Goal: Ask a question: Seek information or help from site administrators or community

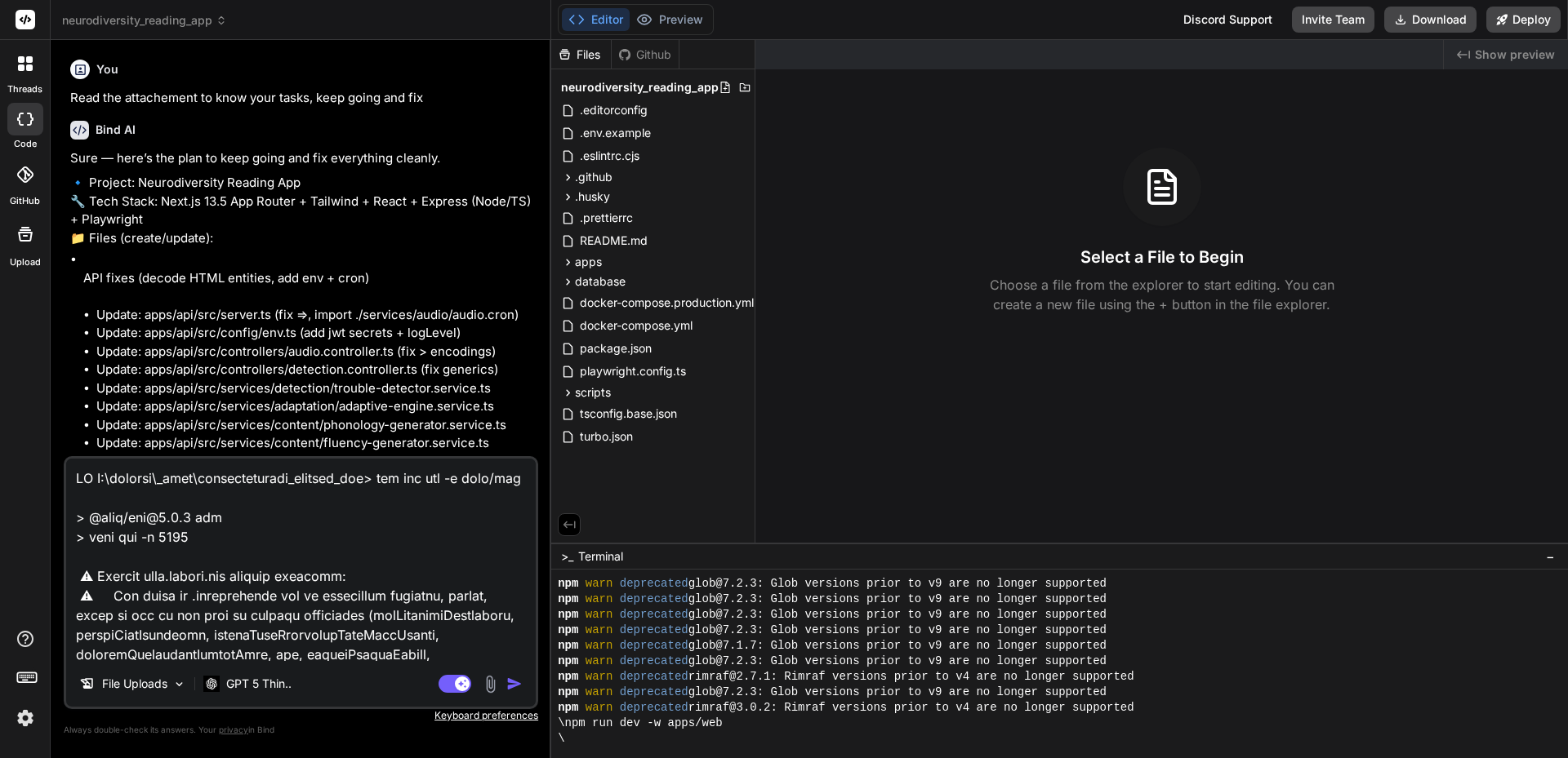
scroll to position [342, 0]
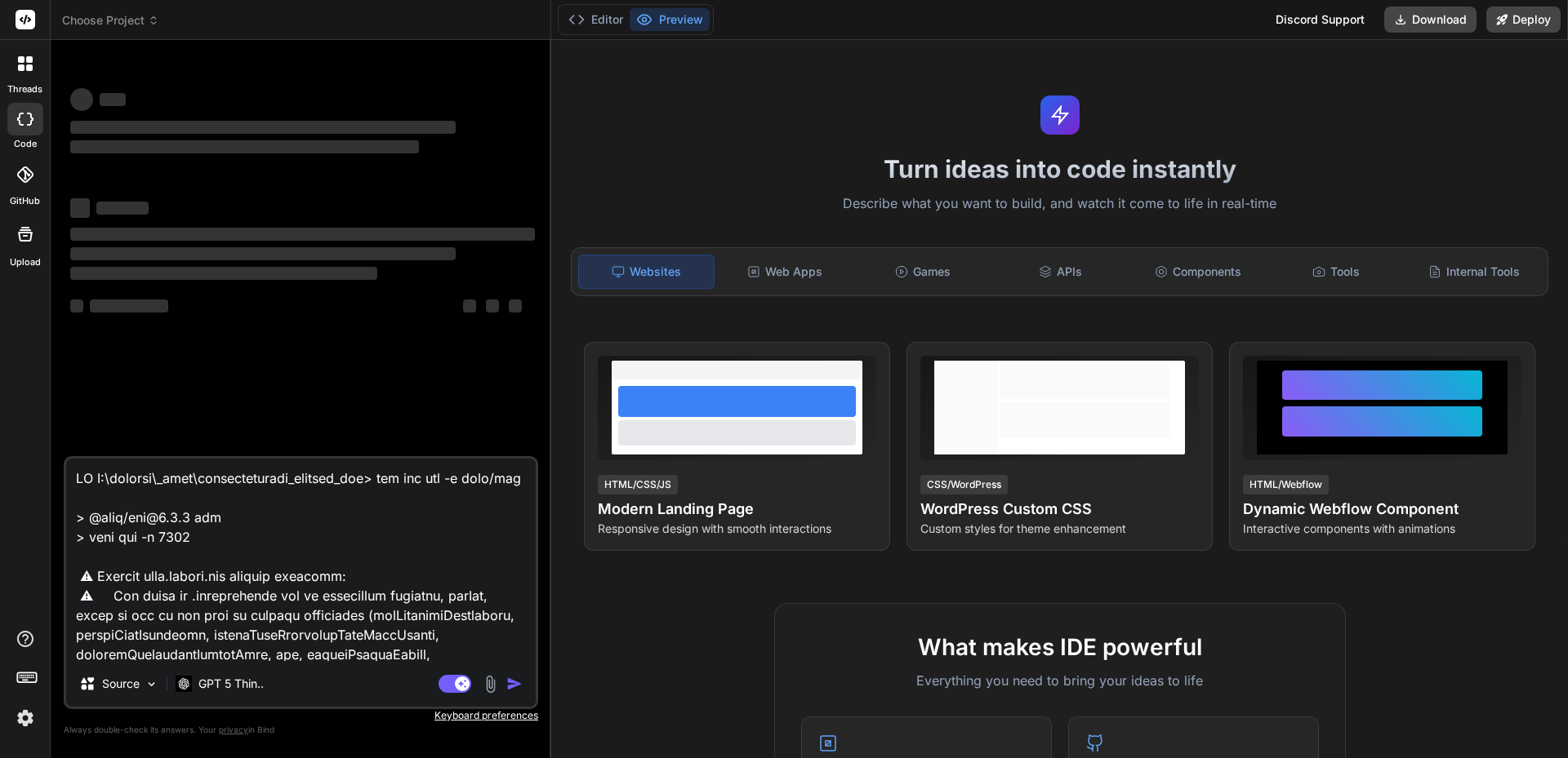
click at [218, 500] on textarea at bounding box center [301, 560] width 470 height 203
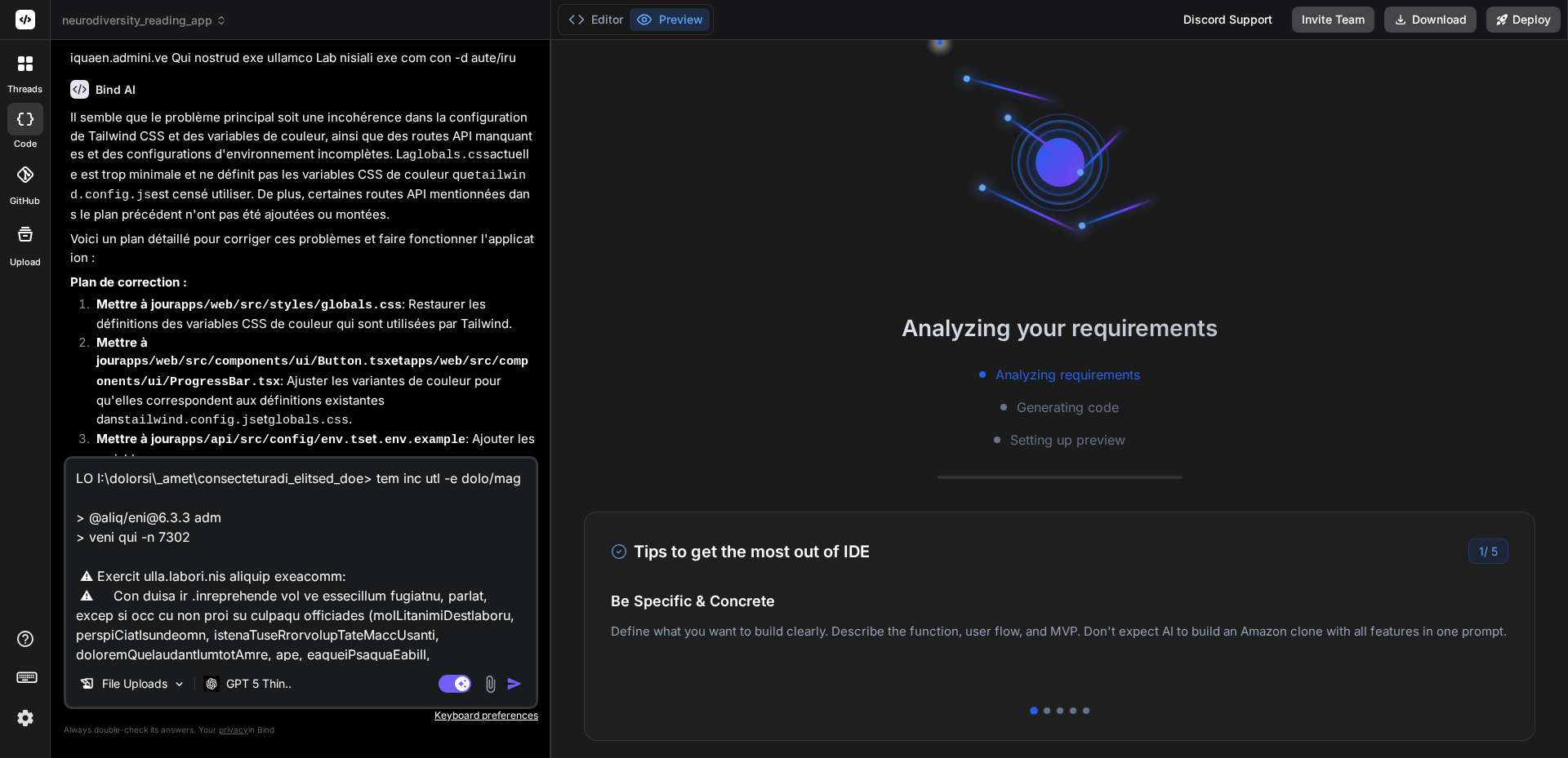
type textarea "x"
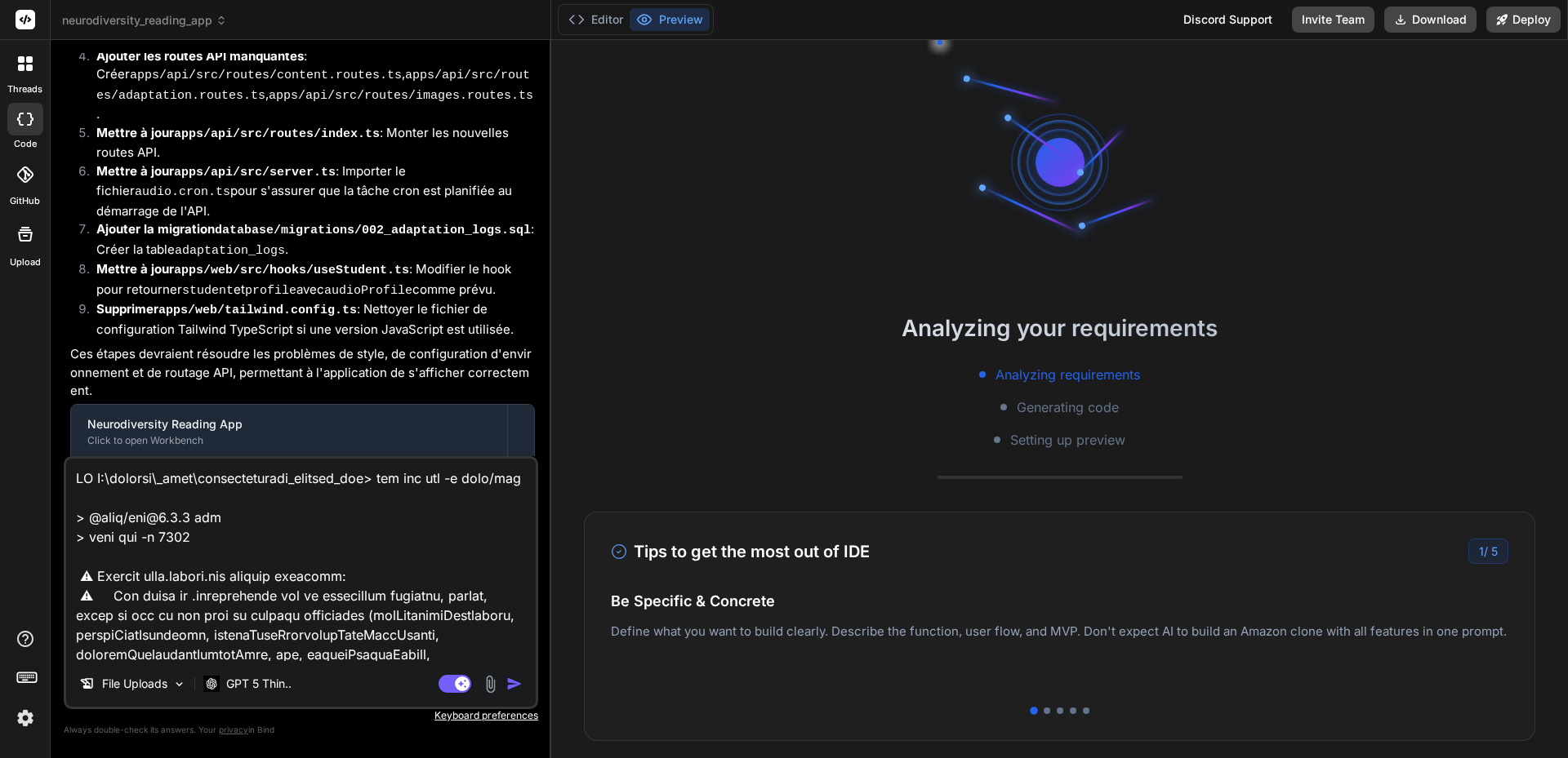
scroll to position [3687, 0]
click at [337, 583] on textarea at bounding box center [301, 560] width 470 height 203
type textarea "x"
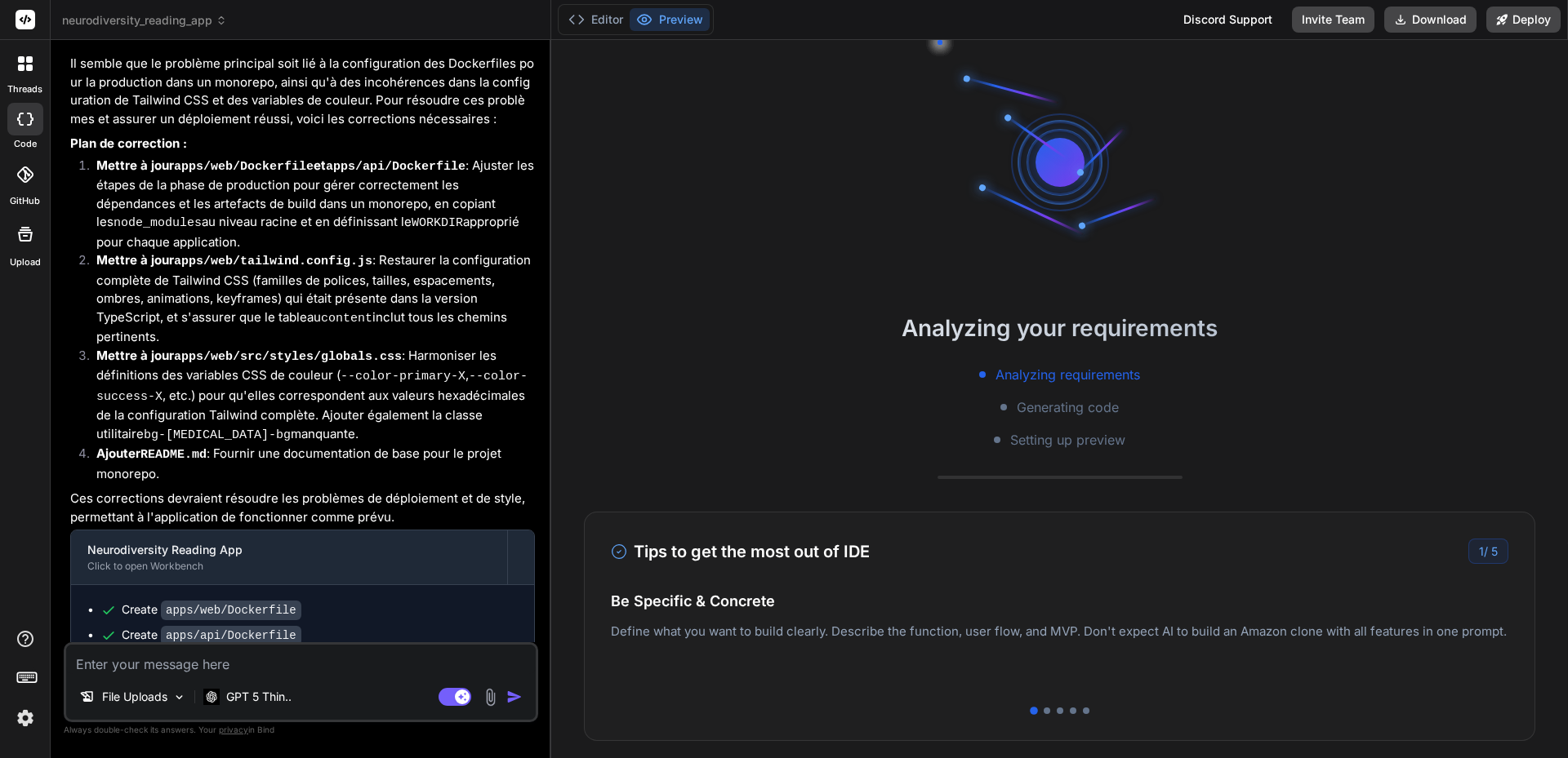
scroll to position [5450, 0]
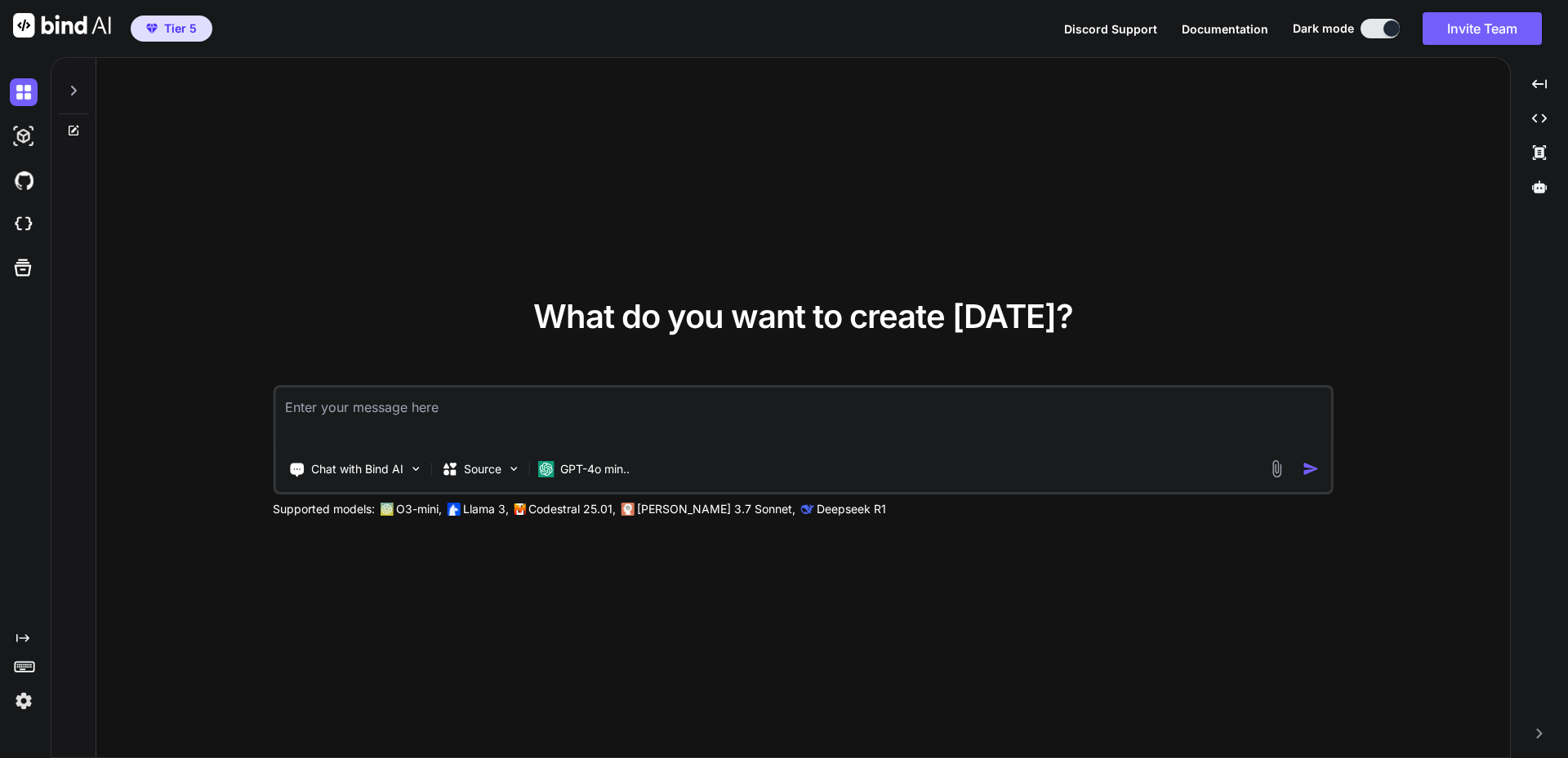
click at [85, 85] on div at bounding box center [74, 86] width 31 height 57
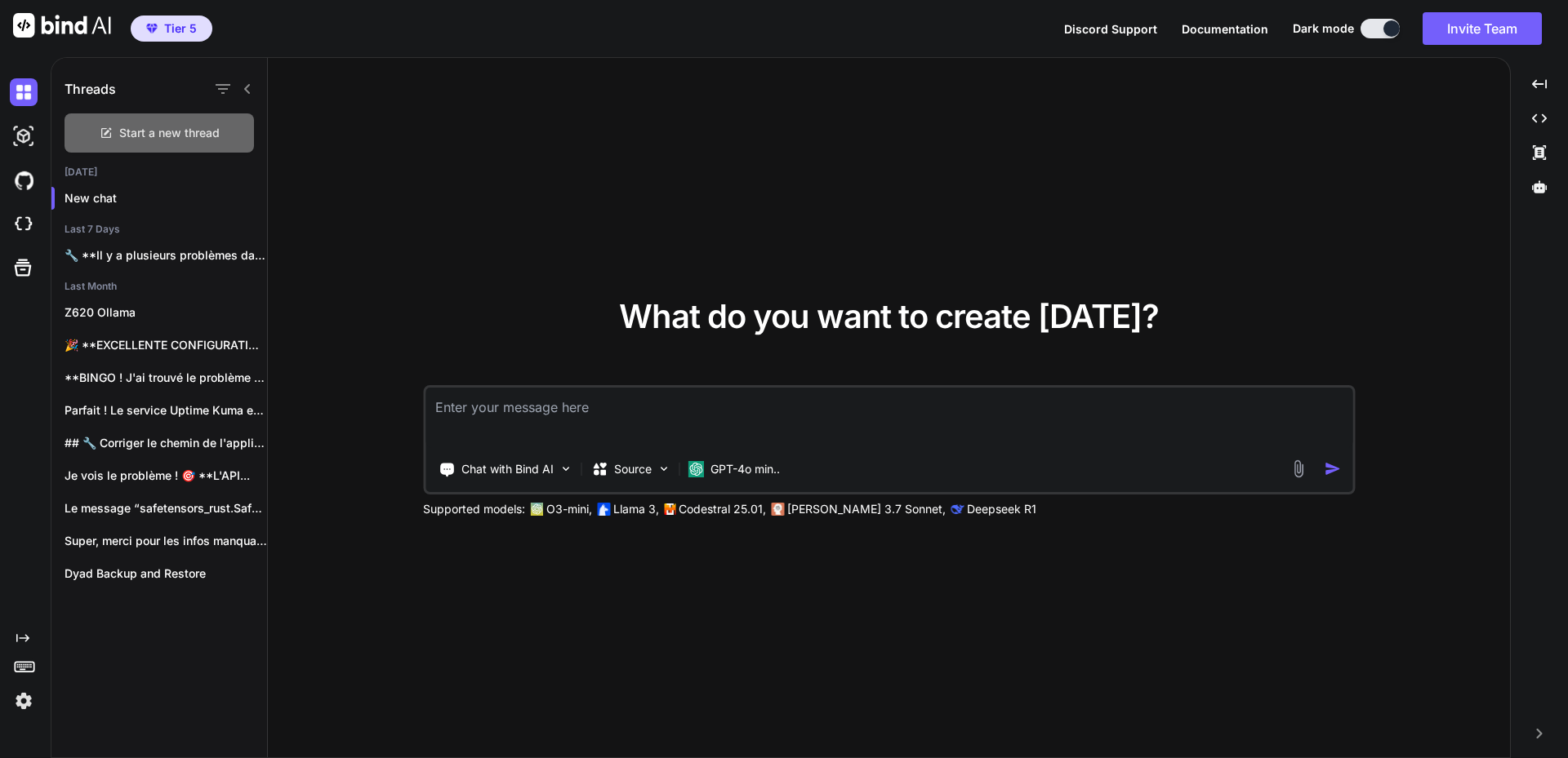
click at [186, 131] on span "Start a new thread" at bounding box center [169, 133] width 100 height 16
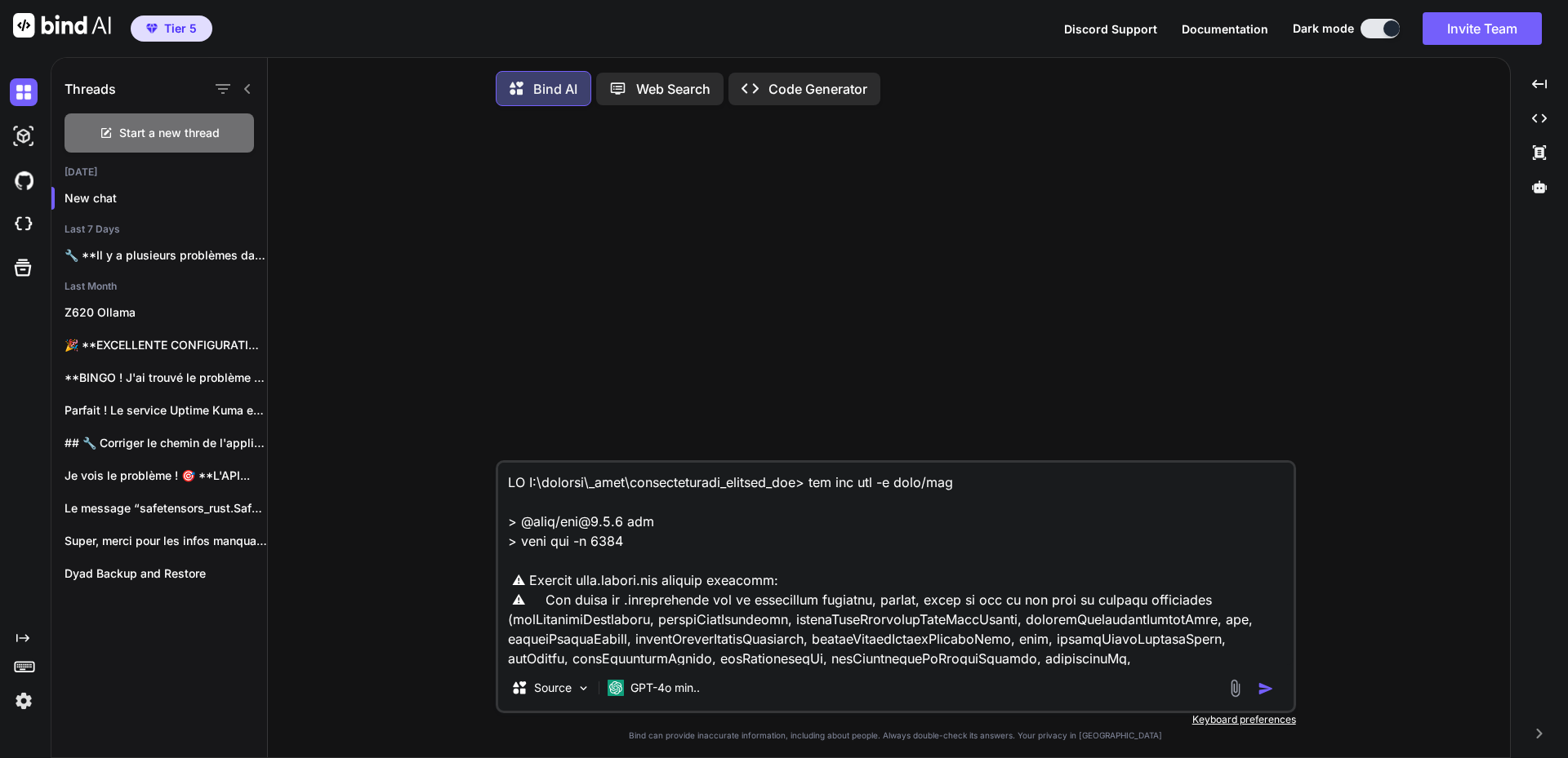
click at [787, 539] on textarea at bounding box center [895, 564] width 795 height 203
type textarea "x"
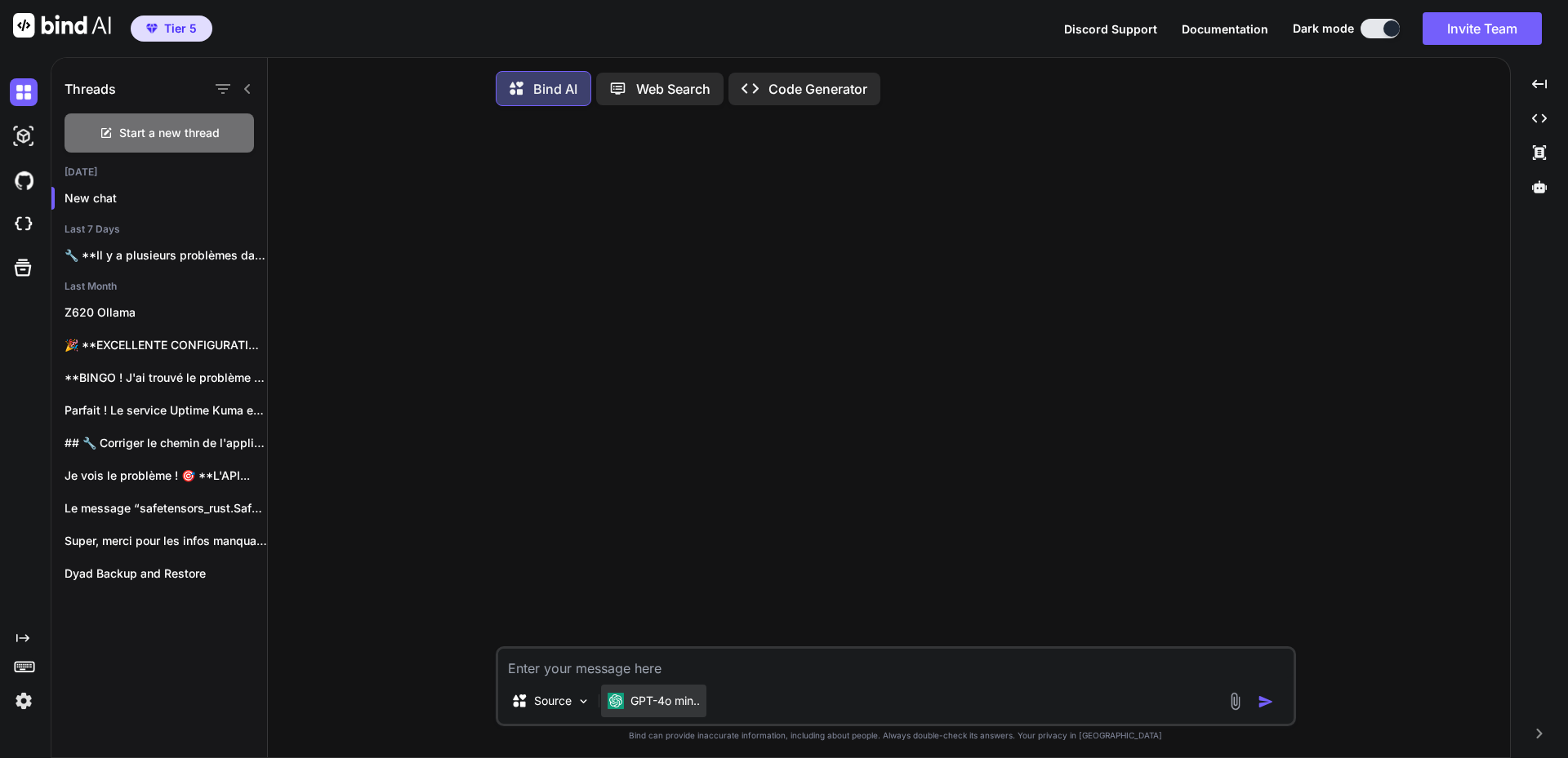
click at [672, 705] on p "GPT-4o min.." at bounding box center [664, 701] width 69 height 16
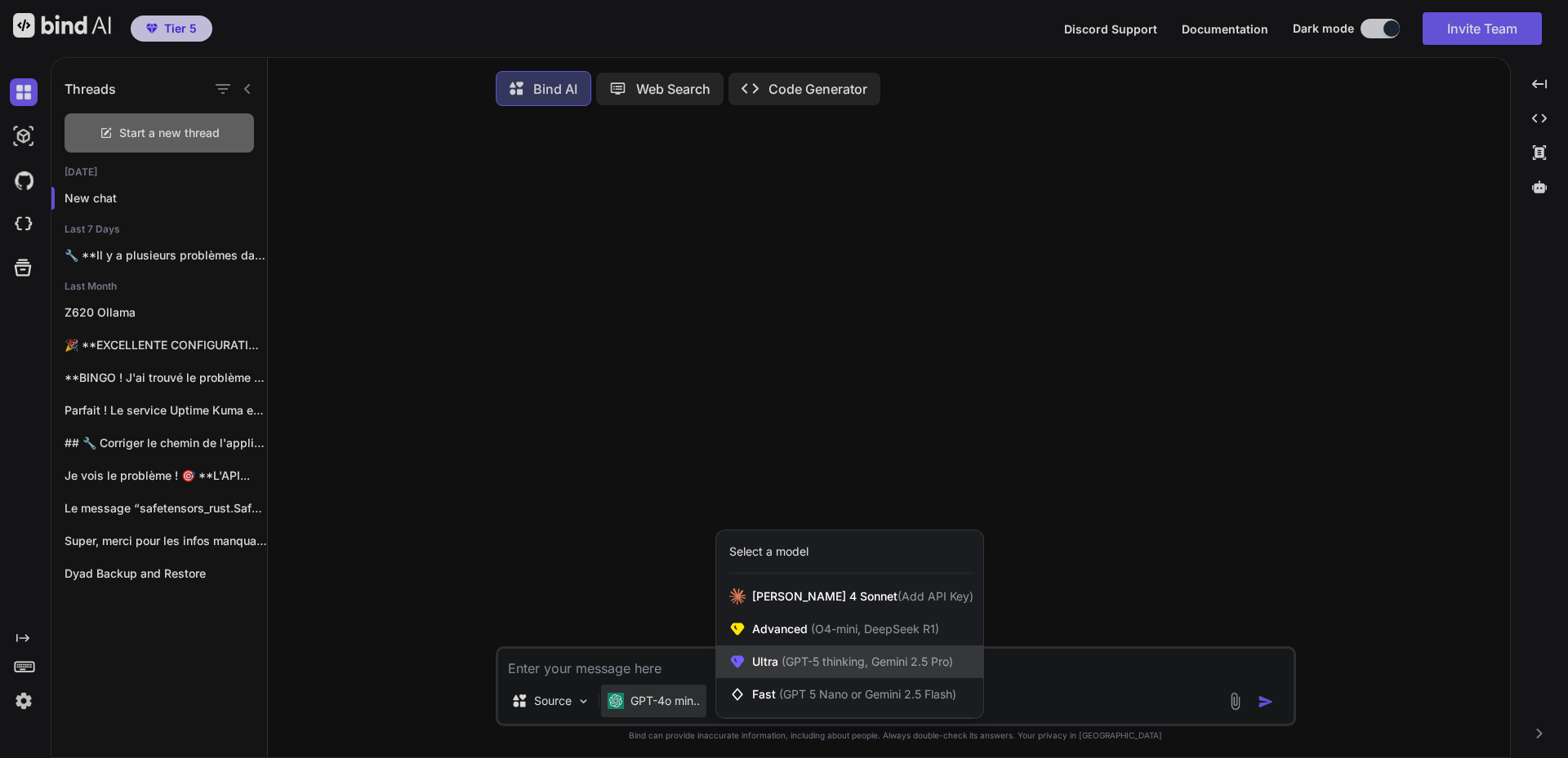
click at [780, 661] on span "(GPT-5 thinking, Gemini 2.5 Pro)" at bounding box center [865, 661] width 175 height 14
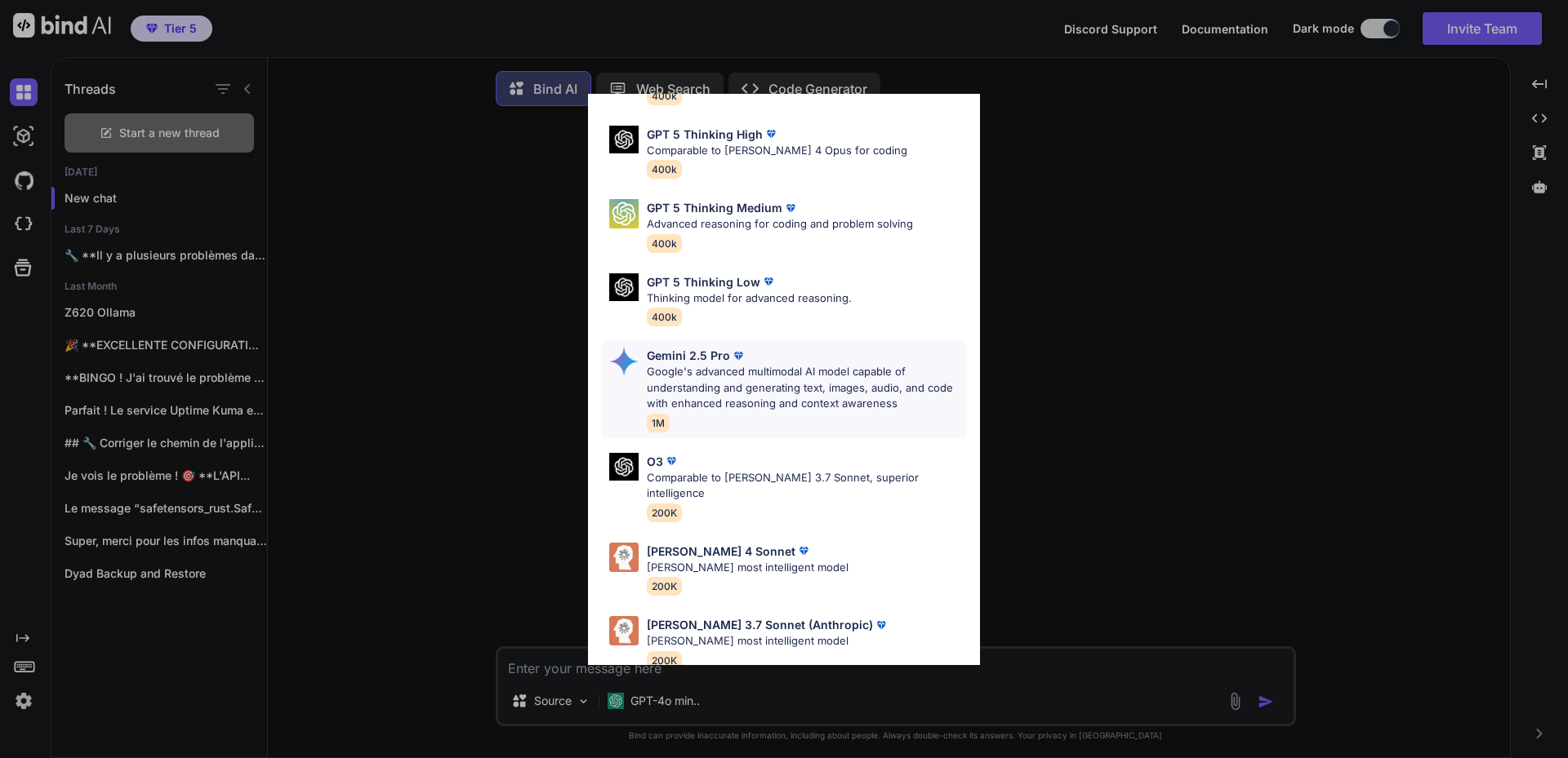
scroll to position [132, 0]
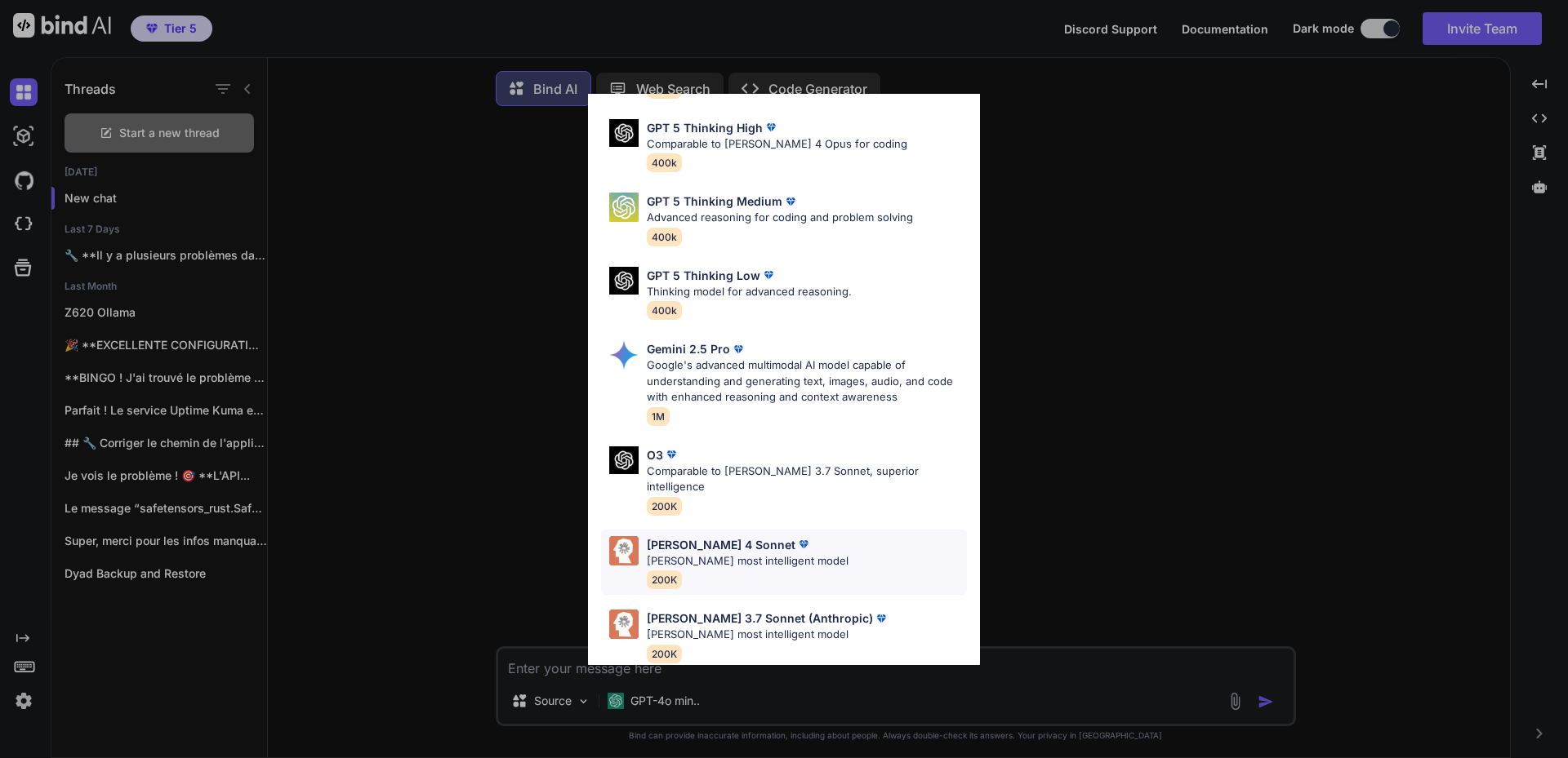
click at [713, 554] on p "Claude's most intelligent model" at bounding box center [747, 562] width 202 height 16
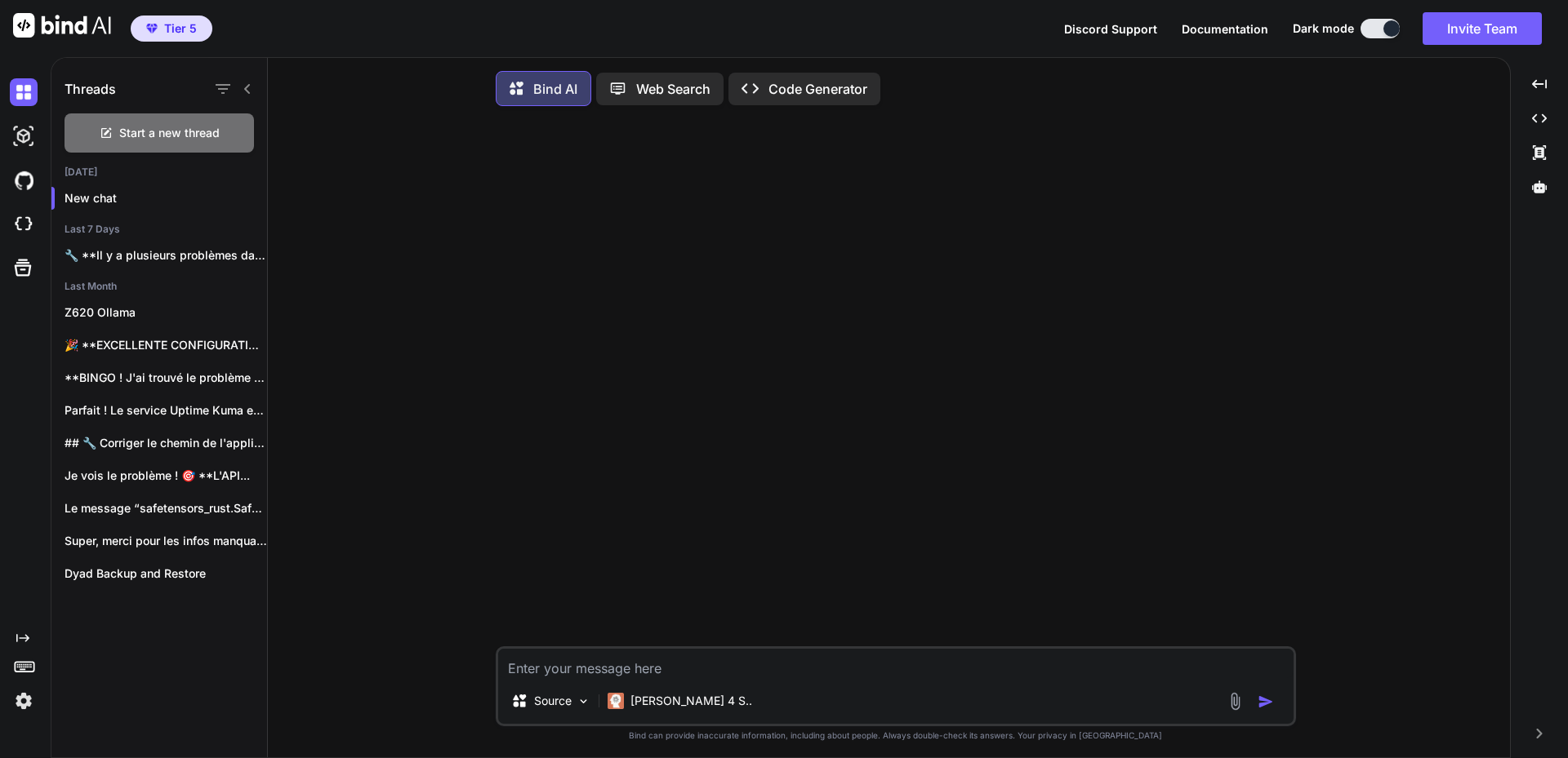
click at [586, 664] on textarea at bounding box center [895, 664] width 795 height 30
type textarea "x"
type textarea "J"
type textarea "x"
type textarea "J'"
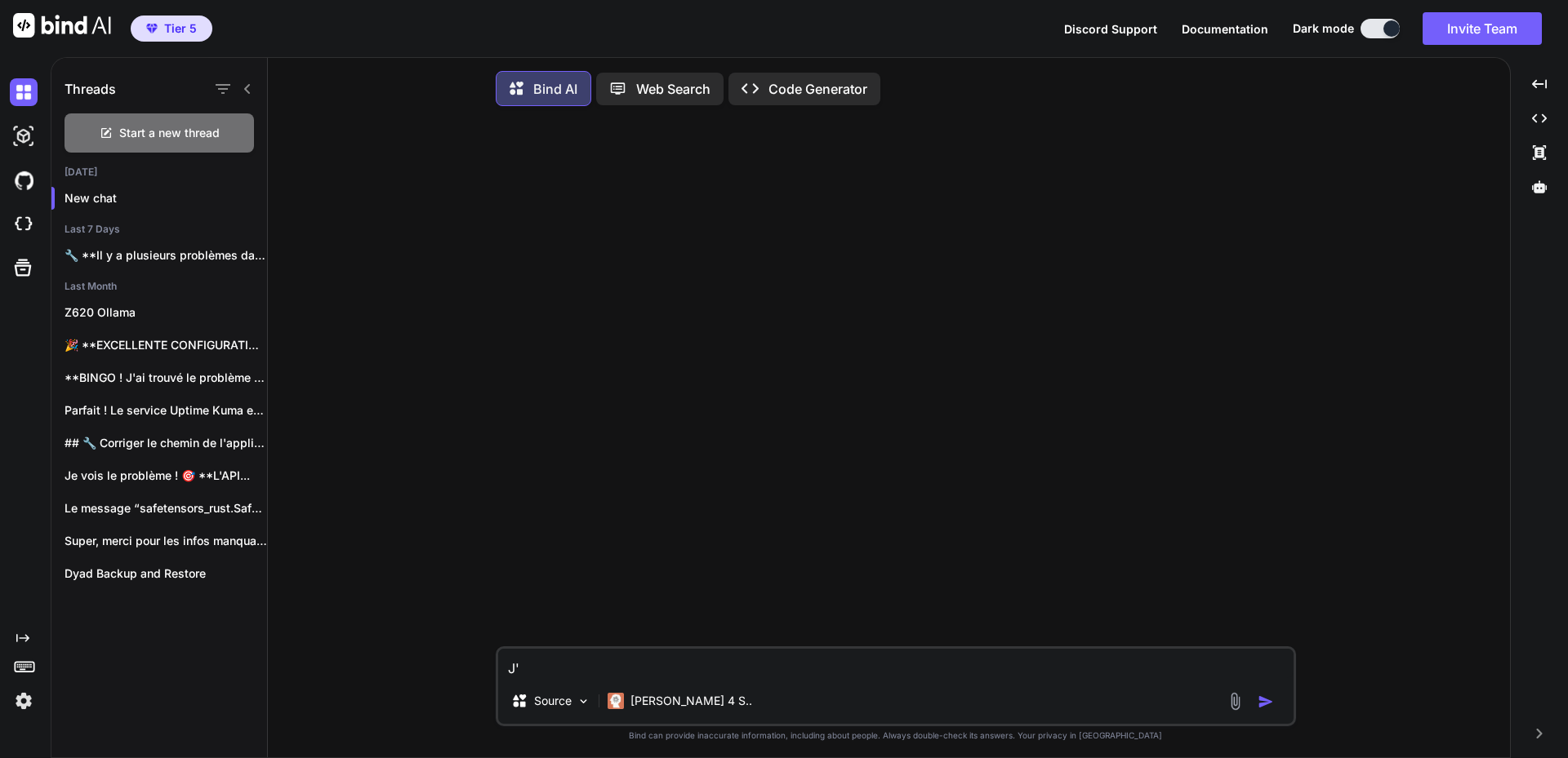
type textarea "x"
type textarea "J'a"
type textarea "x"
type textarea "J'ai"
type textarea "x"
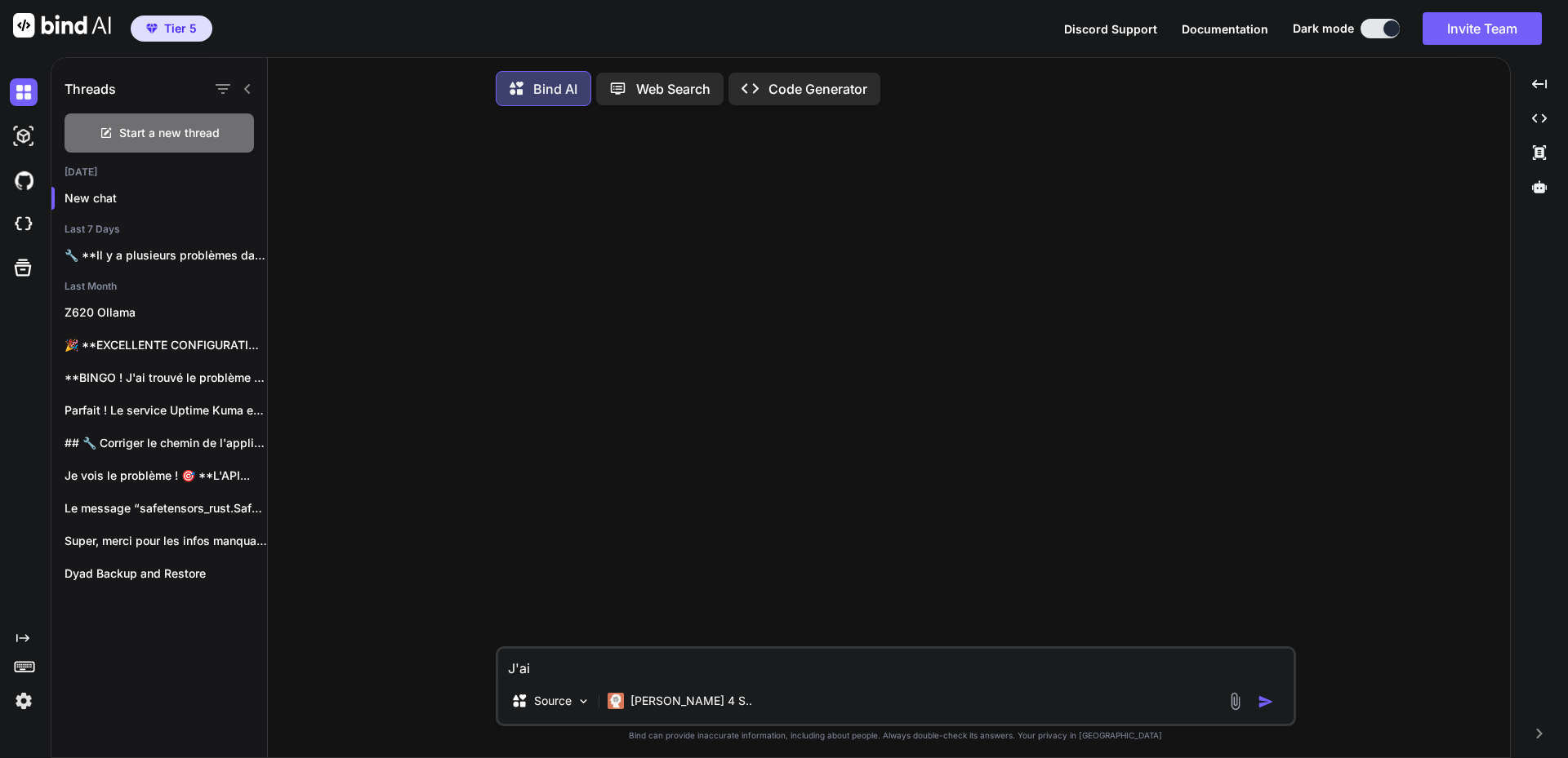
type textarea "J'ai"
type textarea "x"
type textarea "J'ai u"
type textarea "x"
type textarea "J'ai un"
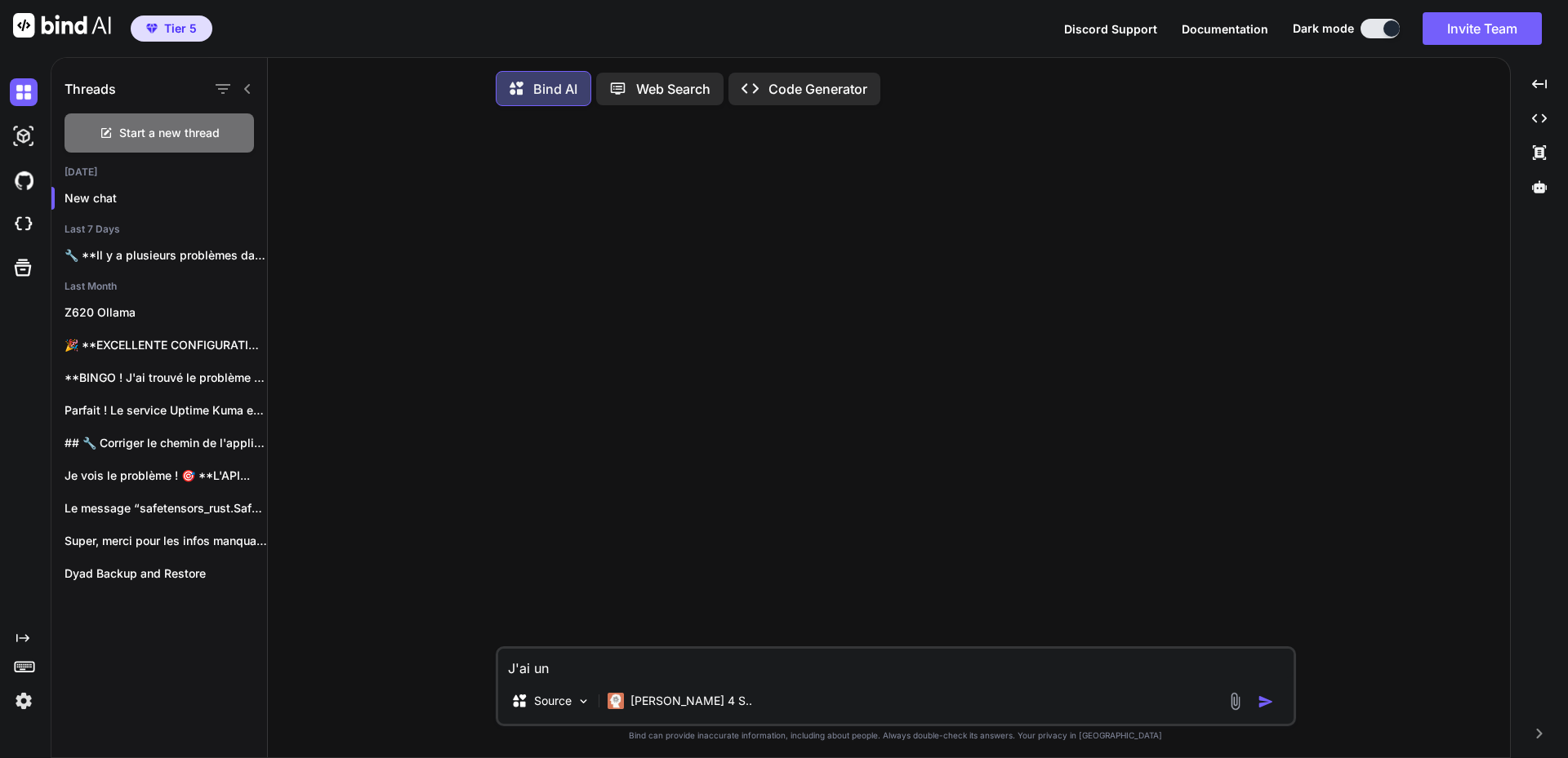
type textarea "x"
type textarea "J'ai une"
type textarea "x"
type textarea "J'ai une"
type textarea "x"
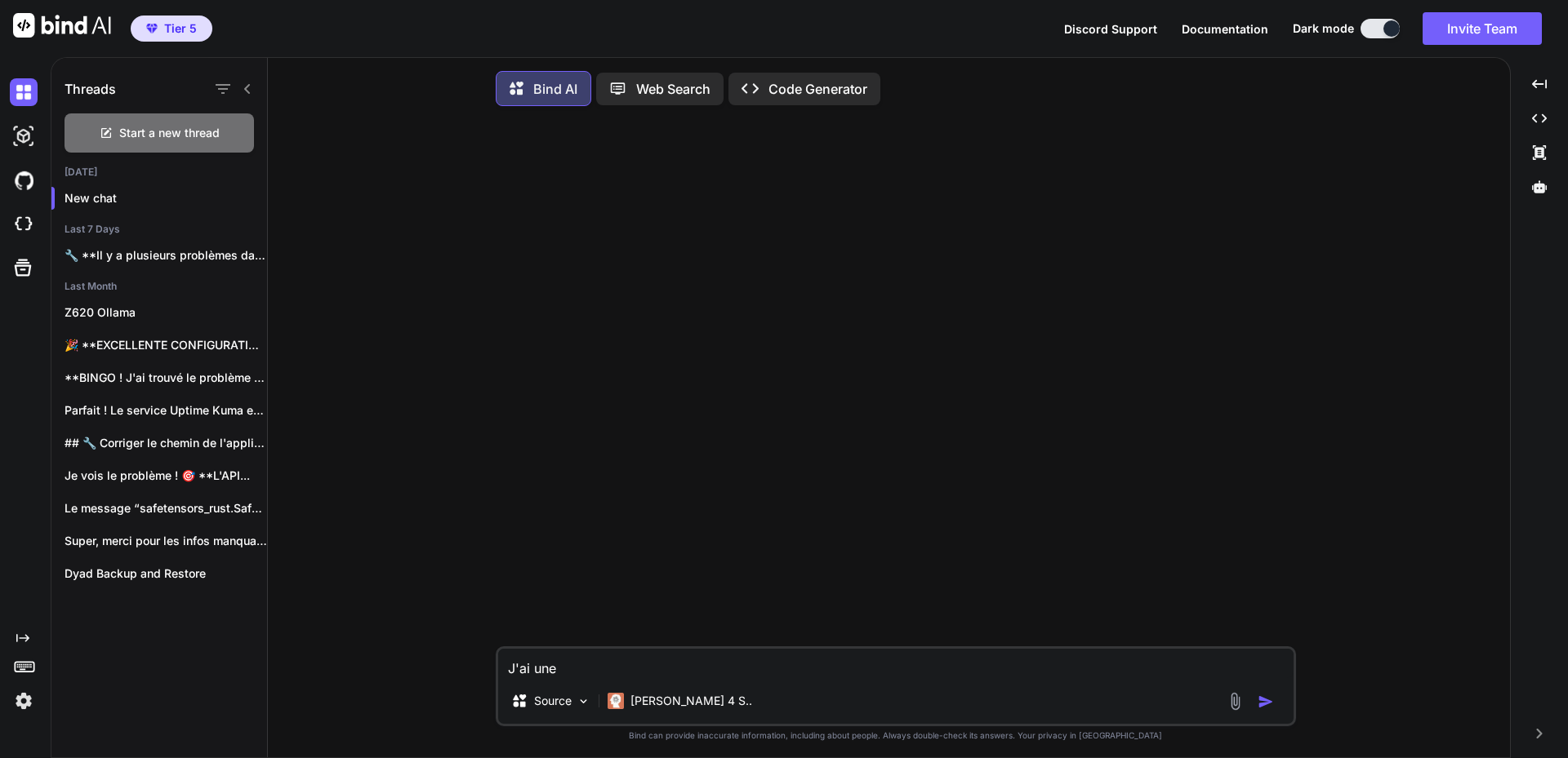
type textarea "J'ai une b"
type textarea "x"
type textarea "J'ai une ba"
type textarea "x"
type textarea "J'ai une bas"
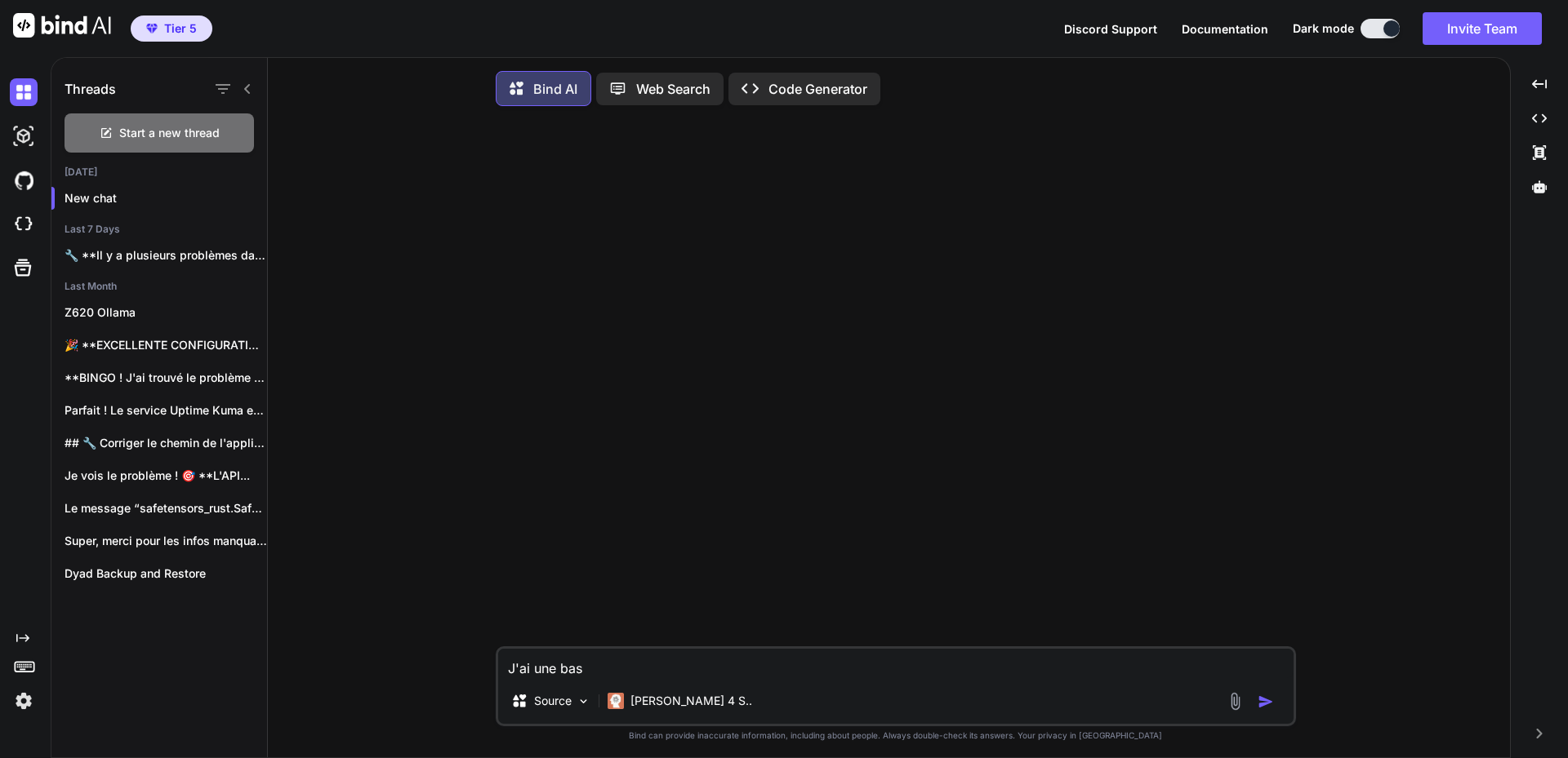
type textarea "x"
type textarea "J'ai une base"
type textarea "x"
type textarea "J'ai une base"
type textarea "x"
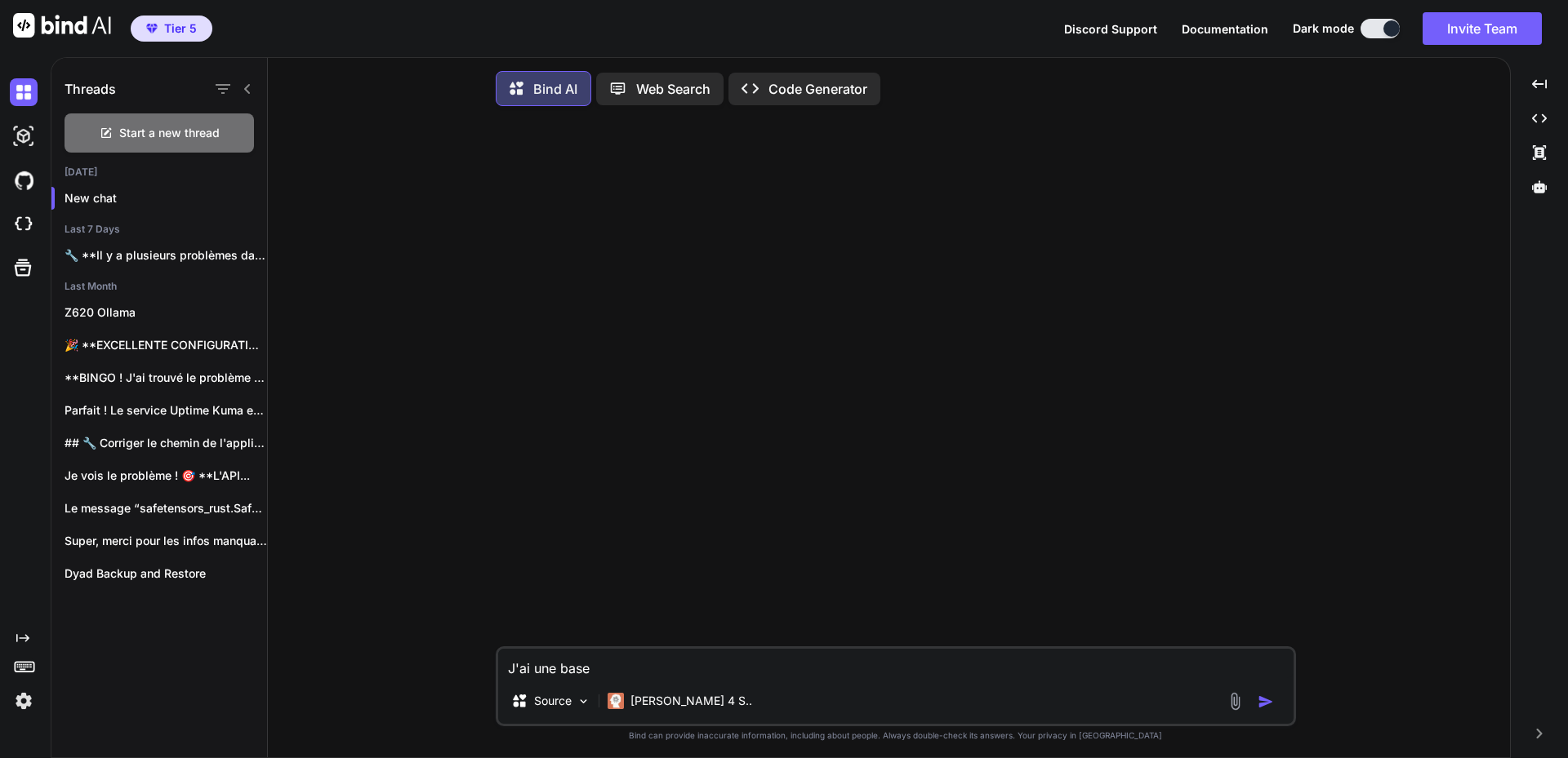
type textarea "J'ai une base d"
type textarea "x"
type textarea "J'ai une base de"
type textarea "x"
type textarea "J'ai une base de"
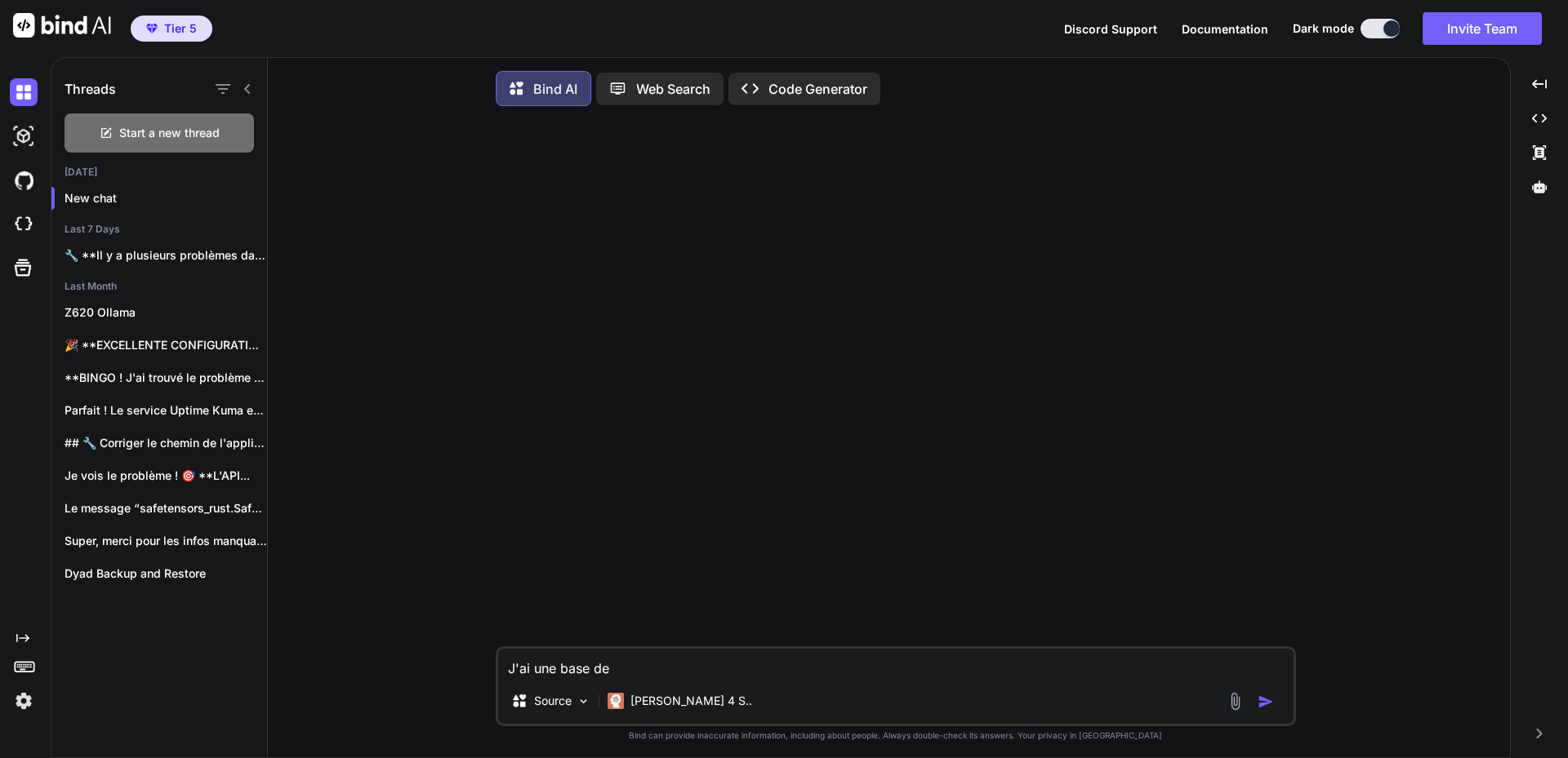
type textarea "x"
type textarea "J'ai une base de d"
type textarea "x"
type textarea "J'ai une base de do"
type textarea "x"
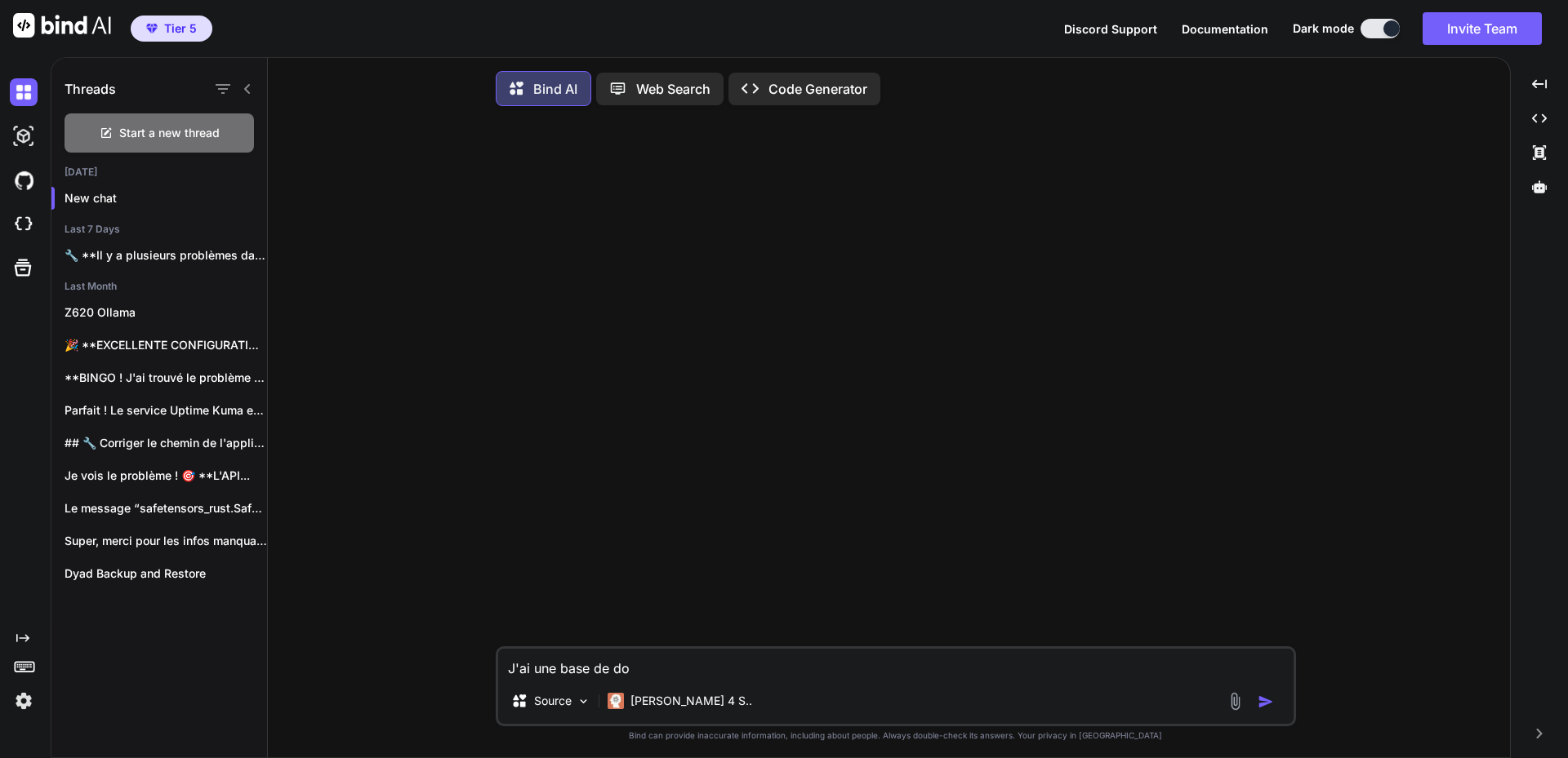
type textarea "J'ai une base de don"
type textarea "x"
type textarea "J'ai une base de donn"
type textarea "x"
type textarea "J'ai une base de donné"
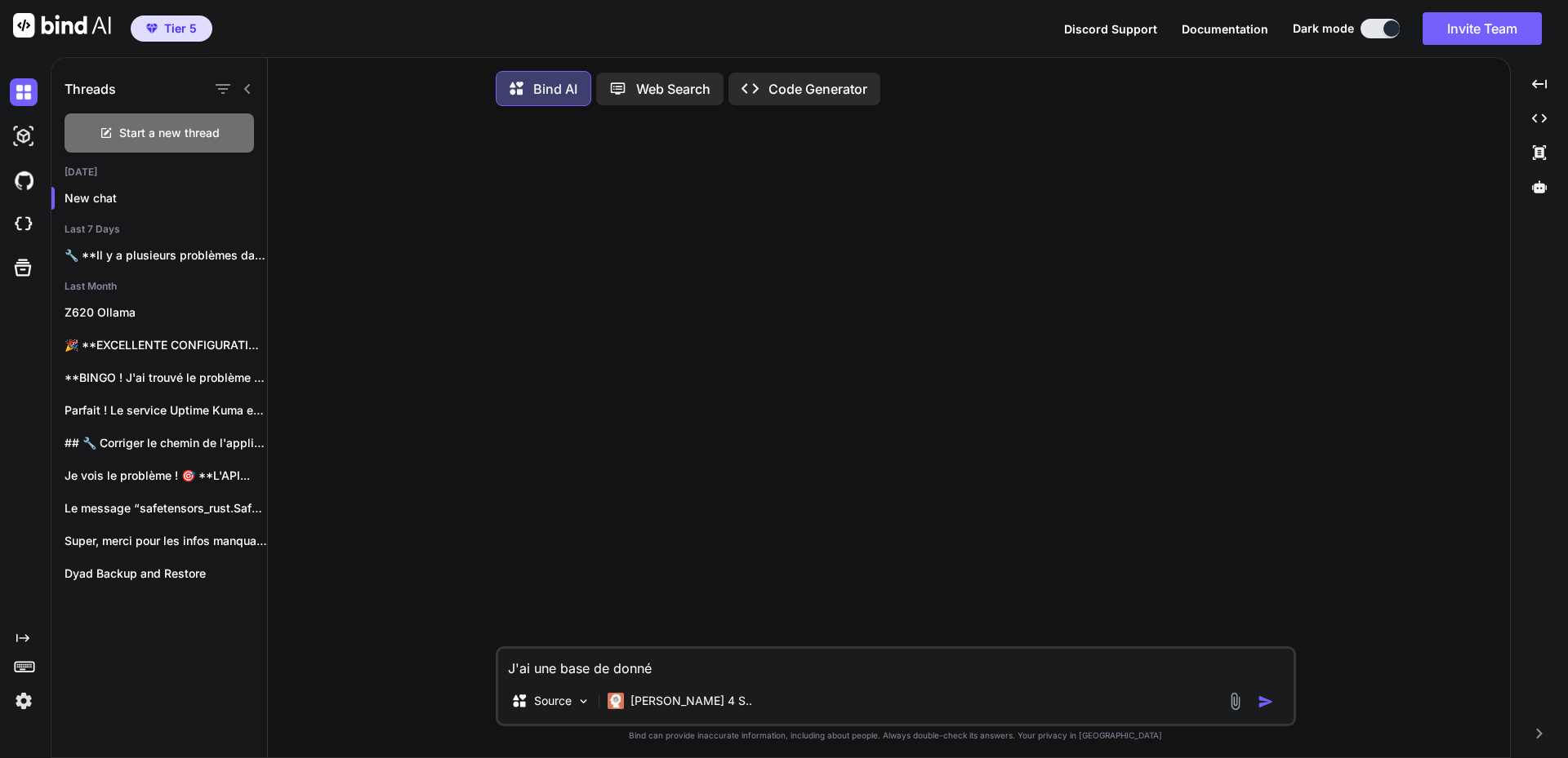
type textarea "x"
type textarea "J'ai une base de donnée"
type textarea "x"
type textarea "J'ai une base de données"
type textarea "x"
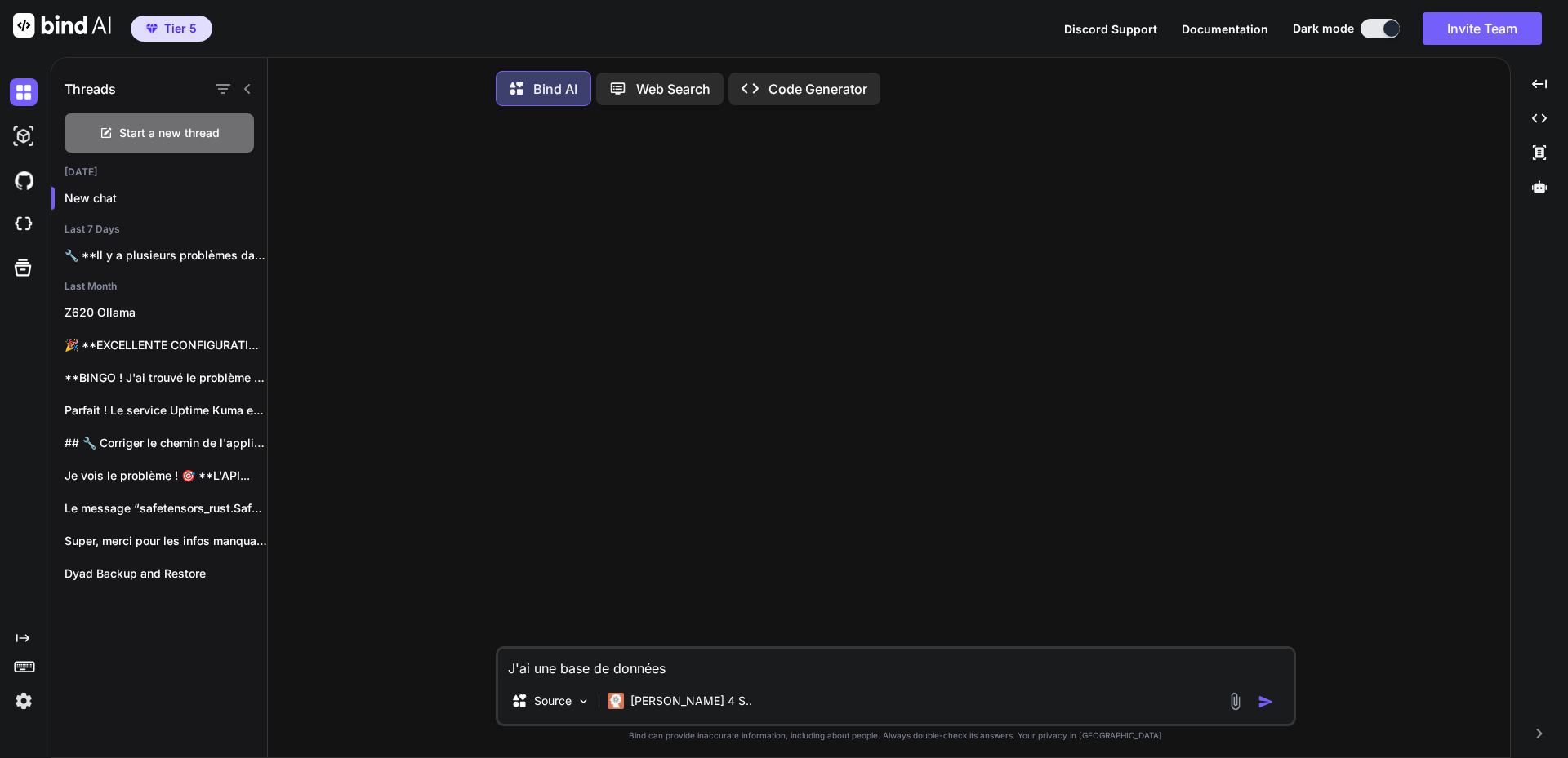
type textarea "J'ai une base de données"
type textarea "x"
type textarea "J'ai une base de données d"
type textarea "x"
type textarea "J'ai une base de données du"
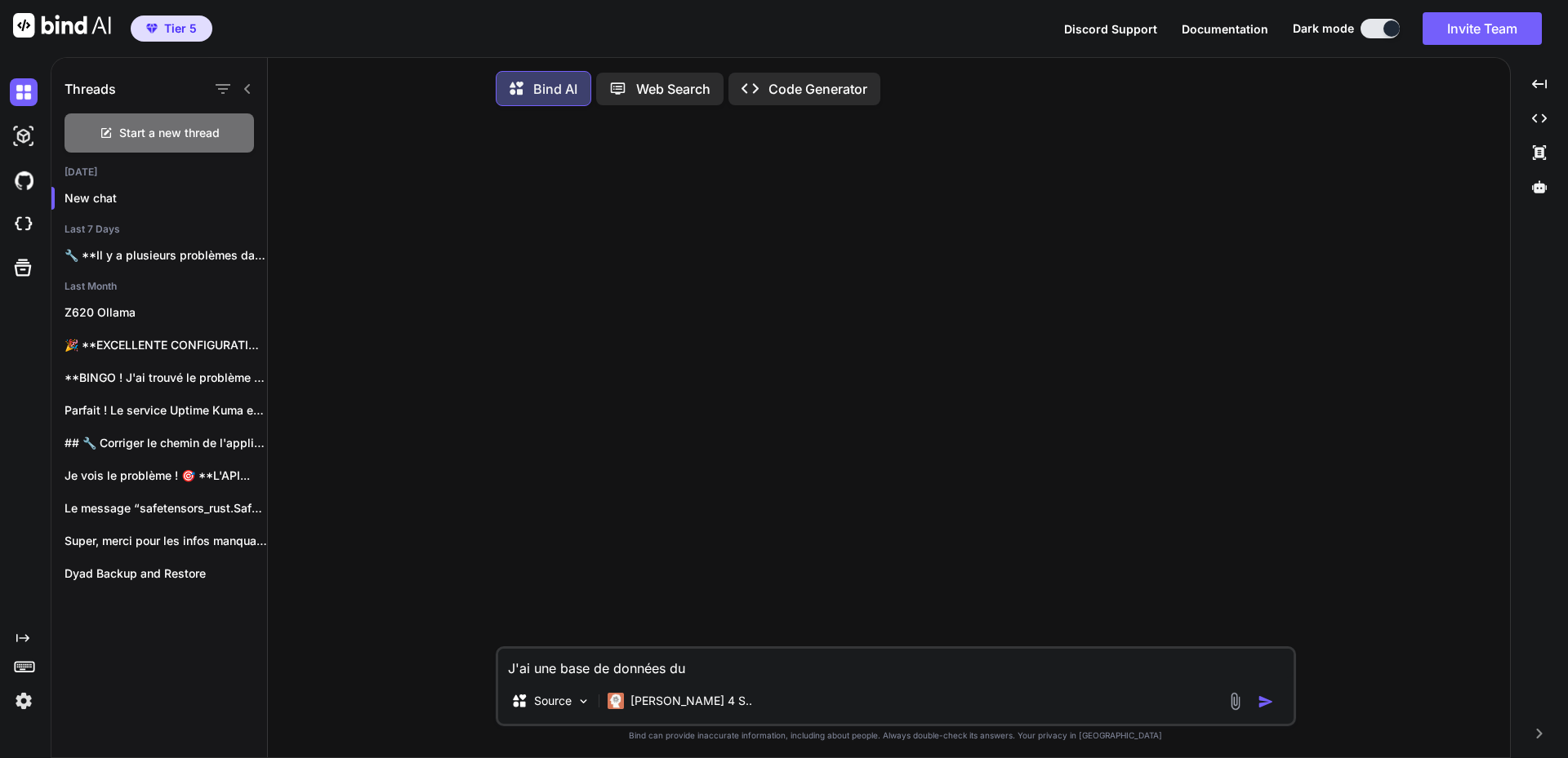
type textarea "x"
type textarea "J'ai une base de données dus"
type textarea "x"
type textarea "J'ai une base de données du"
type textarea "x"
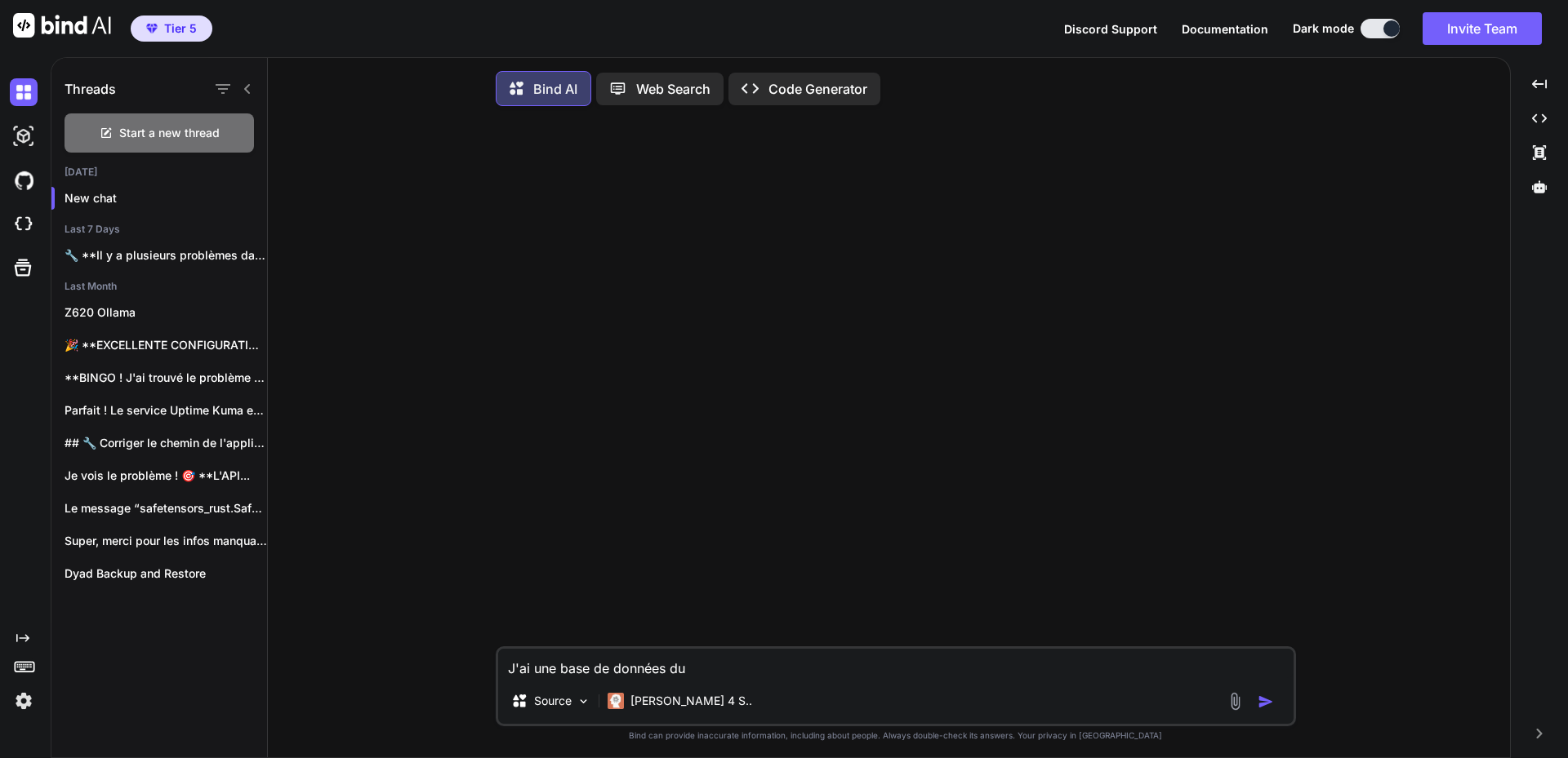
type textarea "J'ai une base de données dup"
type textarea "x"
type textarea "J'ai une base de données du"
type textarea "x"
type textarea "J'ai une base de données d"
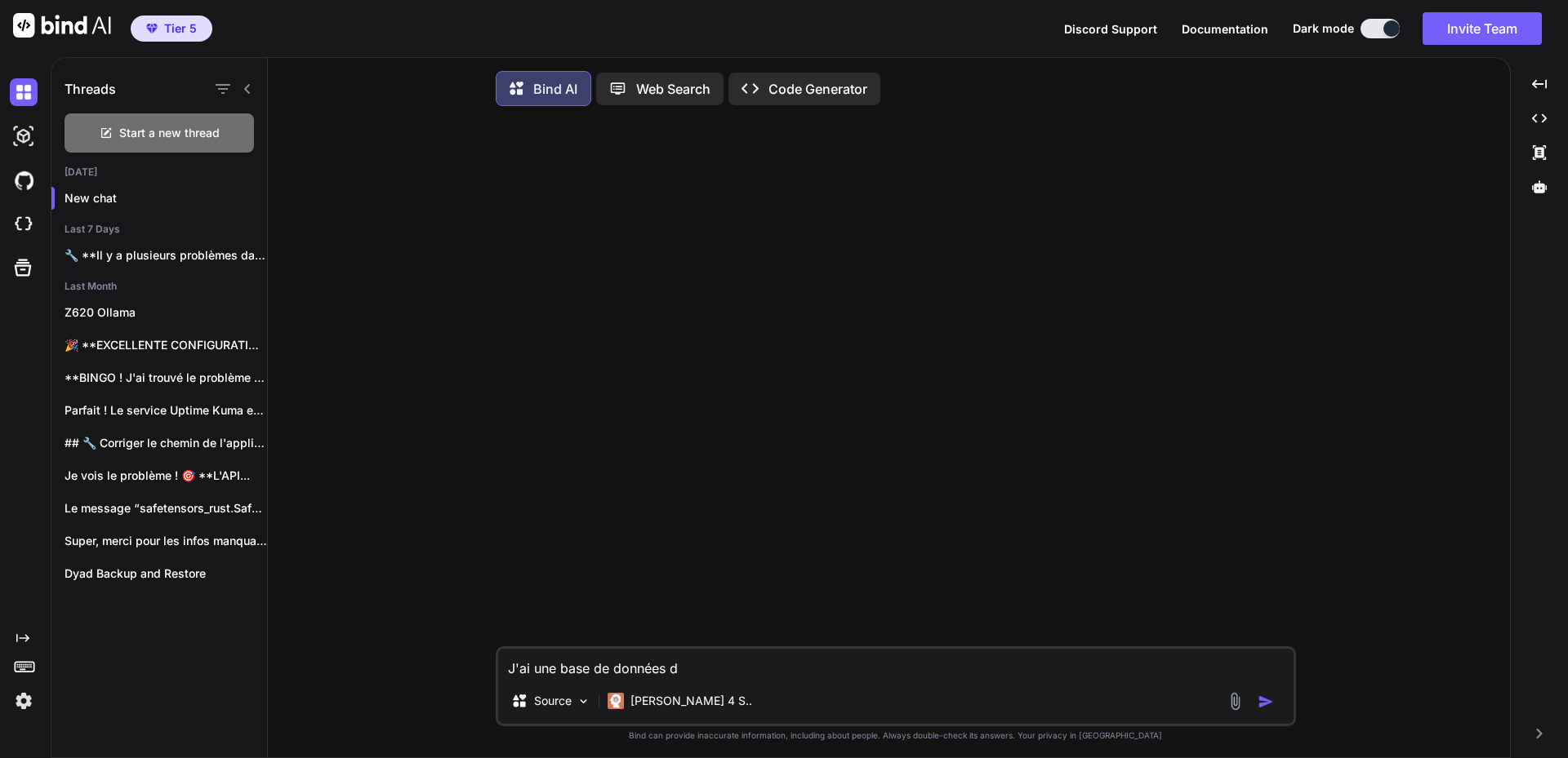
type textarea "x"
type textarea "J'ai une base de données"
type textarea "x"
type textarea "J'ai une base de données s"
type textarea "x"
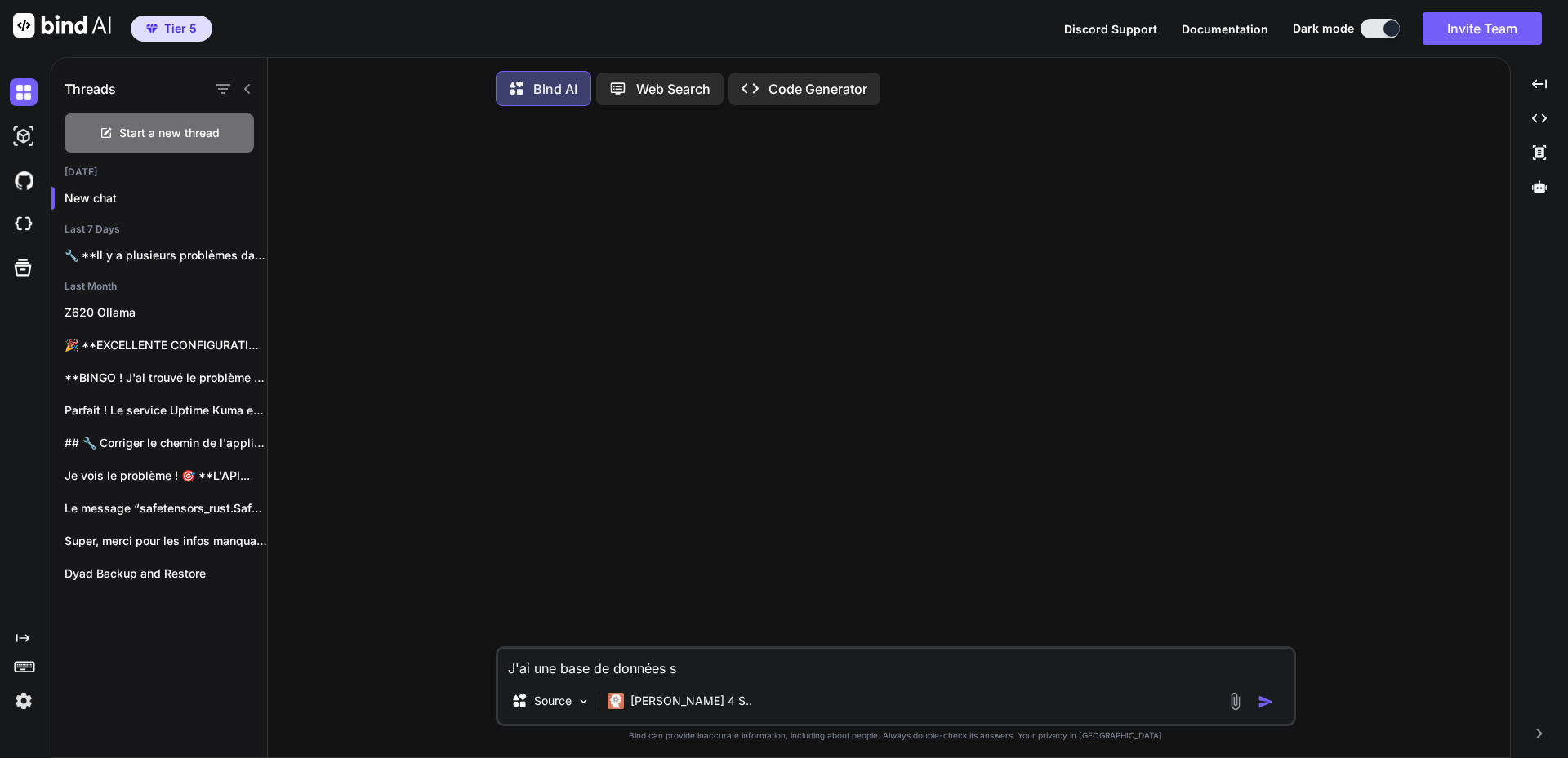
type textarea "J'ai une base de données su"
type textarea "x"
type textarea "J'ai une base de données sup"
type textarea "x"
type textarea "J'ai une base de données supp"
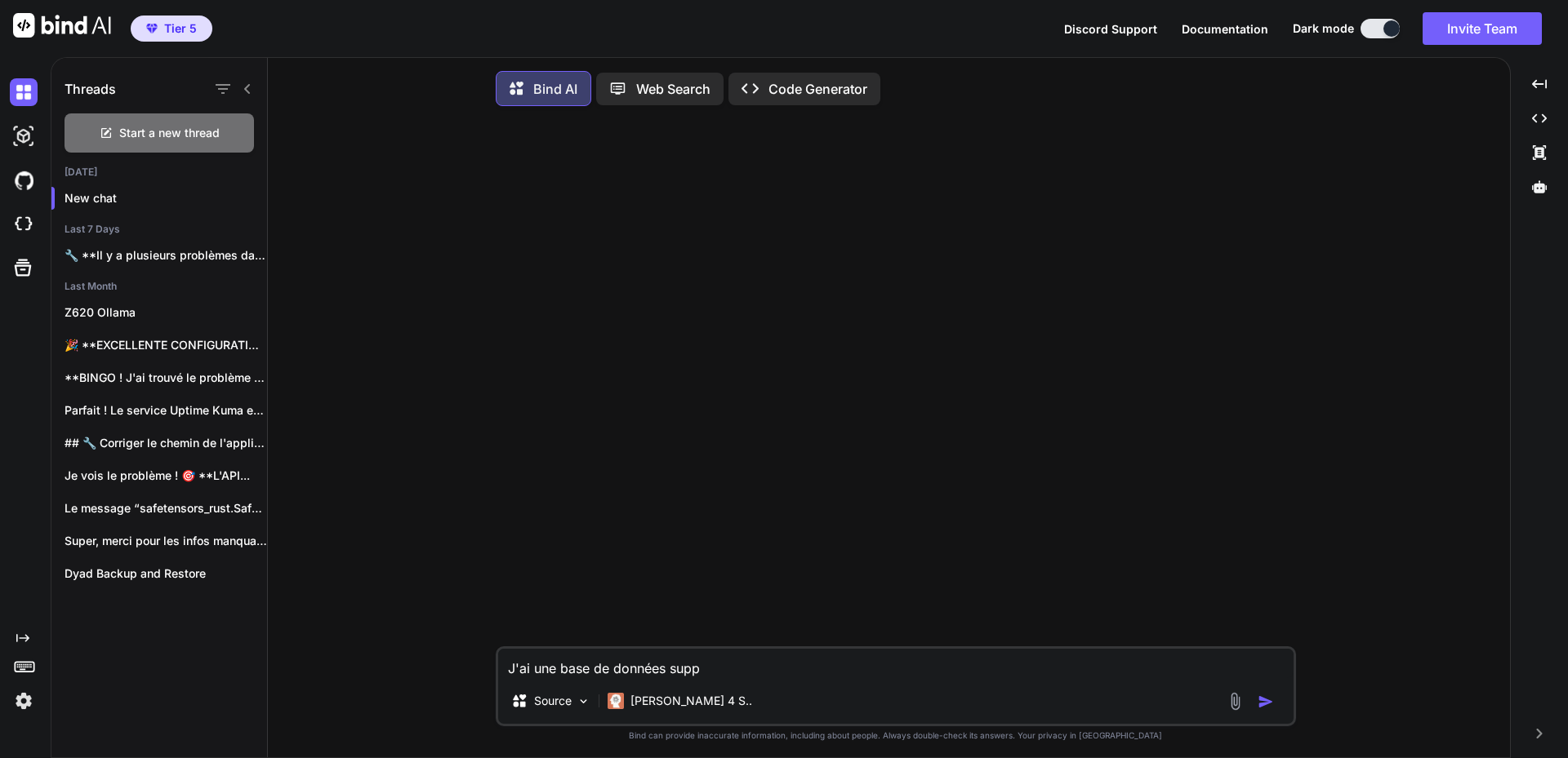
type textarea "x"
type textarea "J'ai une base de données suppa"
type textarea "x"
type textarea "J'ai une base de données supp"
type textarea "x"
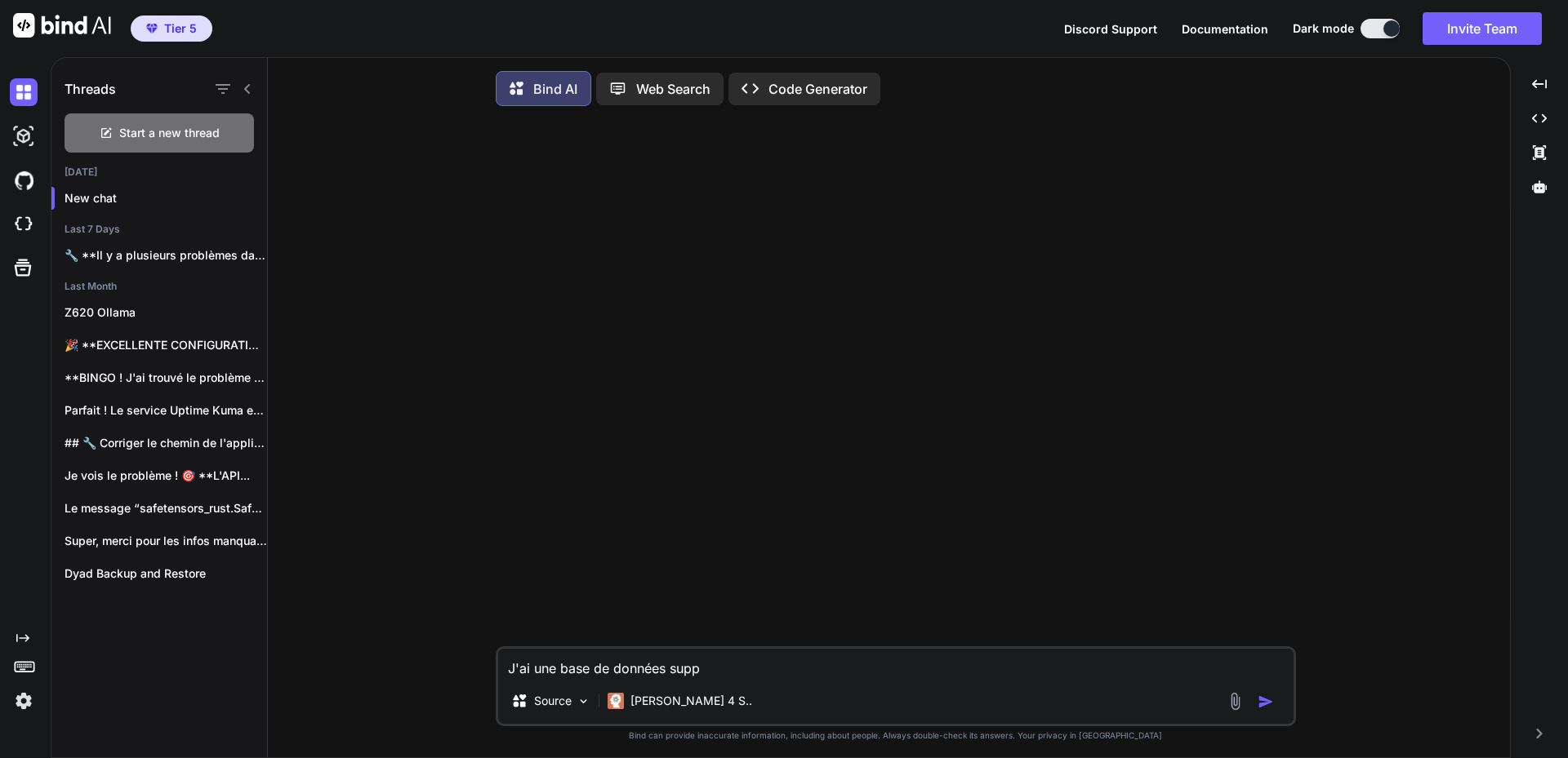
type textarea "J'ai une base de données sup"
type textarea "x"
type textarea "J'ai une base de données supa"
type textarea "x"
type textarea "J'ai une base de données supab"
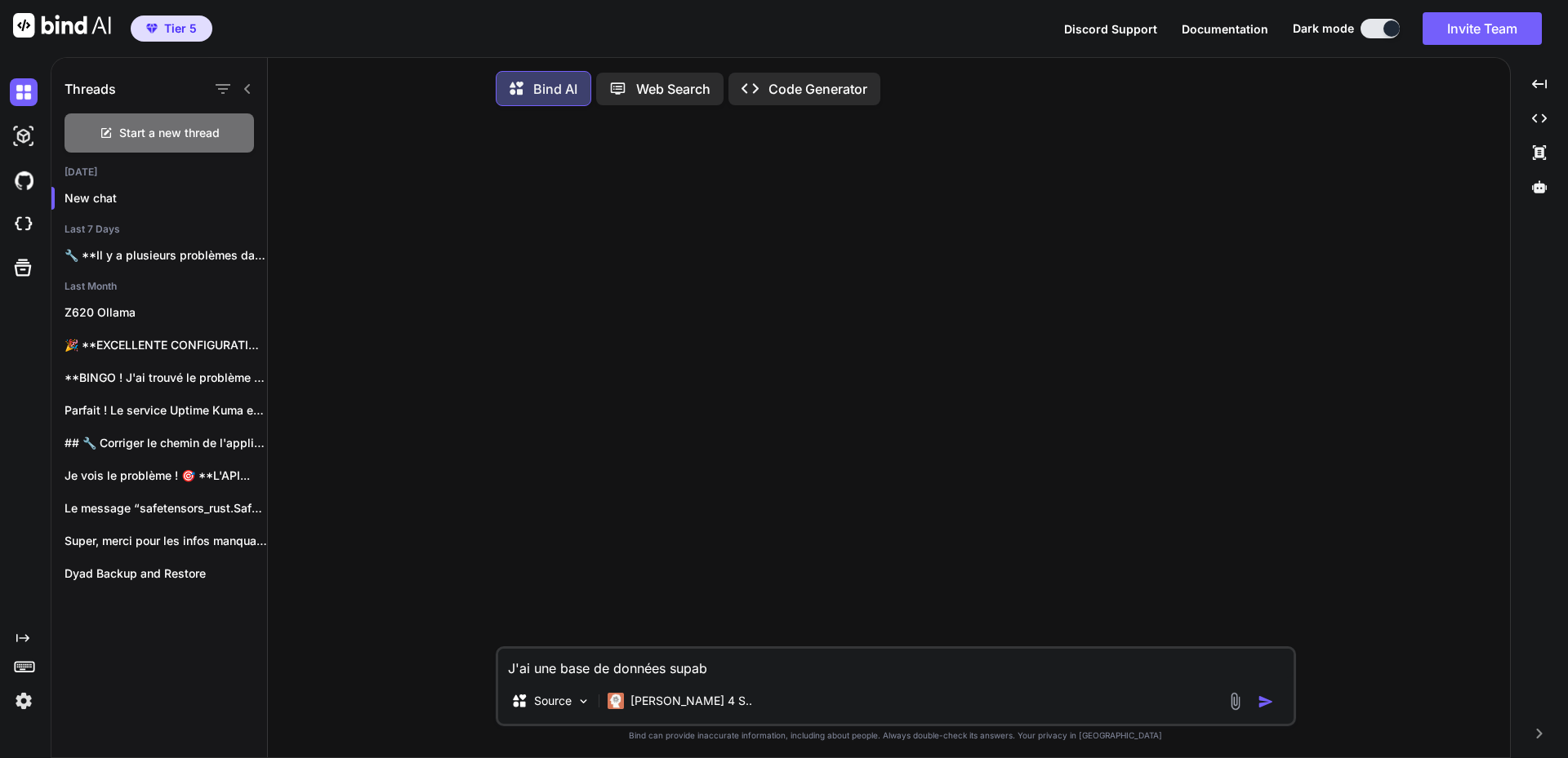
type textarea "x"
type textarea "J'ai une base de données supaba"
type textarea "x"
type textarea "J'ai une base de données supabas"
type textarea "x"
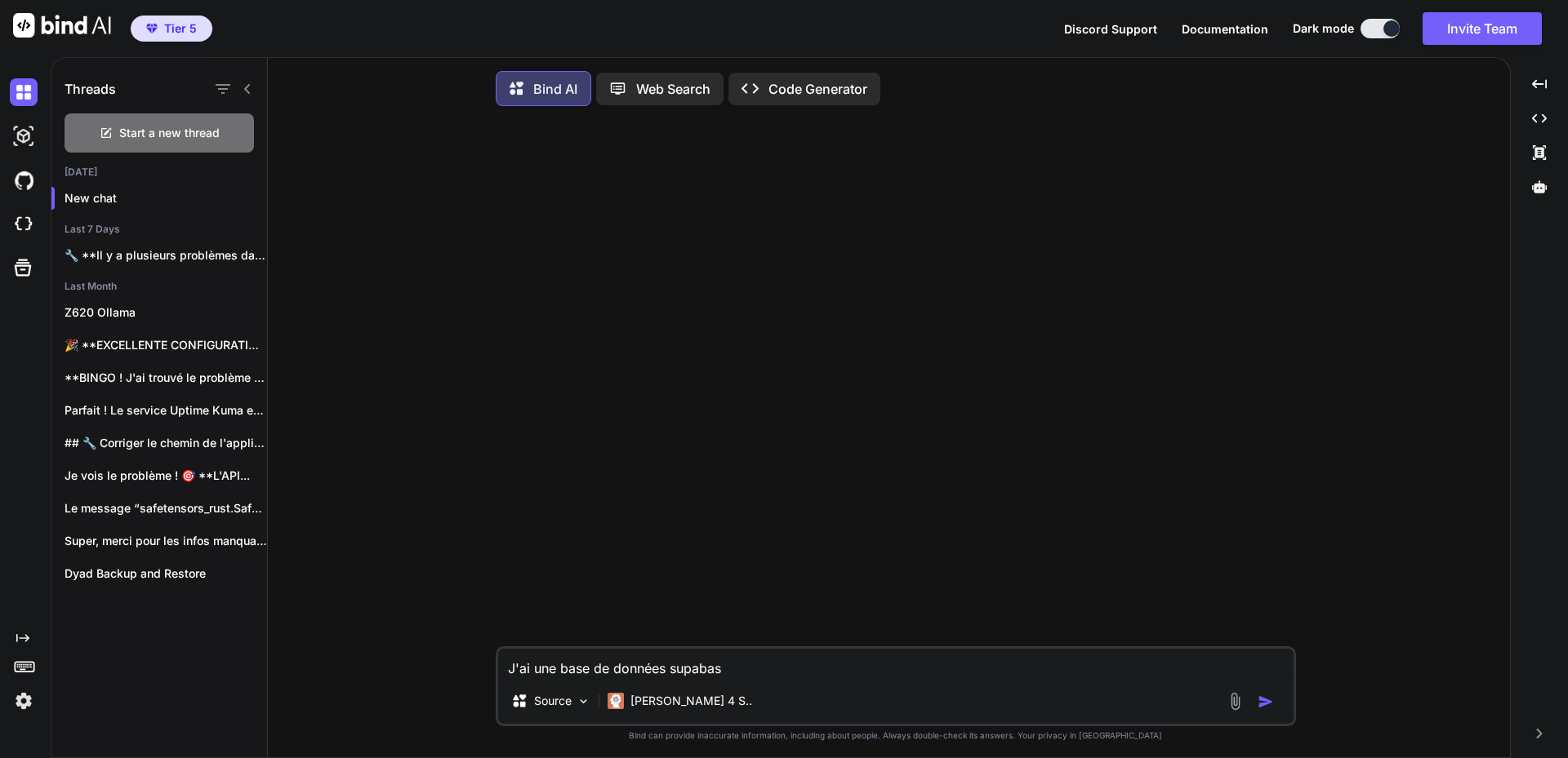
type textarea "J'ai une base de données supabase"
type textarea "x"
type textarea "J'ai une base de données supabase"
type textarea "x"
type textarea "J'ai une base de données supabase q"
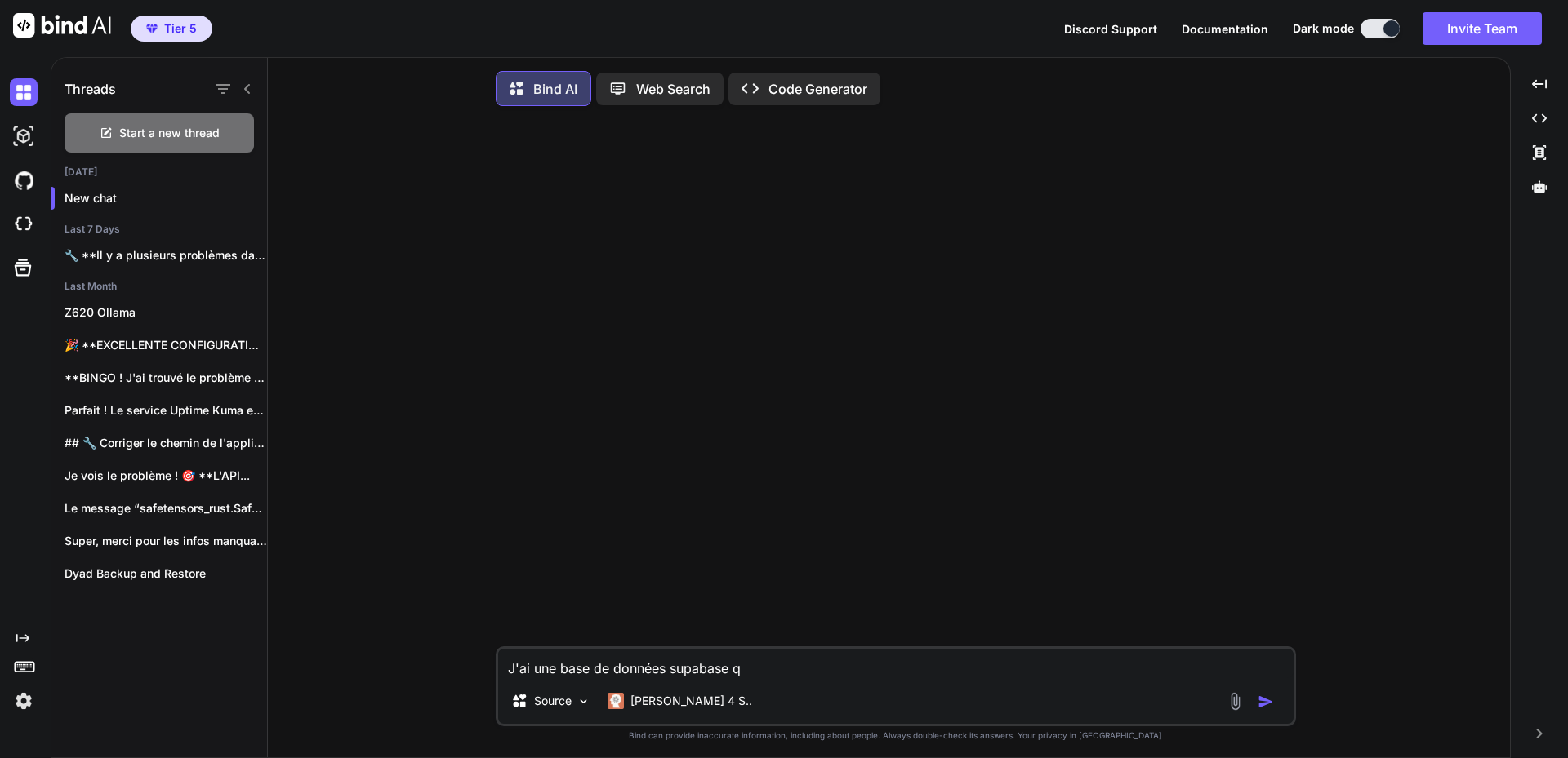
type textarea "x"
type textarea "J'ai une base de données supabase qu"
type textarea "x"
type textarea "J'ai une base de données supabase que"
type textarea "x"
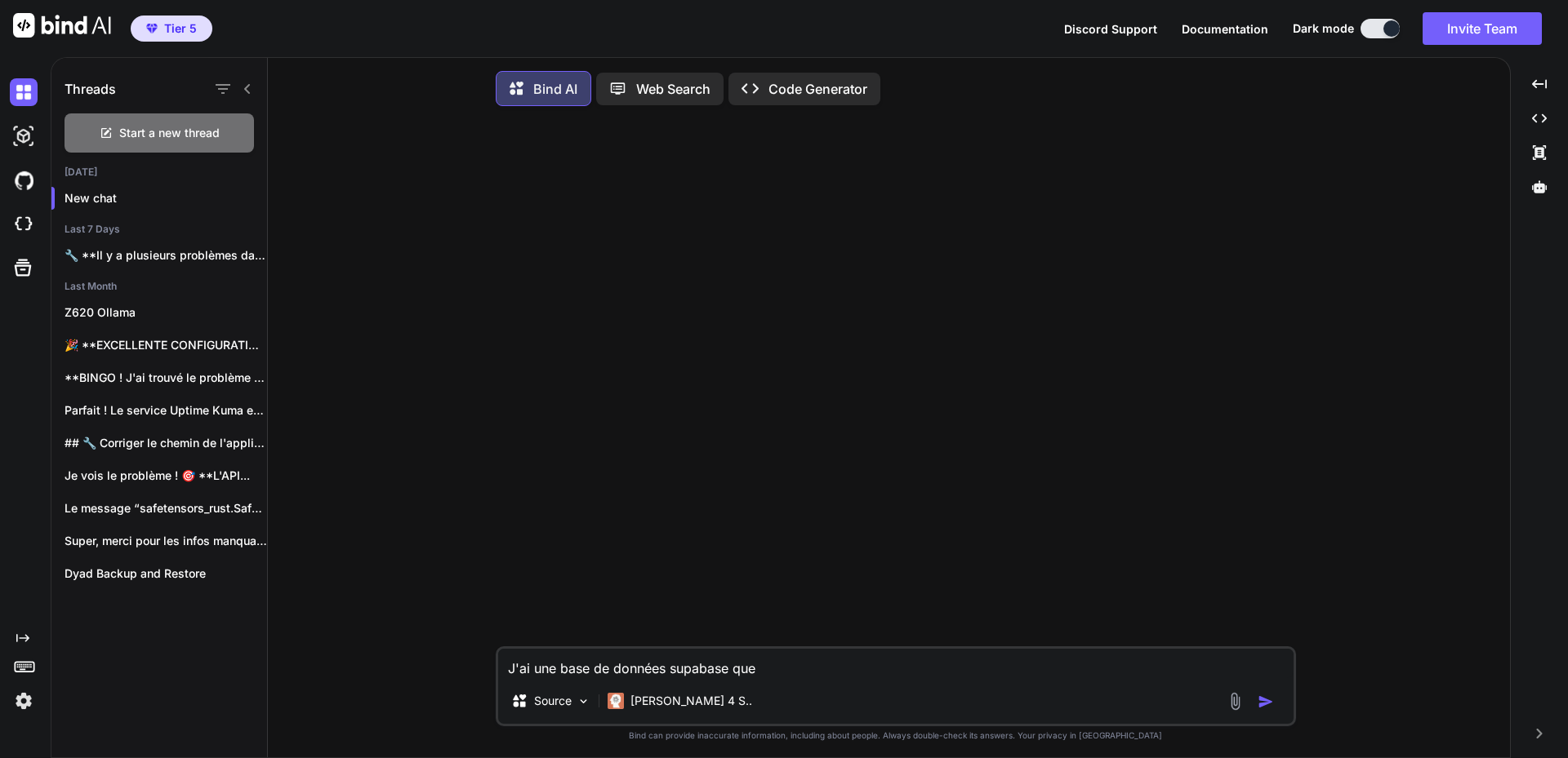
type textarea "J'ai une base de données supabase que"
type textarea "x"
type textarea "J'ai une base de données supabase que j"
type textarea "x"
type textarea "J'ai une base de données supabase que je"
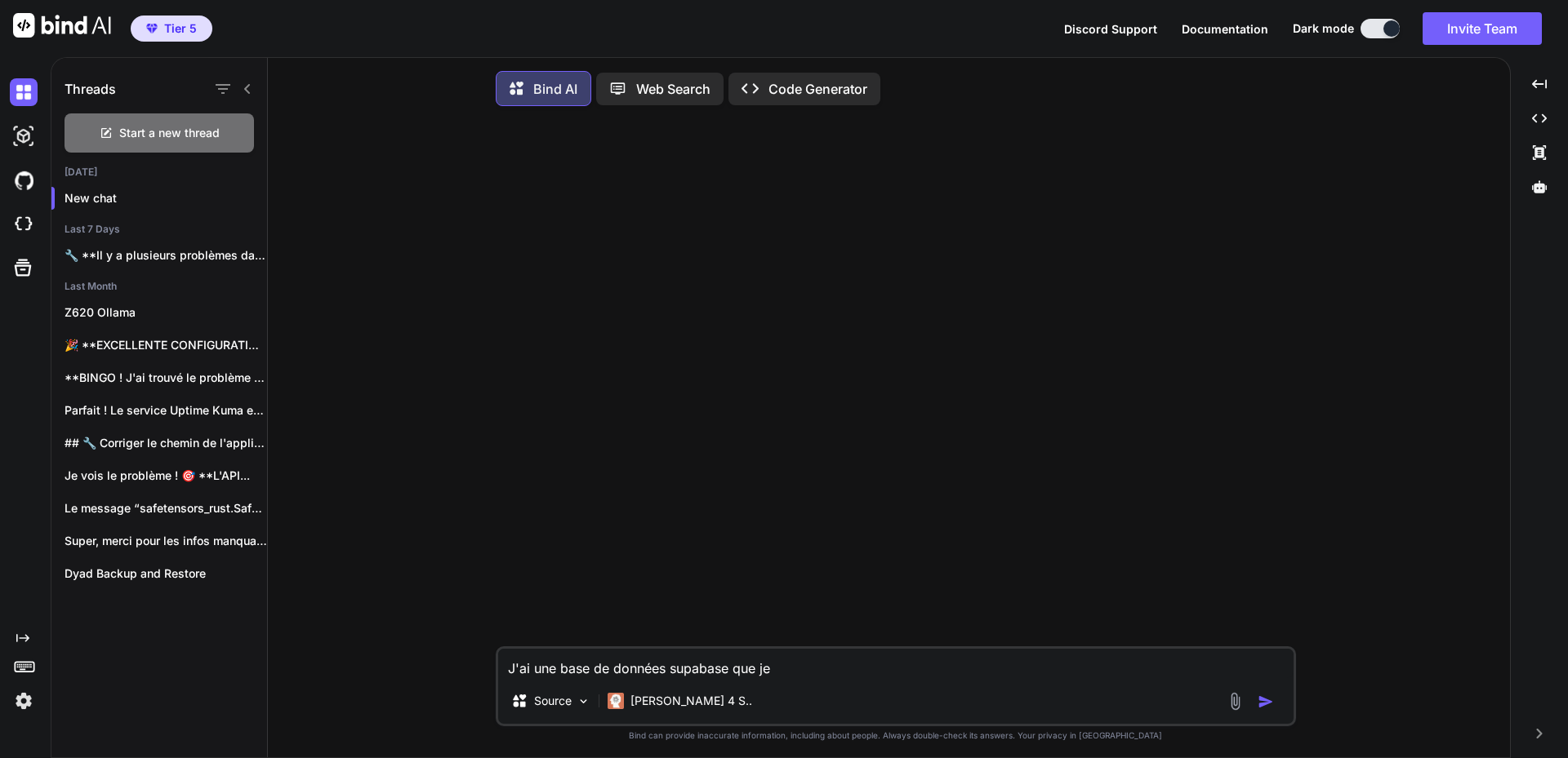
type textarea "x"
type textarea "J'ai une base de données supabase que je"
type textarea "x"
type textarea "J'ai une base de données supabase que je s"
type textarea "x"
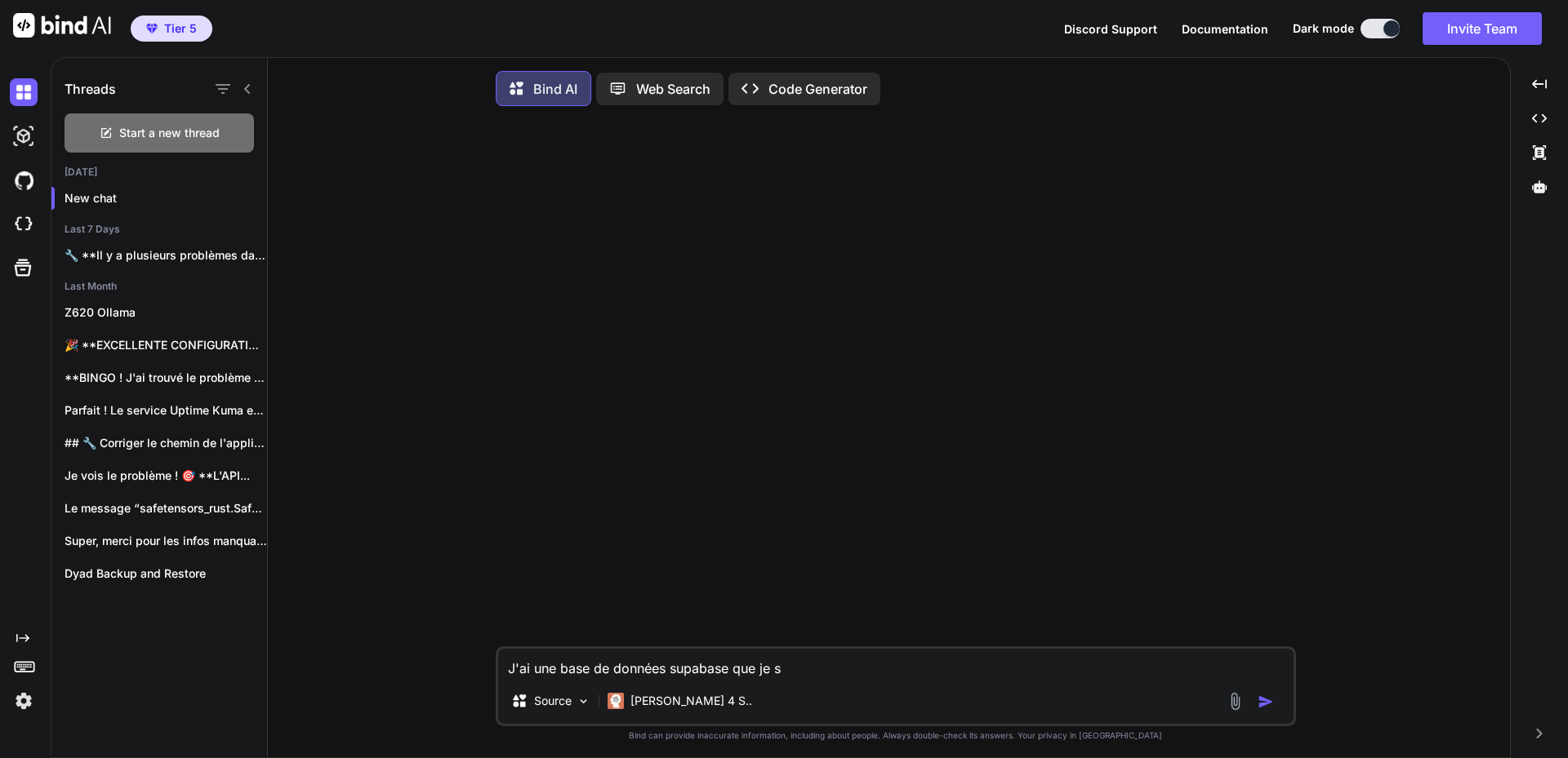
type textarea "J'ai une base de données supabase que je so"
type textarea "x"
type textarea "J'ai une base de données supabase que je sou"
type textarea "x"
type textarea "J'ai une base de données supabase que je souh"
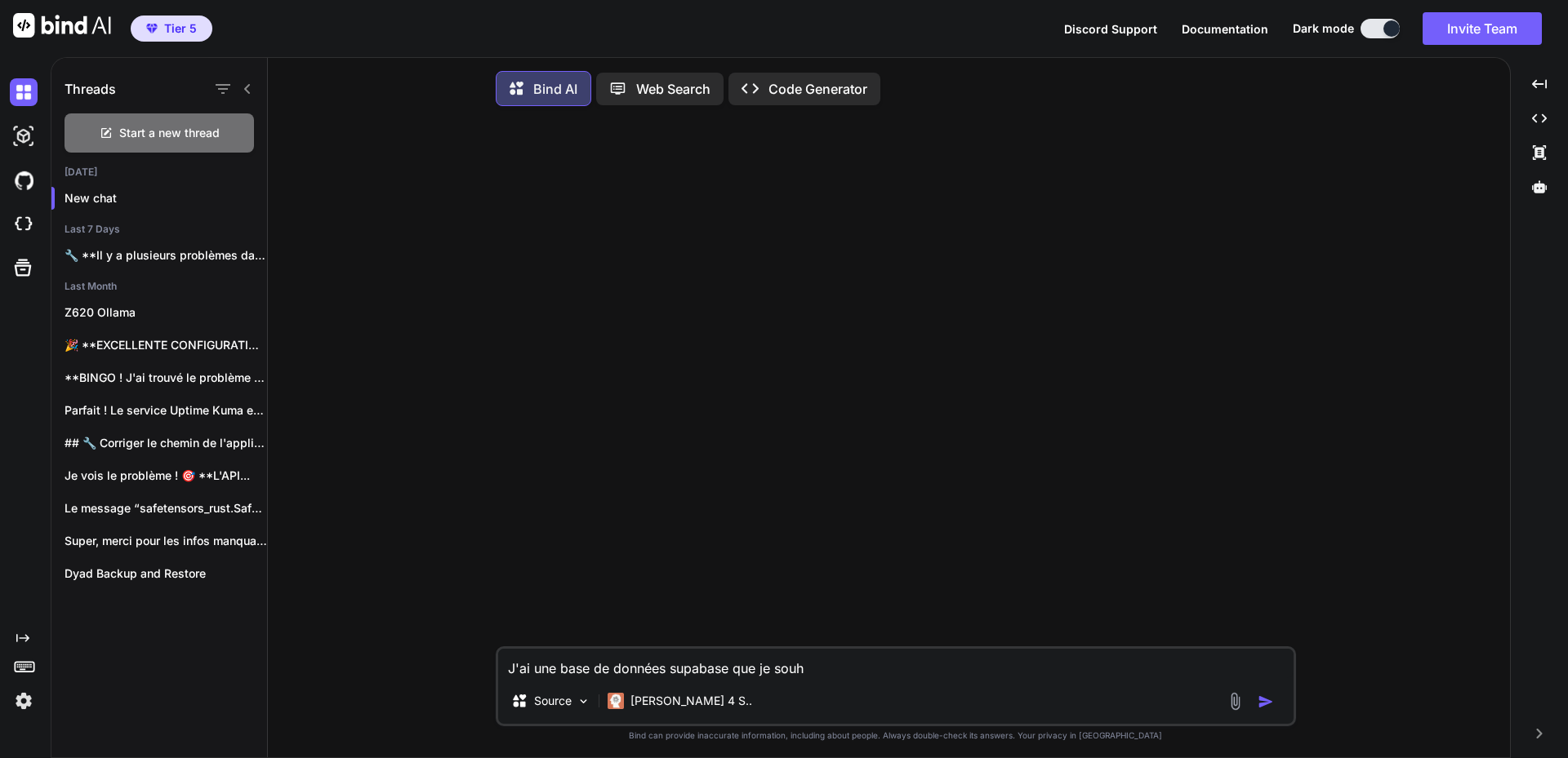
type textarea "x"
type textarea "J'ai une base de données supabase que je souha"
type textarea "x"
type textarea "J'ai une base de données supabase que je souhai"
type textarea "x"
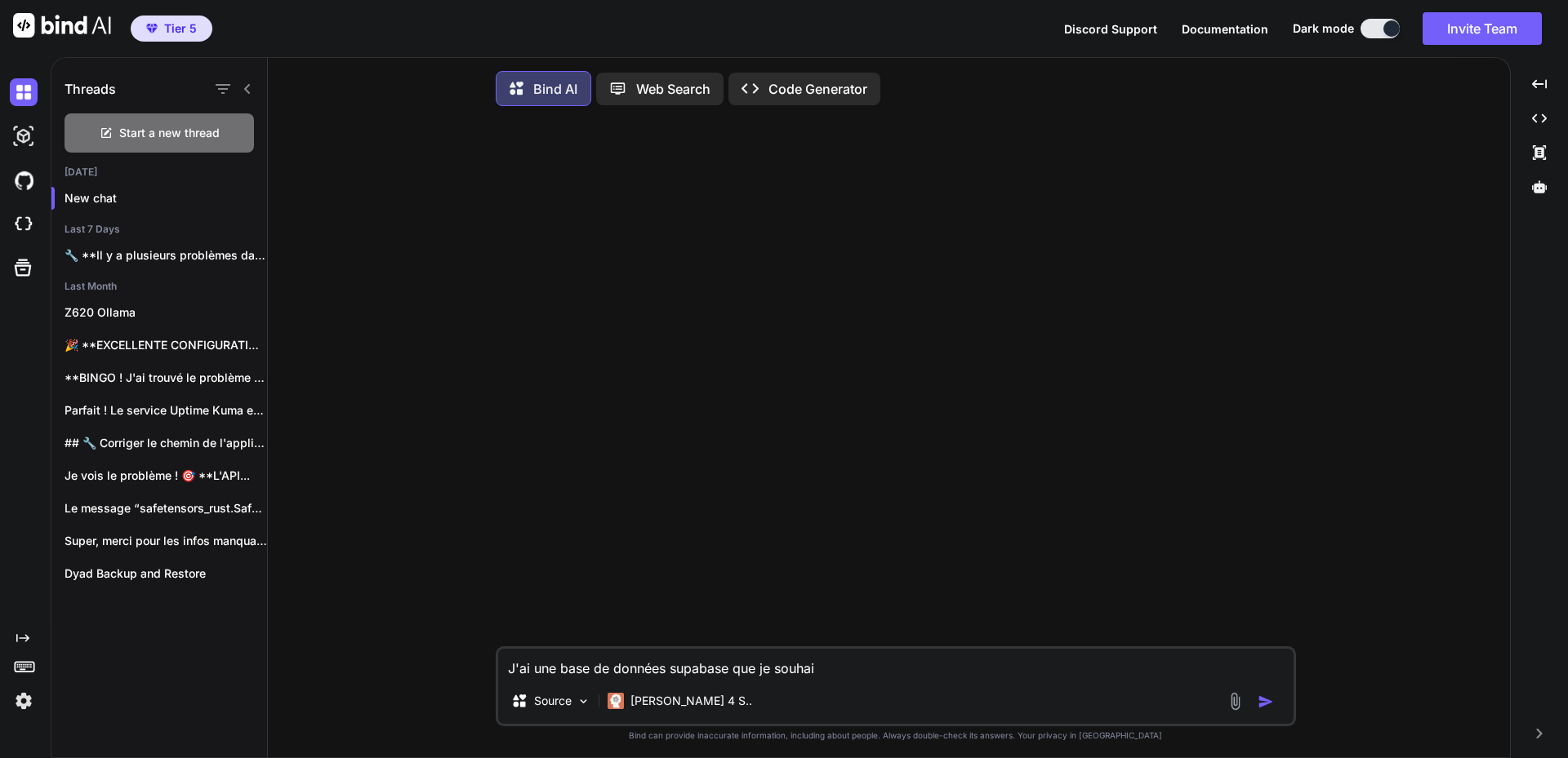
type textarea "J'ai une base de données supabase que je souhait"
type textarea "x"
type textarea "J'ai une base de données supabase que je souhaite"
type textarea "x"
type textarea "J'ai une base de données supabase que je souhaite"
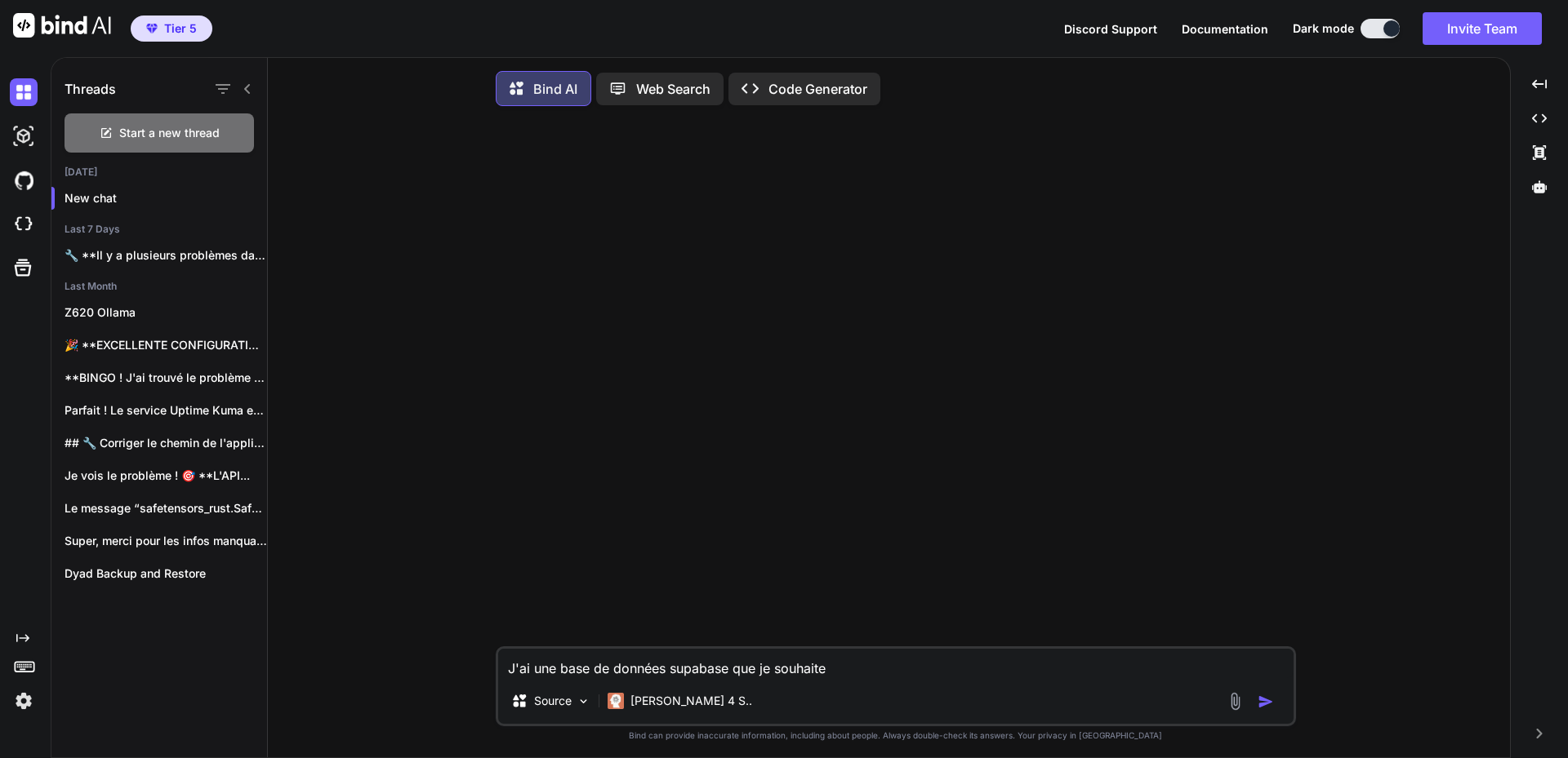
type textarea "x"
type textarea "J'ai une base de données supabase que je souhaite c"
type textarea "x"
type textarea "J'ai une base de données supabase que je souhaite co"
type textarea "x"
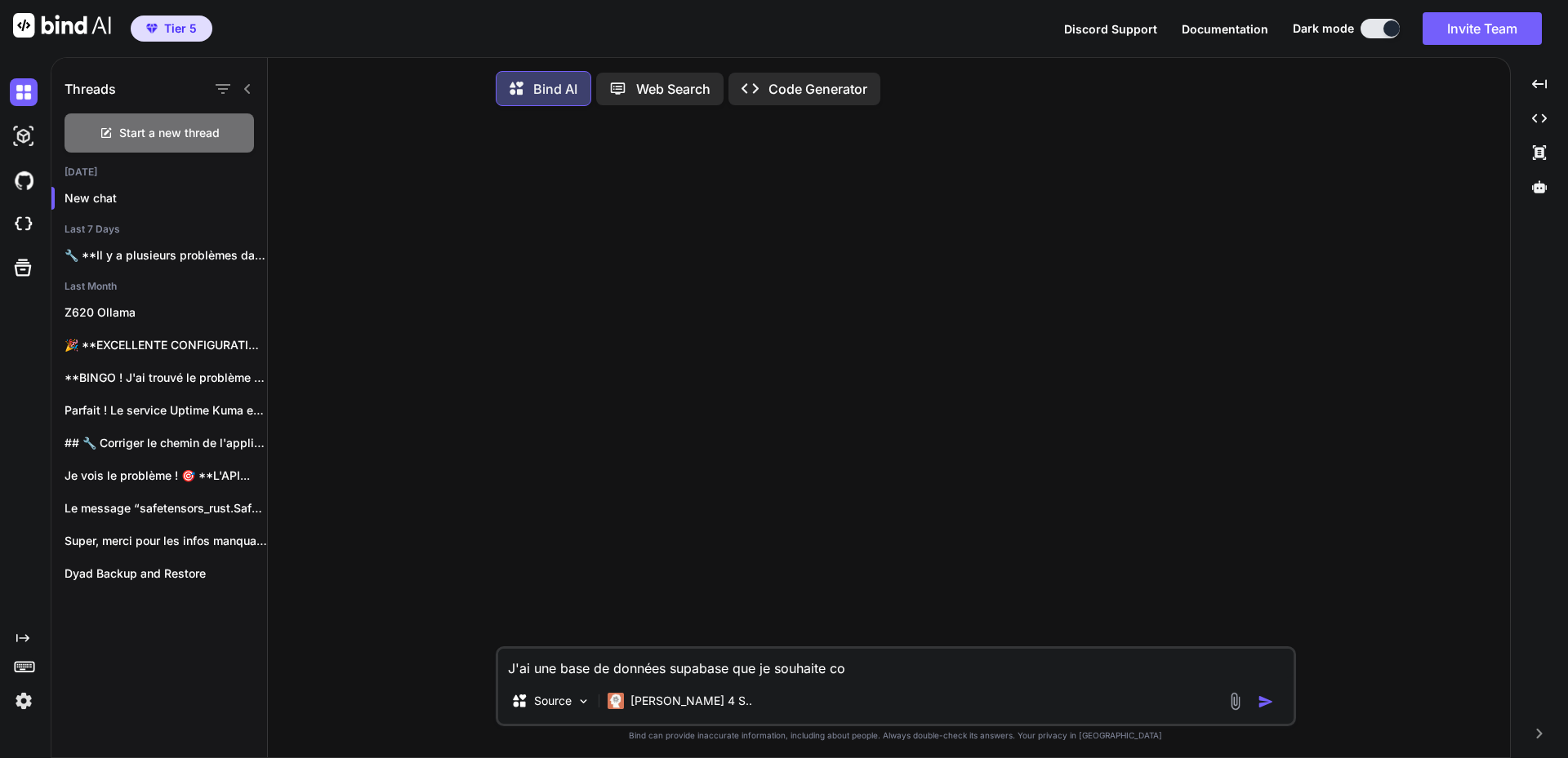
type textarea "J'ai une base de données supabase que je souhaite con"
type textarea "x"
type textarea "J'ai une base de données supabase que je souhaite conv"
type textarea "x"
type textarea "J'ai une base de données supabase que je souhaite conve"
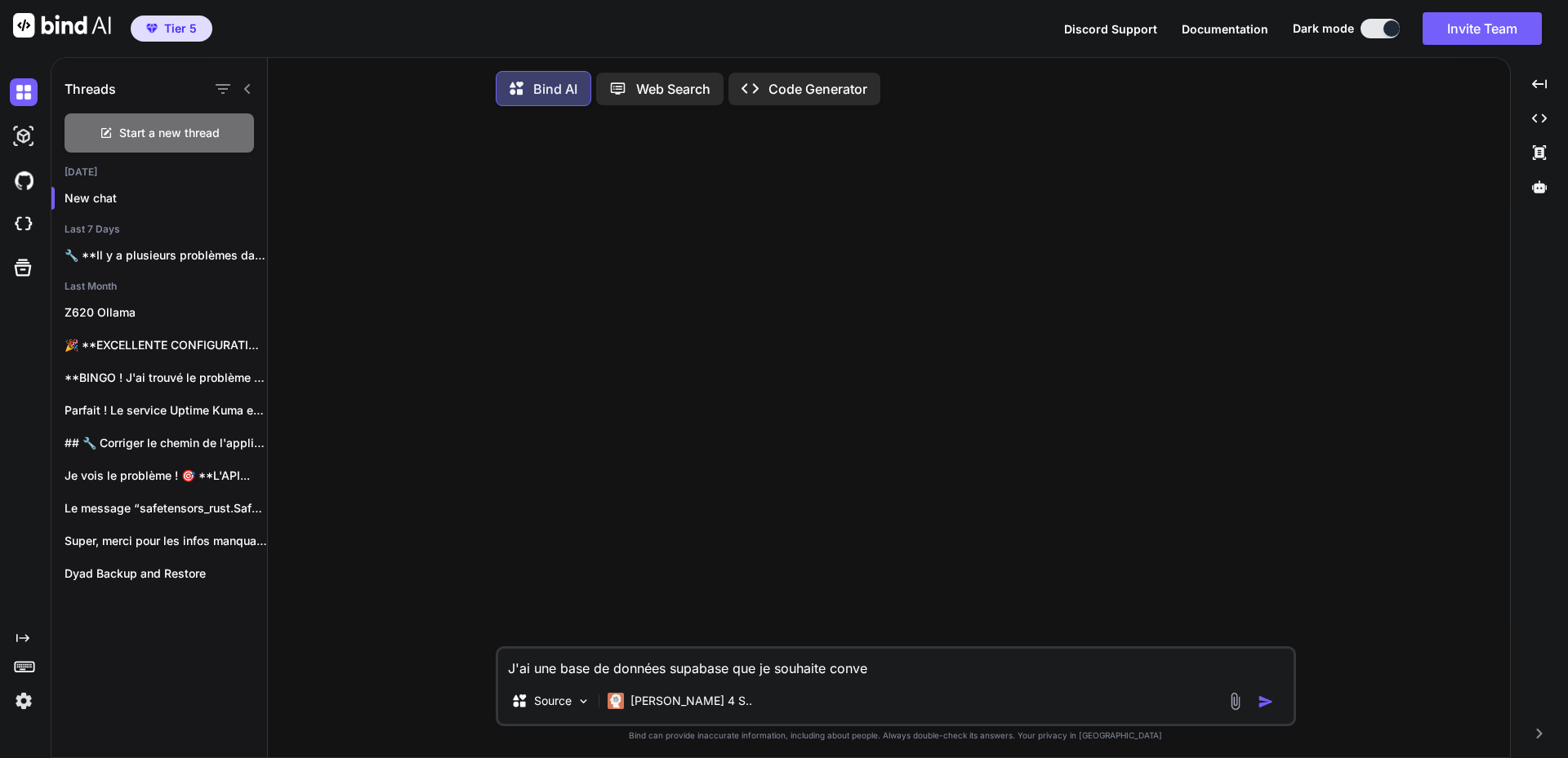
type textarea "x"
type textarea "J'ai une base de données supabase que je souhaite conver"
type textarea "x"
type textarea "J'ai une base de données supabase que je souhaite convert"
type textarea "x"
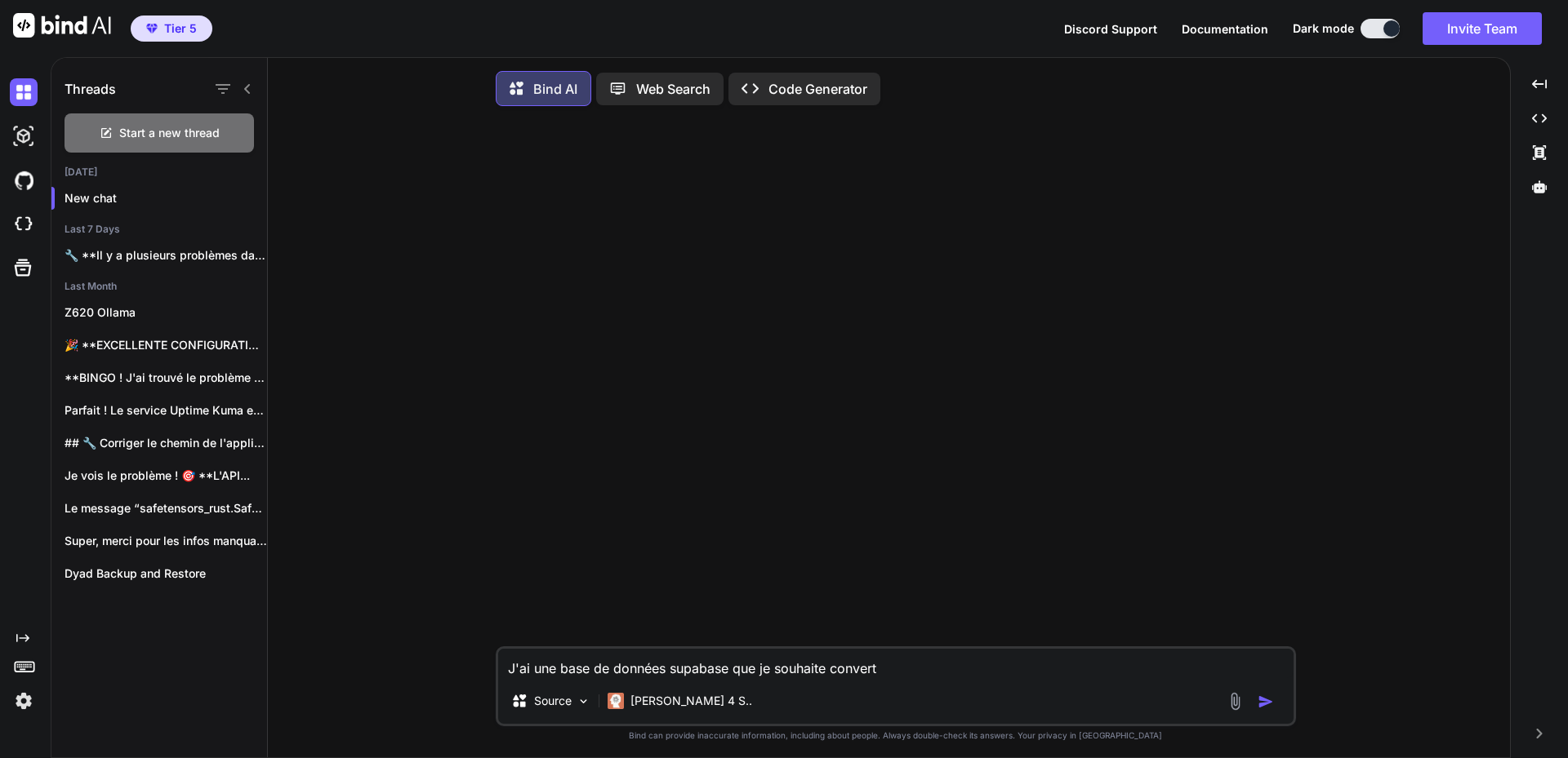
type textarea "J'ai une base de données supabase que je souhaite converti"
type textarea "x"
type textarea "J'ai une base de données supabase que je souhaite convertir"
type textarea "x"
type textarea "J'ai une base de données supabase que je souhaite convertir"
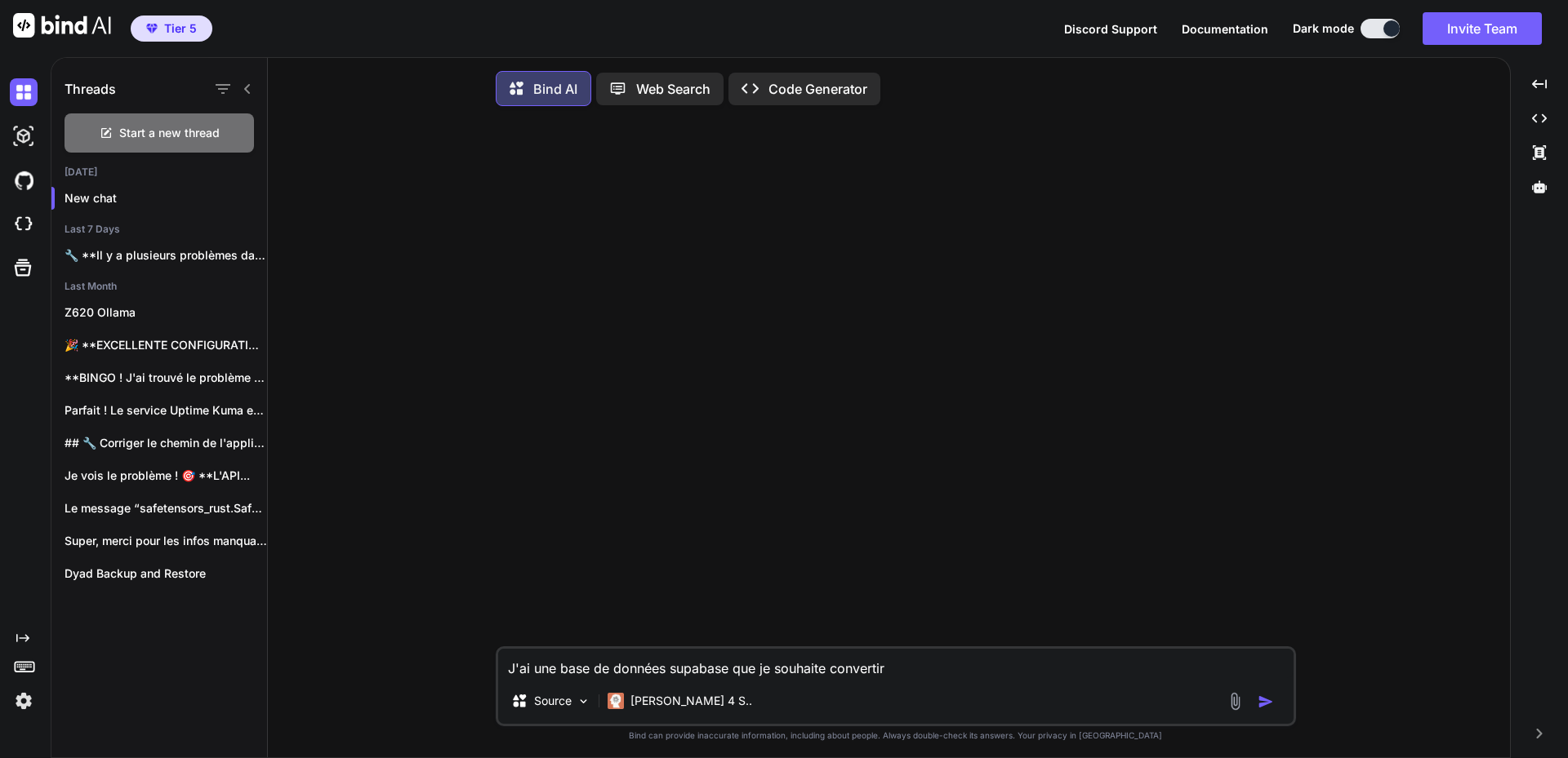
type textarea "x"
type textarea "J'ai une base de données supabase que je souhaite convertir e"
type textarea "x"
type textarea "J'ai une base de données supabase que je souhaite convertir en"
type textarea "x"
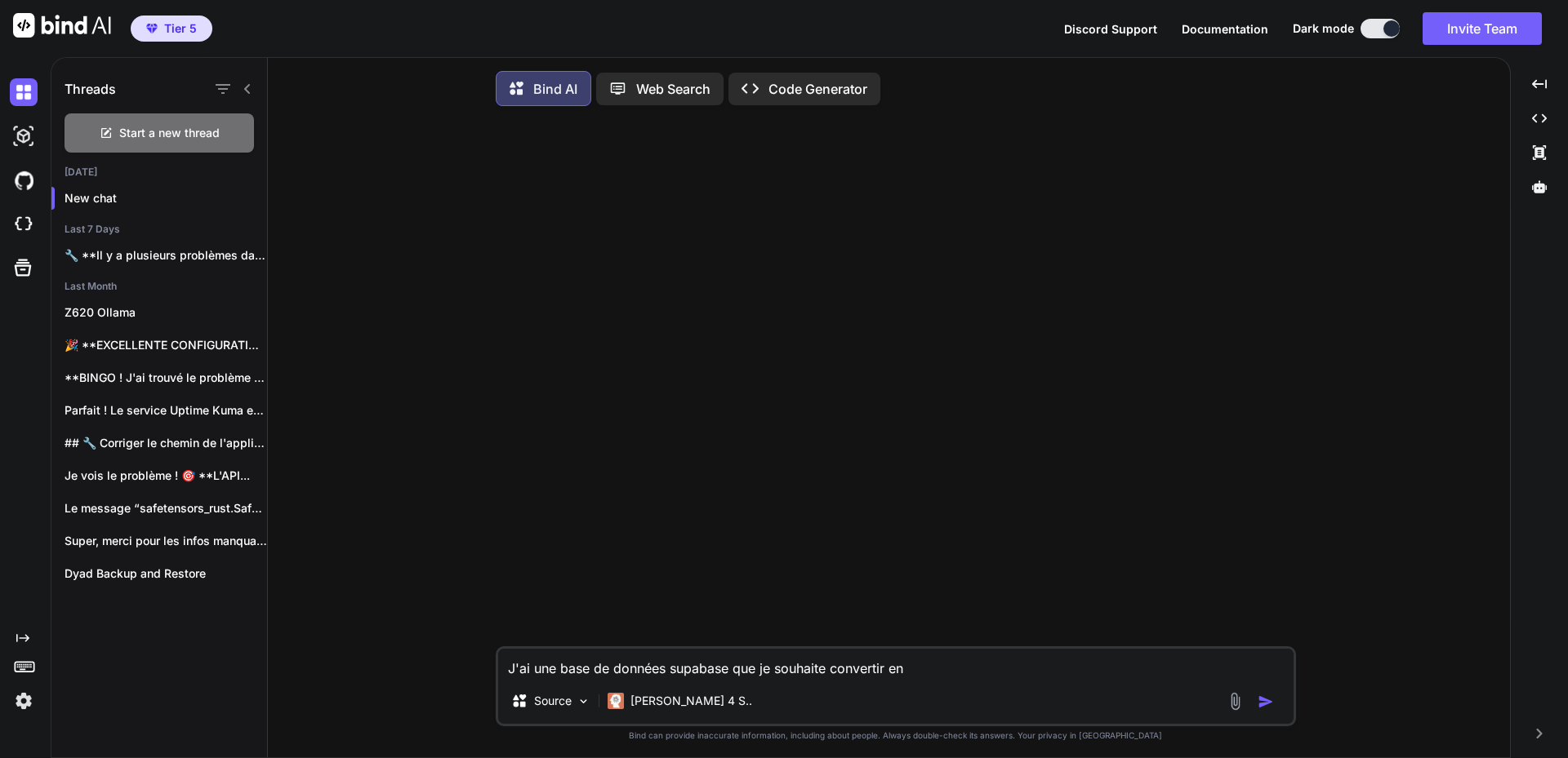
type textarea "J'ai une base de données supabase que je souhaite convertir en"
type textarea "x"
type textarea "J'ai une base de données supabase que je souhaite convertir en b"
type textarea "x"
type textarea "J'ai une base de données supabase que je souhaite convertir en ba"
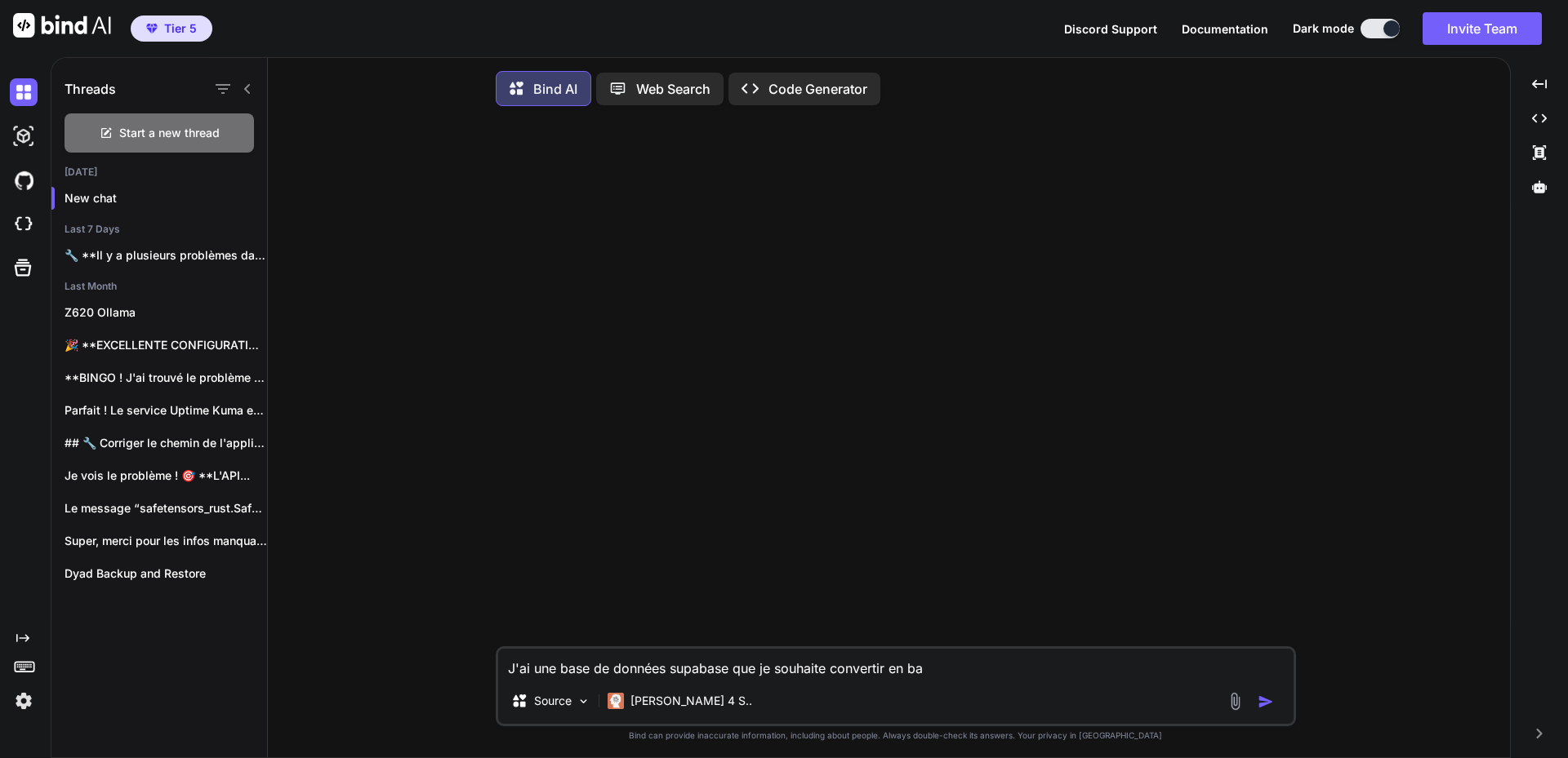
type textarea "x"
type textarea "J'ai une base de données supabase que je souhaite convertir en bas"
type textarea "x"
type textarea "J'ai une base de données supabase que je souhaite convertir en base"
type textarea "x"
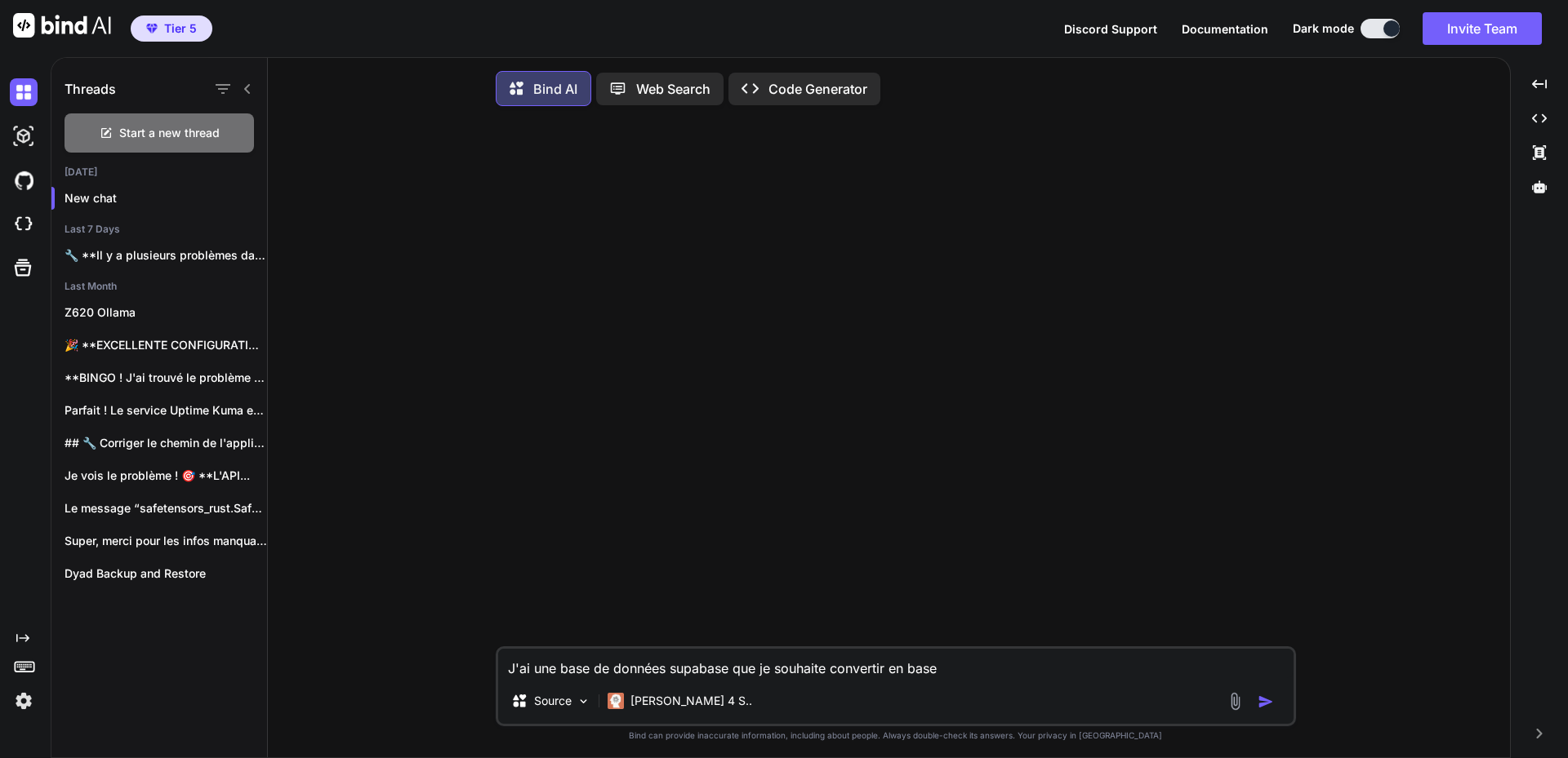
type textarea "J'ai une base de données supabase que je souhaite convertir en base"
type textarea "x"
type textarea "J'ai une base de données supabase que je souhaite convertir en base m"
type textarea "x"
type textarea "J'ai une base de données supabase que je souhaite convertir en base my"
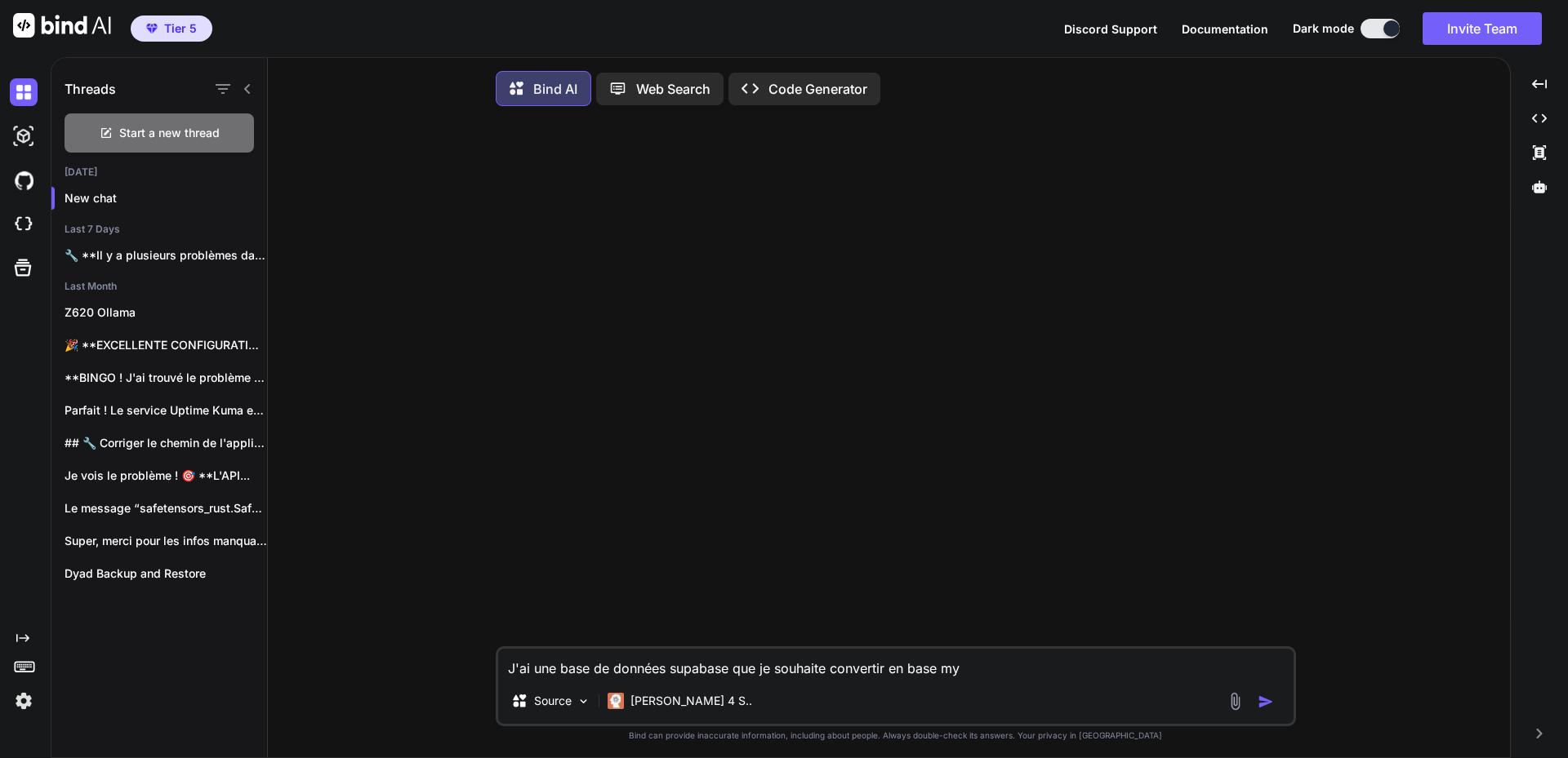
type textarea "x"
type textarea "J'ai une base de données supabase que je souhaite convertir en base mys"
type textarea "x"
type textarea "J'ai une base de données supabase que je souhaite convertir en base mysq"
type textarea "x"
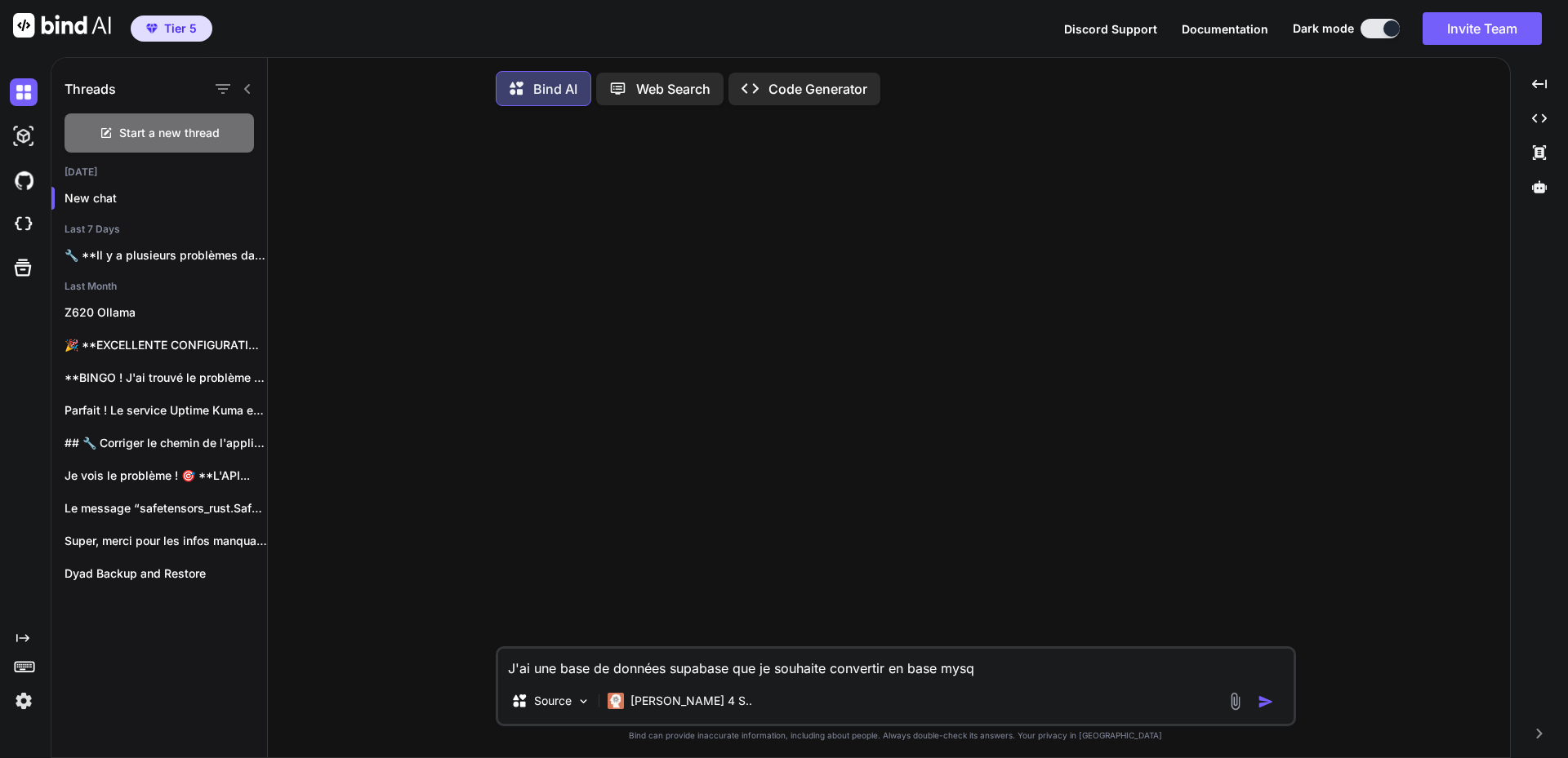
type textarea "J'ai une base de données supabase que je souhaite convertir en base mysql"
type textarea "x"
type textarea "J'ai une base de données supabase que je souhaite convertir en base mysql."
type textarea "x"
type textarea "J'ai une base de données supabase que je souhaite convertir en base mysql."
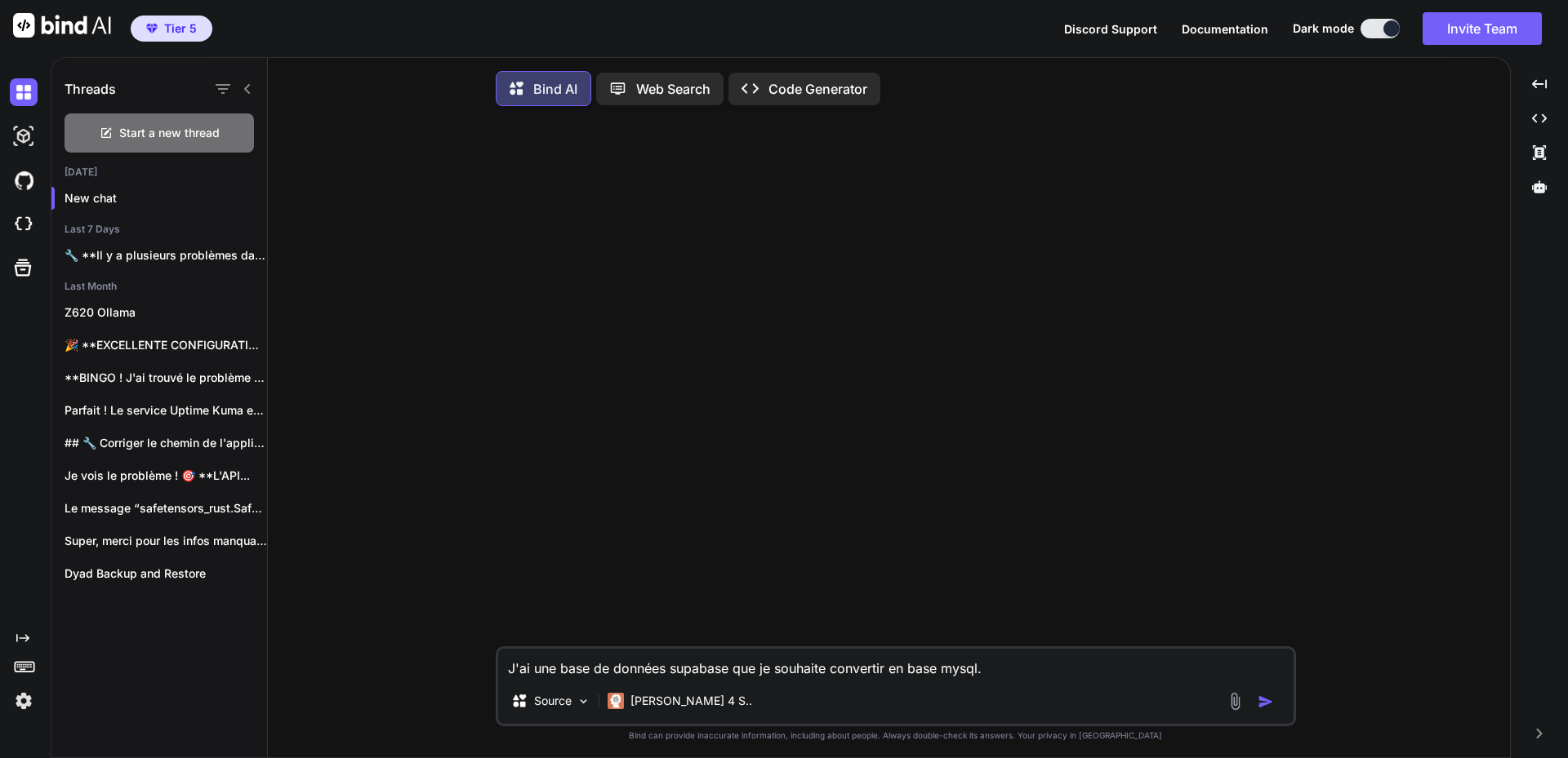
type textarea "x"
type textarea "J'ai une base de données supabase que je souhaite convertir en base mysql. Q"
type textarea "x"
type textarea "J'ai une base de données supabase que je souhaite convertir en base mysql. Qu"
type textarea "x"
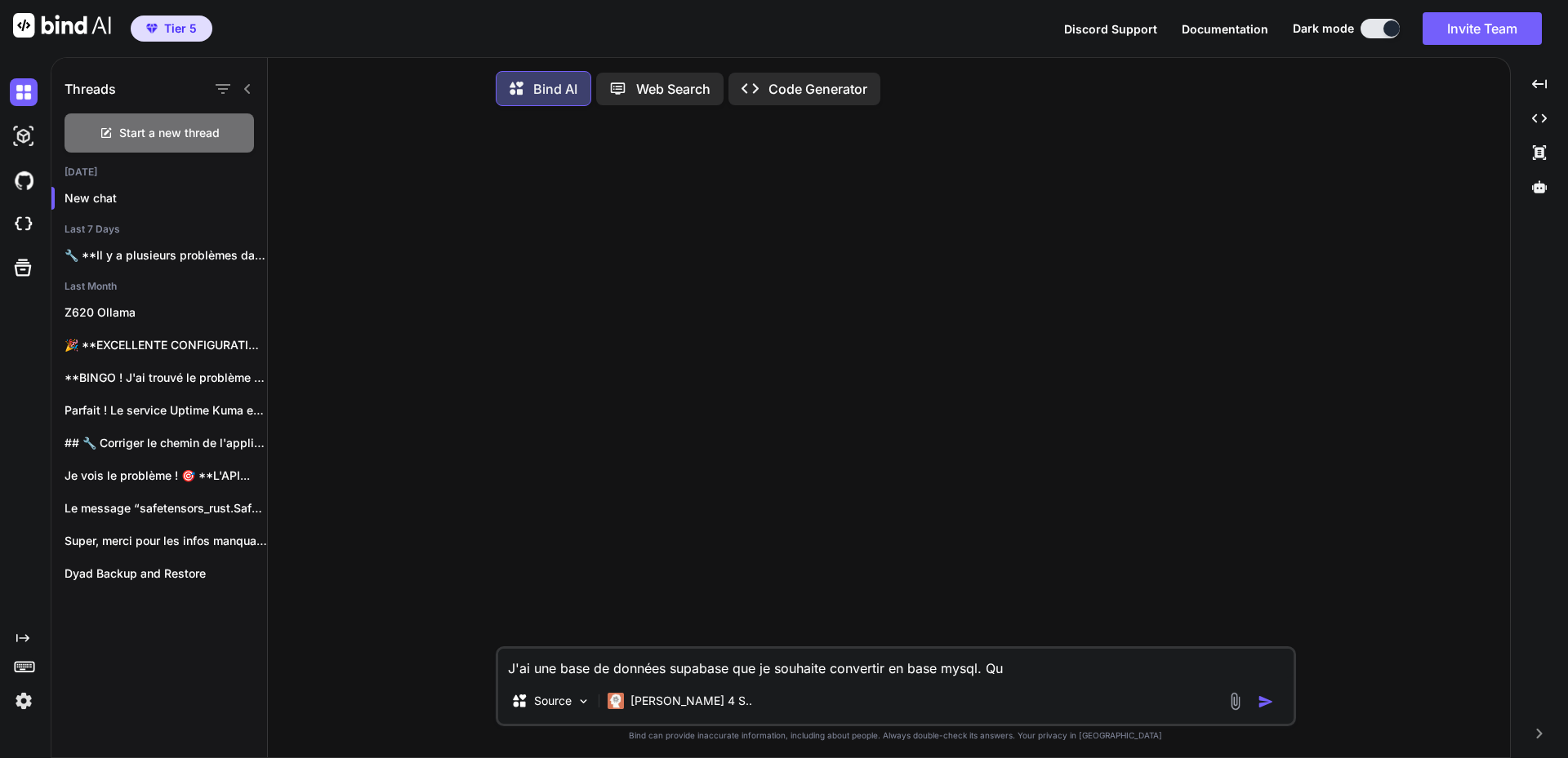
type textarea "J'ai une base de données supabase que je souhaite convertir en base mysql. Que"
type textarea "x"
type textarea "J'ai une base de données supabase que je souhaite convertir en base mysql. Quel"
type textarea "x"
type textarea "J'ai une base de données supabase que je souhaite convertir en base mysql. Quel"
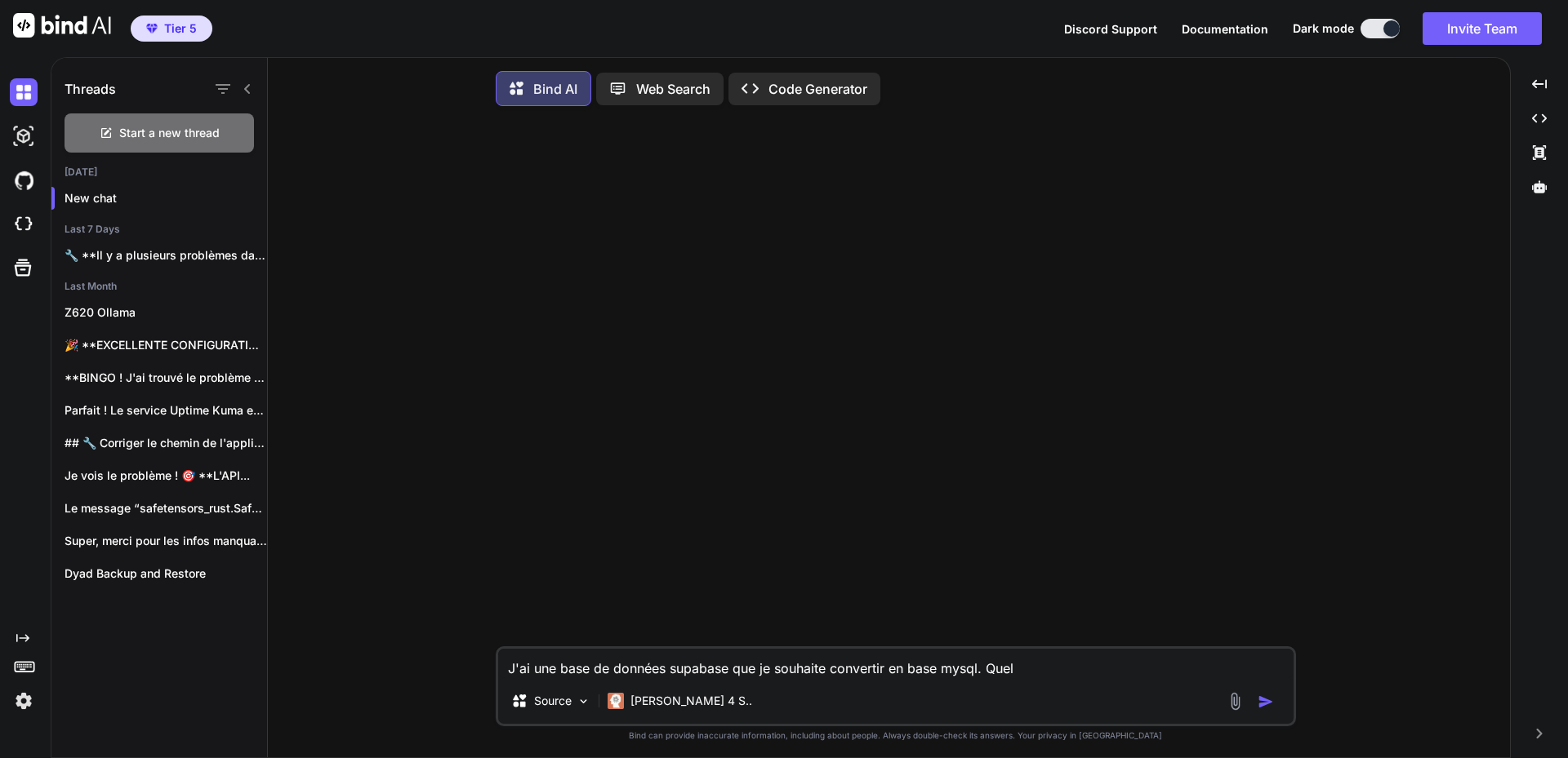
type textarea "x"
type textarea "J'ai une base de données supabase que je souhaite convertir en base mysql. Quel…"
type textarea "x"
type textarea "J'ai une base de données supabase que je souhaite convertir en base mysql. Quel…"
type textarea "x"
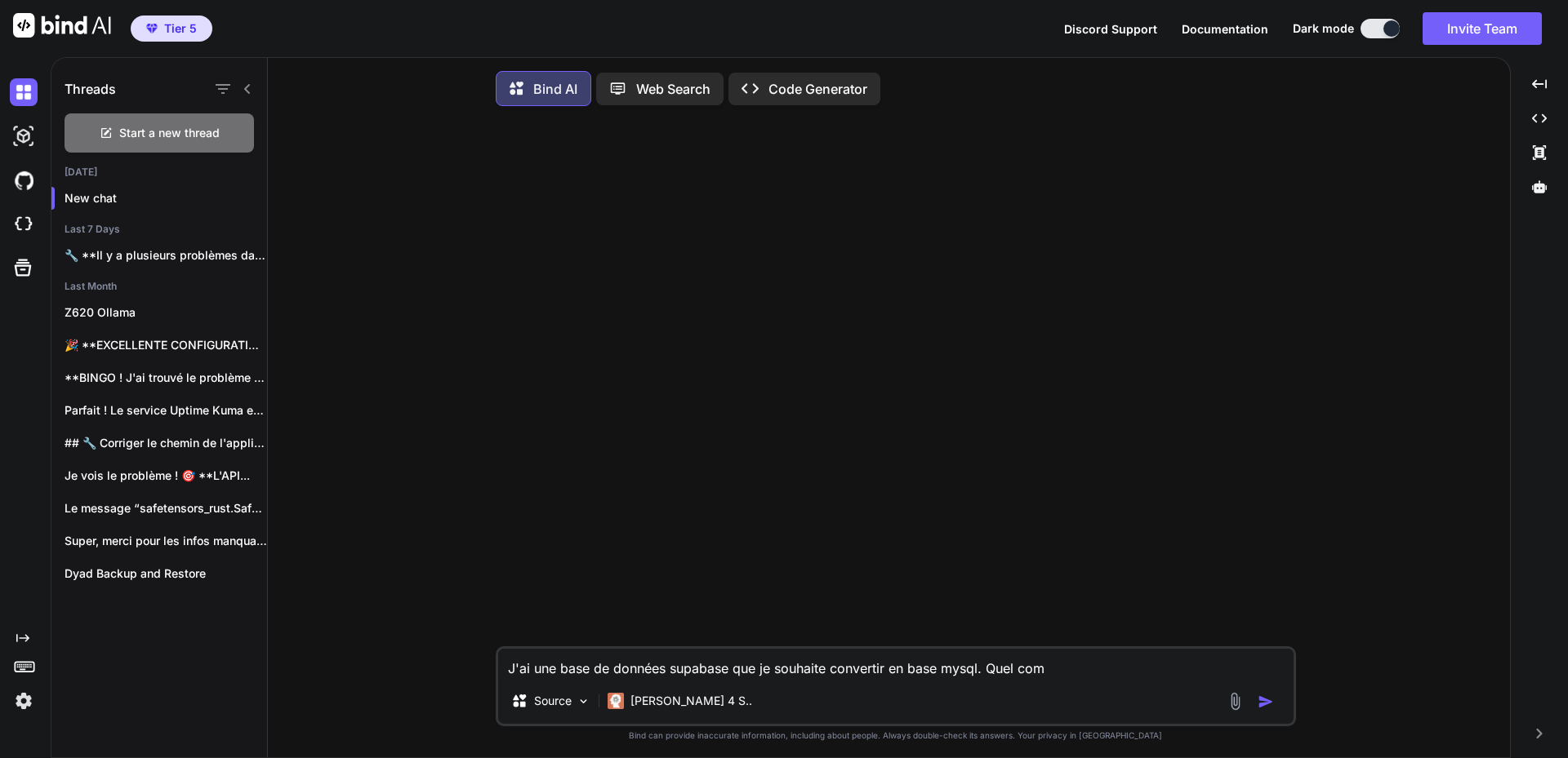
type textarea "J'ai une base de données supabase que je souhaite convertir en base mysql. Quel…"
type textarea "x"
type textarea "J'ai une base de données supabase que je souhaite convertir en base mysql. Quel…"
type textarea "x"
type textarea "J'ai une base de données supabase que je souhaite convertir en base mysql. Quel…"
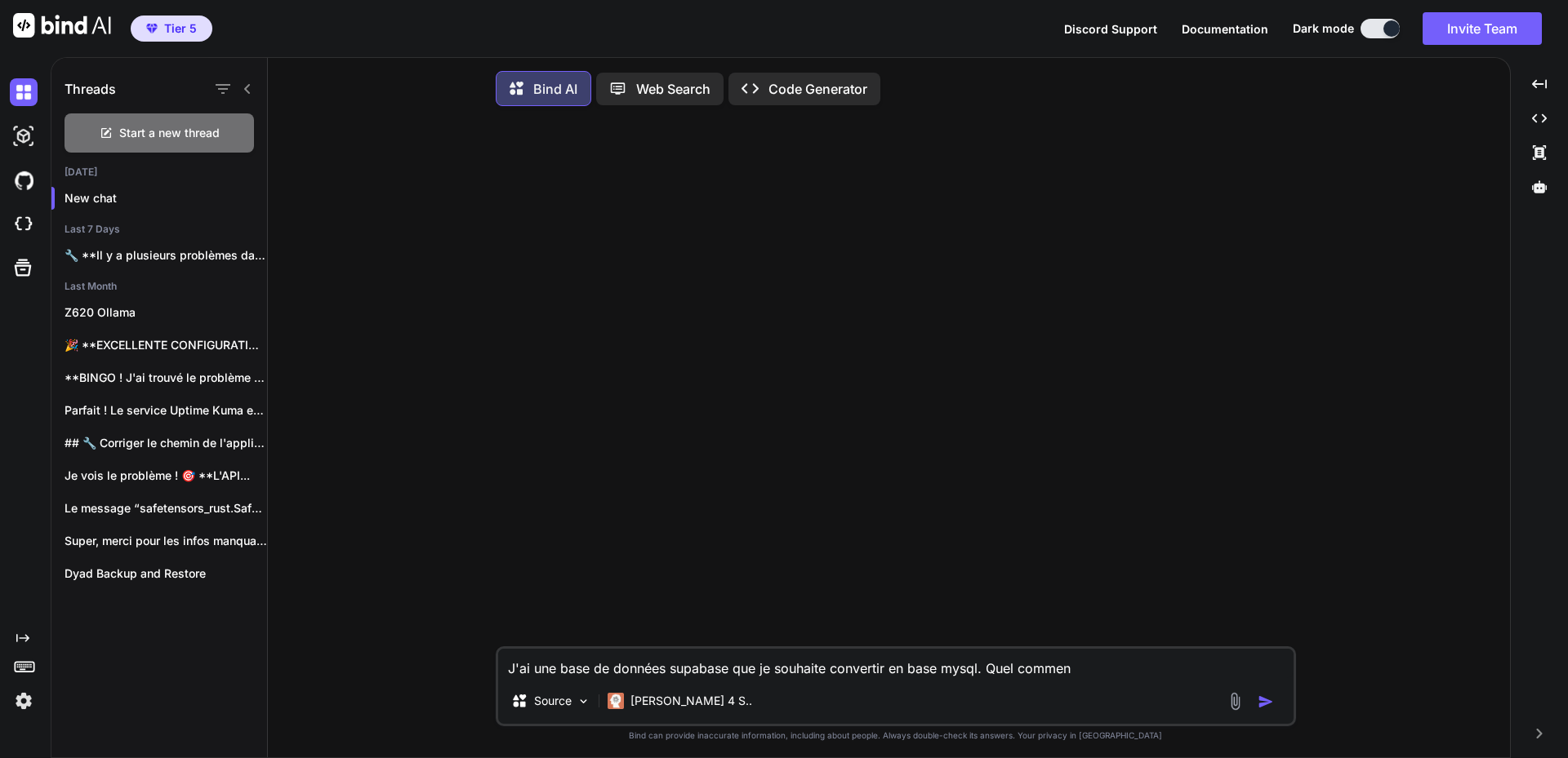
type textarea "x"
type textarea "J'ai une base de données supabase que je souhaite convertir en base mysql. Quel…"
type textarea "x"
type textarea "J'ai une base de données supabase que je souhaite convertir en base mysql. Quel…"
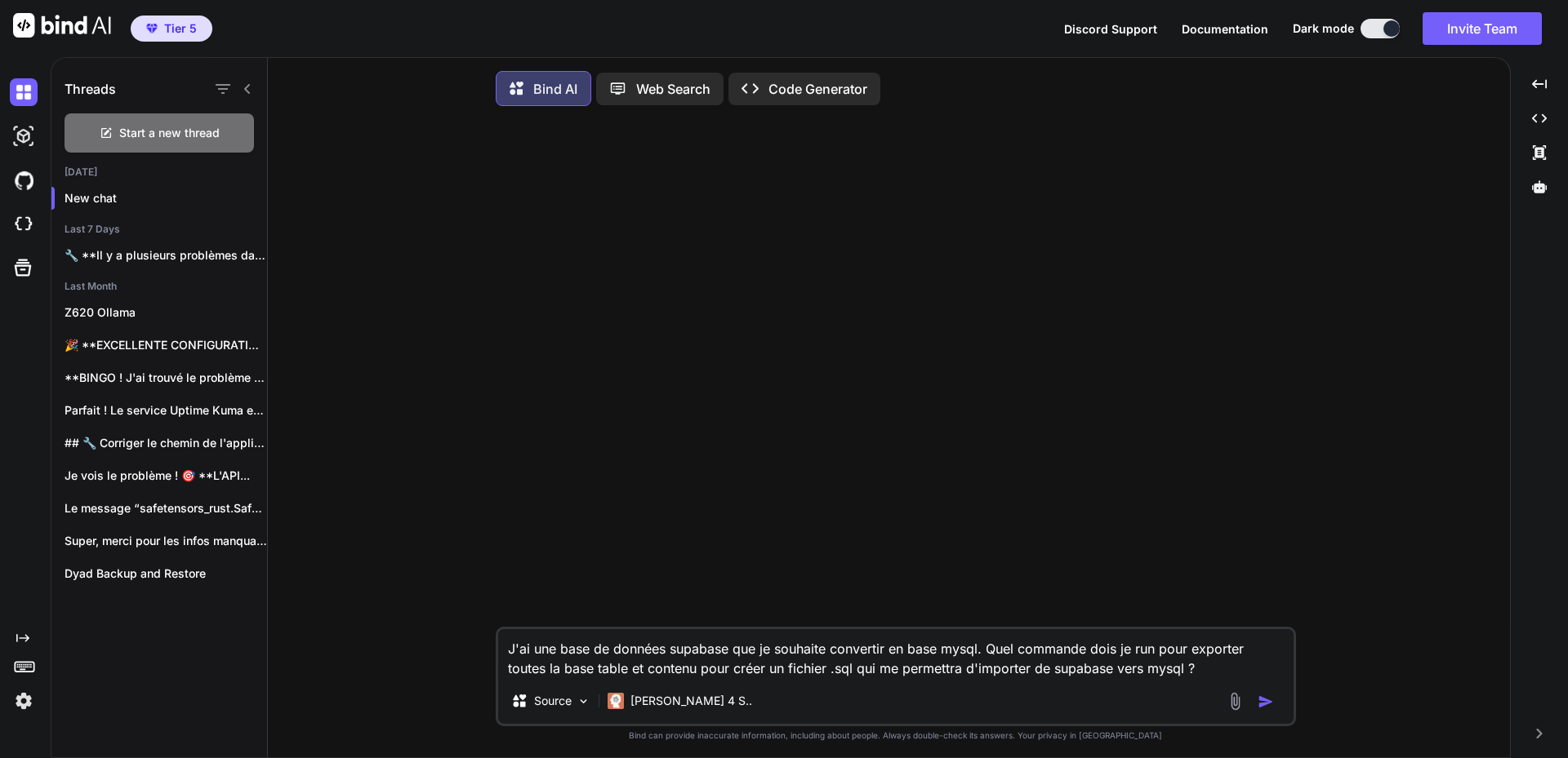
click at [1266, 710] on img "button" at bounding box center [1266, 702] width 16 height 16
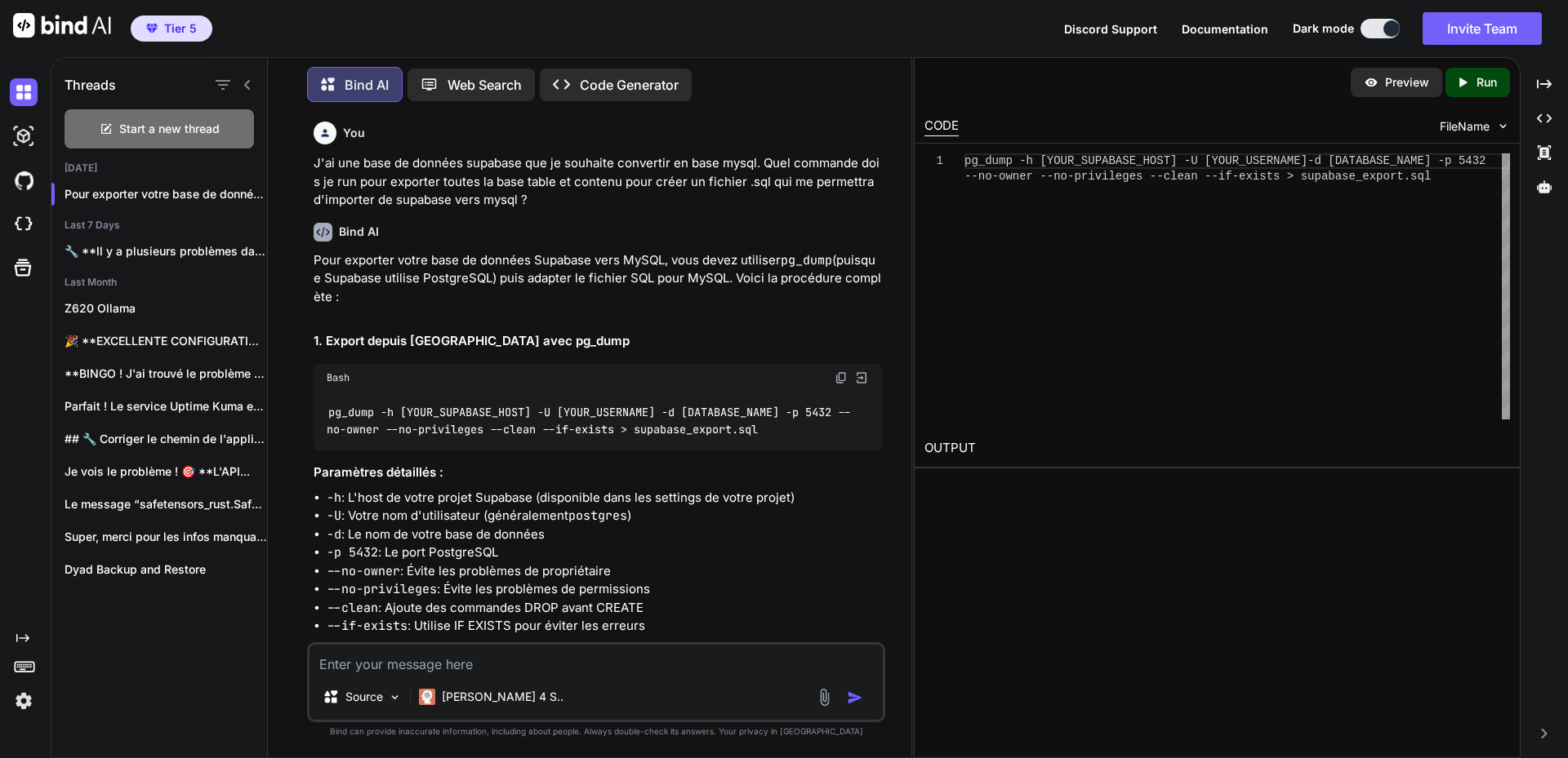
scroll to position [81, 0]
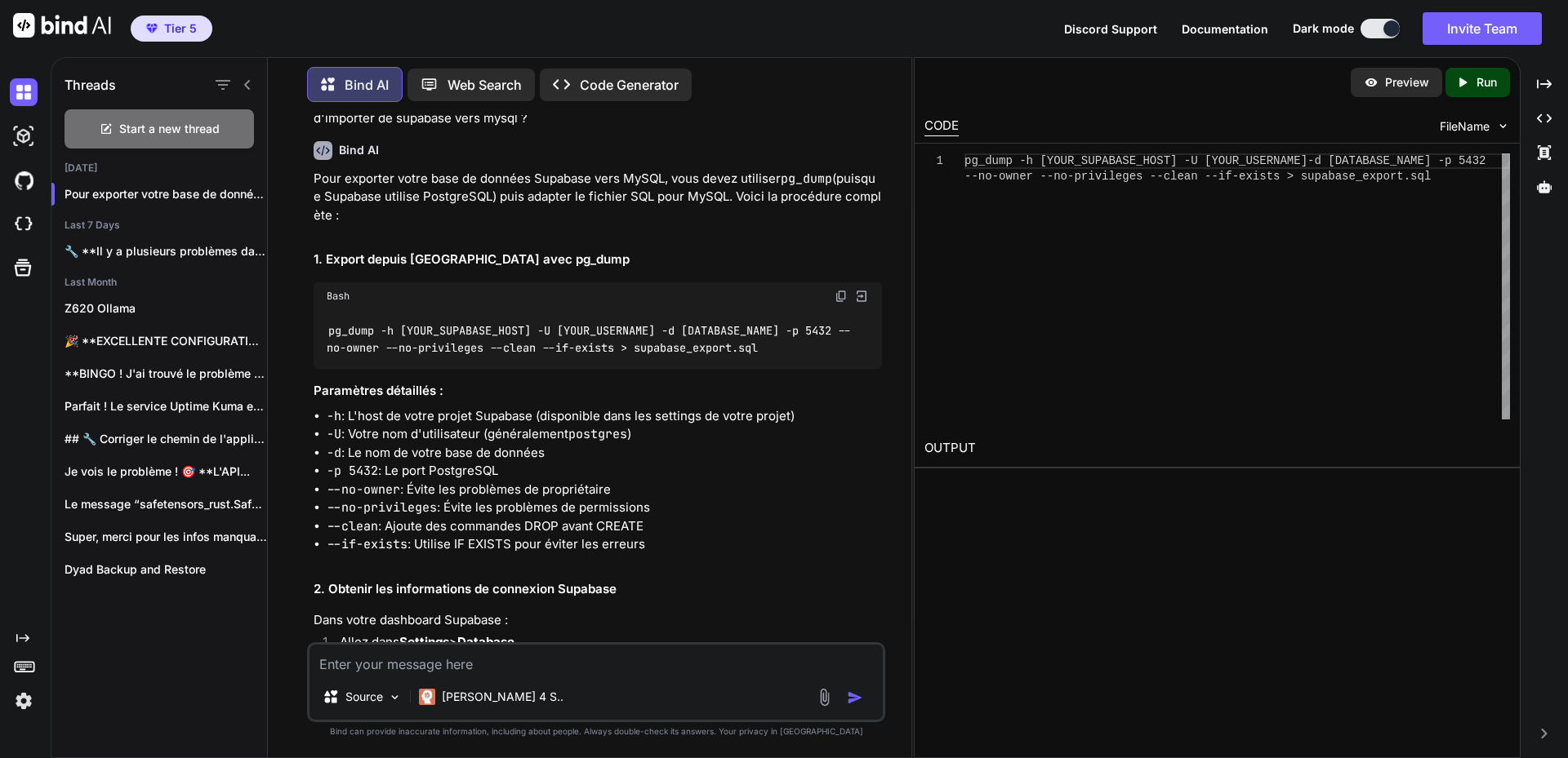
click at [837, 301] on img at bounding box center [841, 296] width 13 height 13
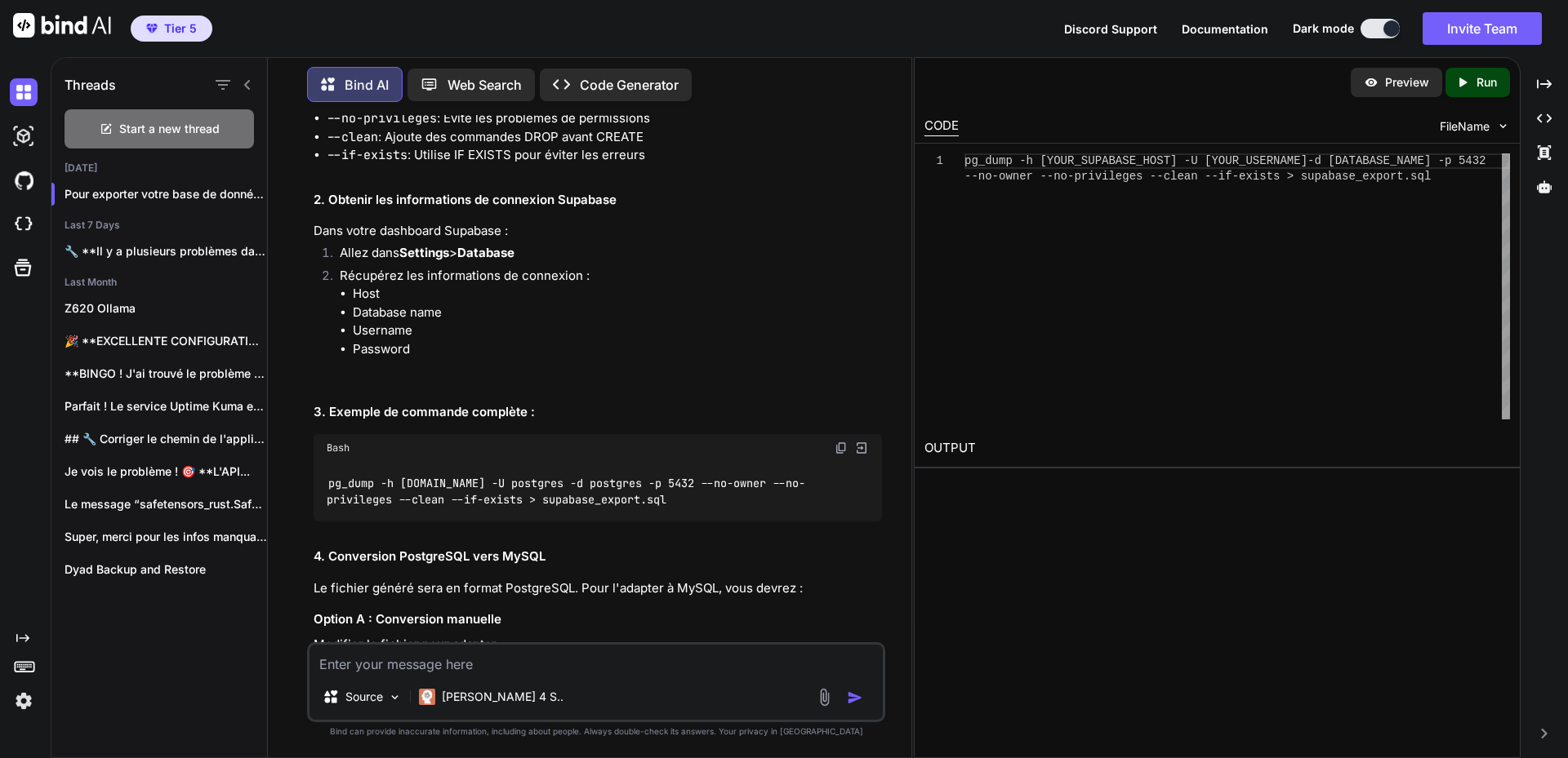
scroll to position [489, 0]
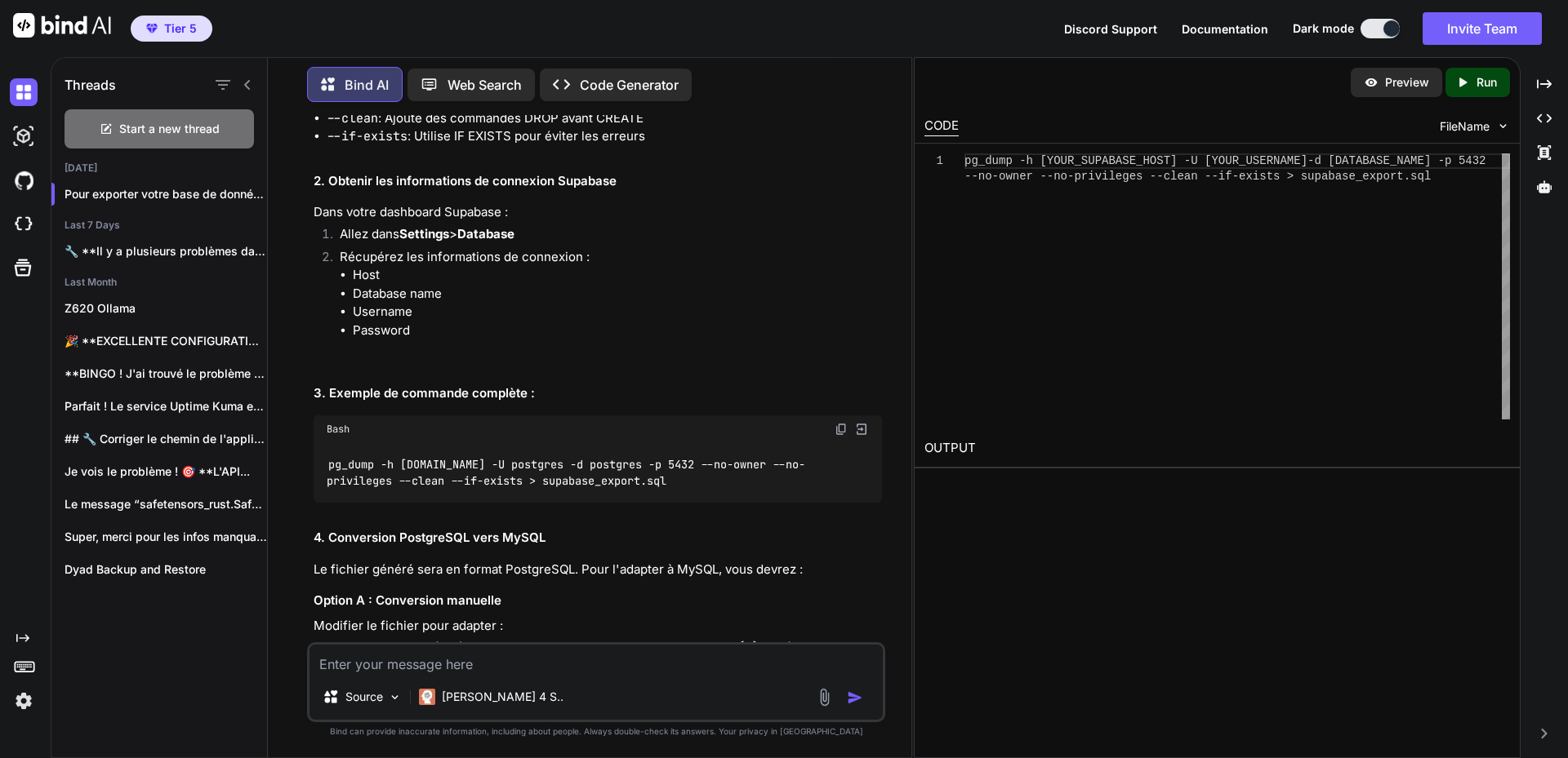
click at [469, 661] on textarea at bounding box center [596, 659] width 573 height 30
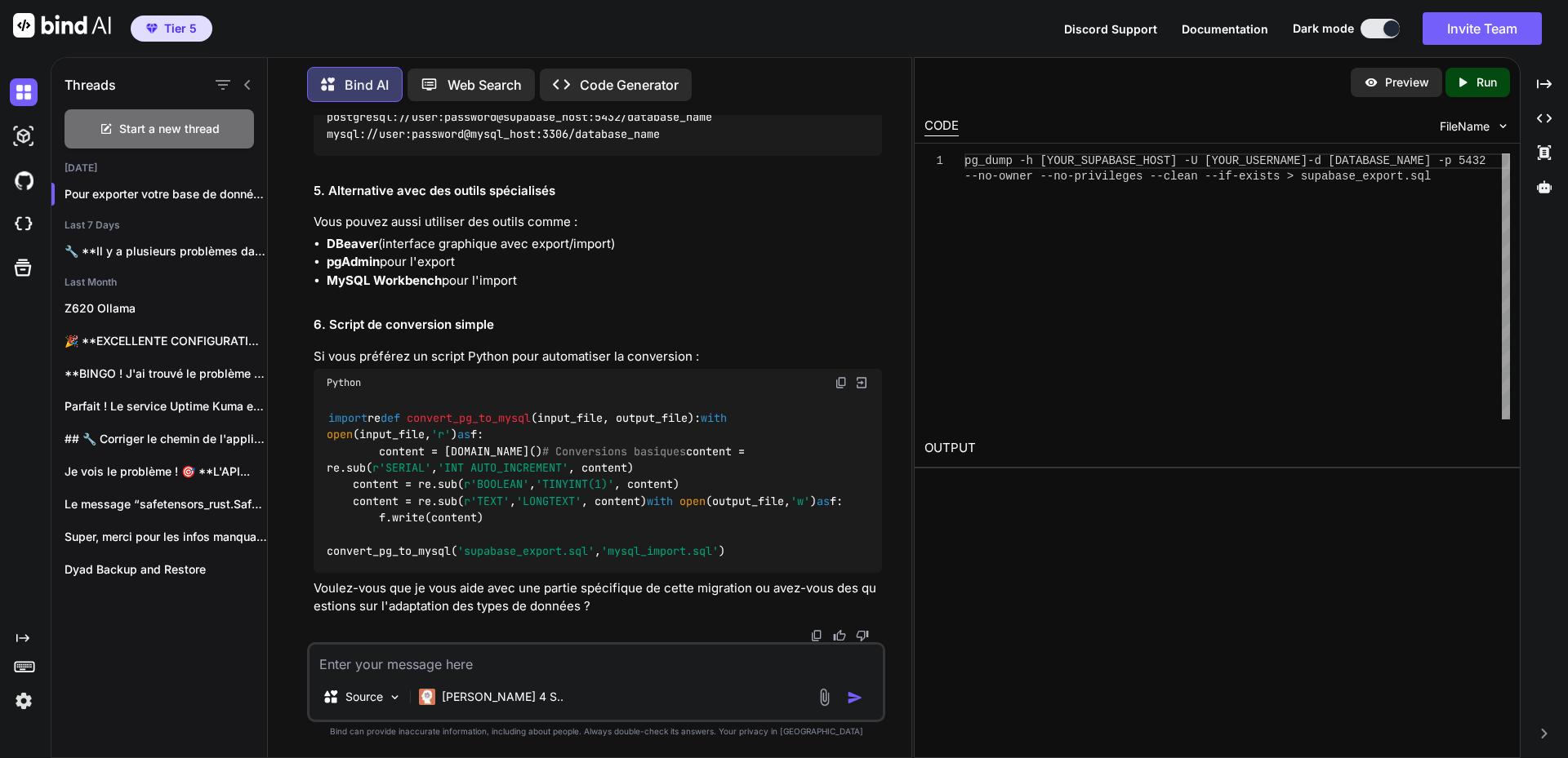
scroll to position [1319, 0]
click at [512, 655] on textarea at bounding box center [596, 659] width 573 height 30
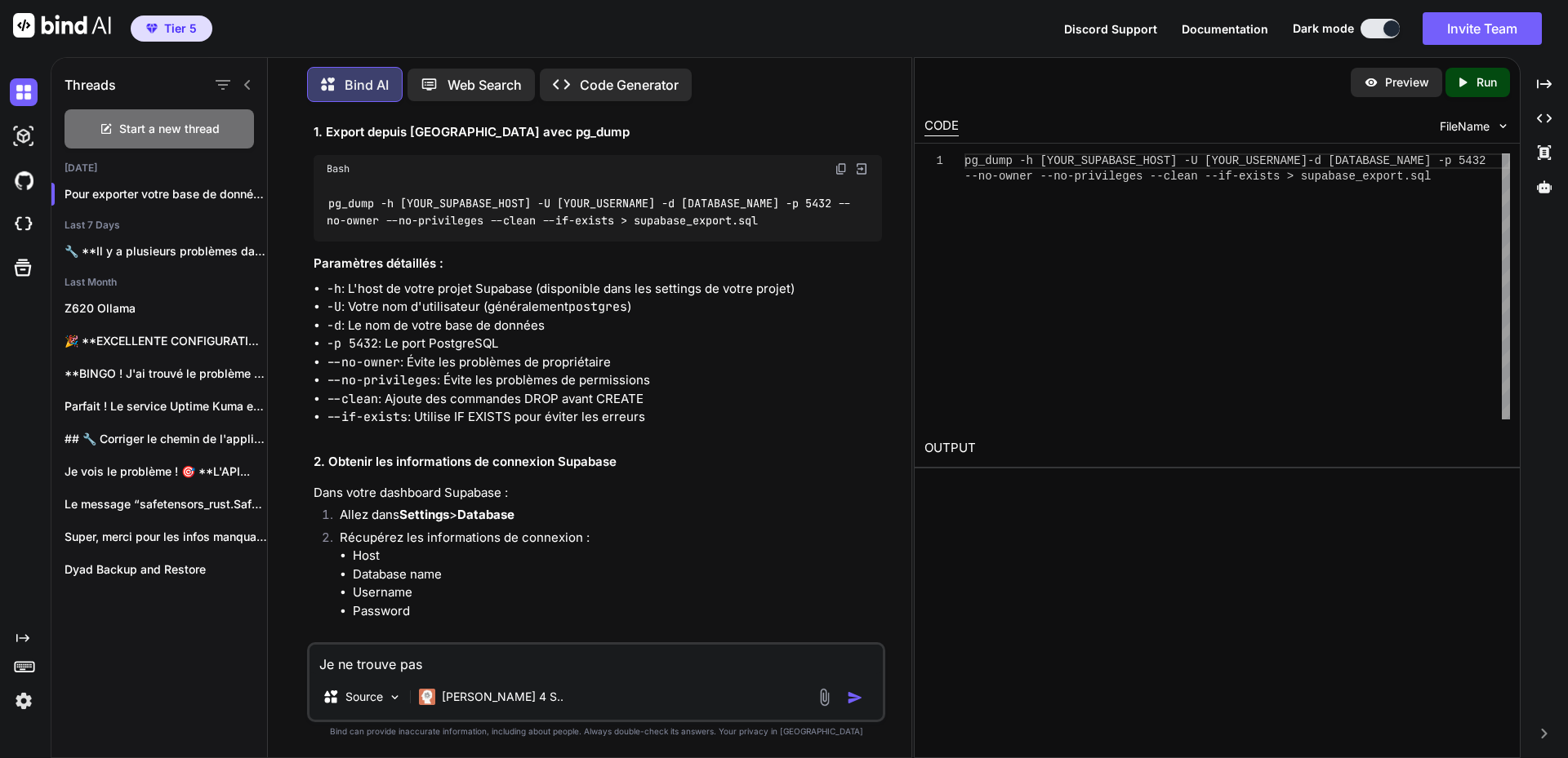
scroll to position [177, 0]
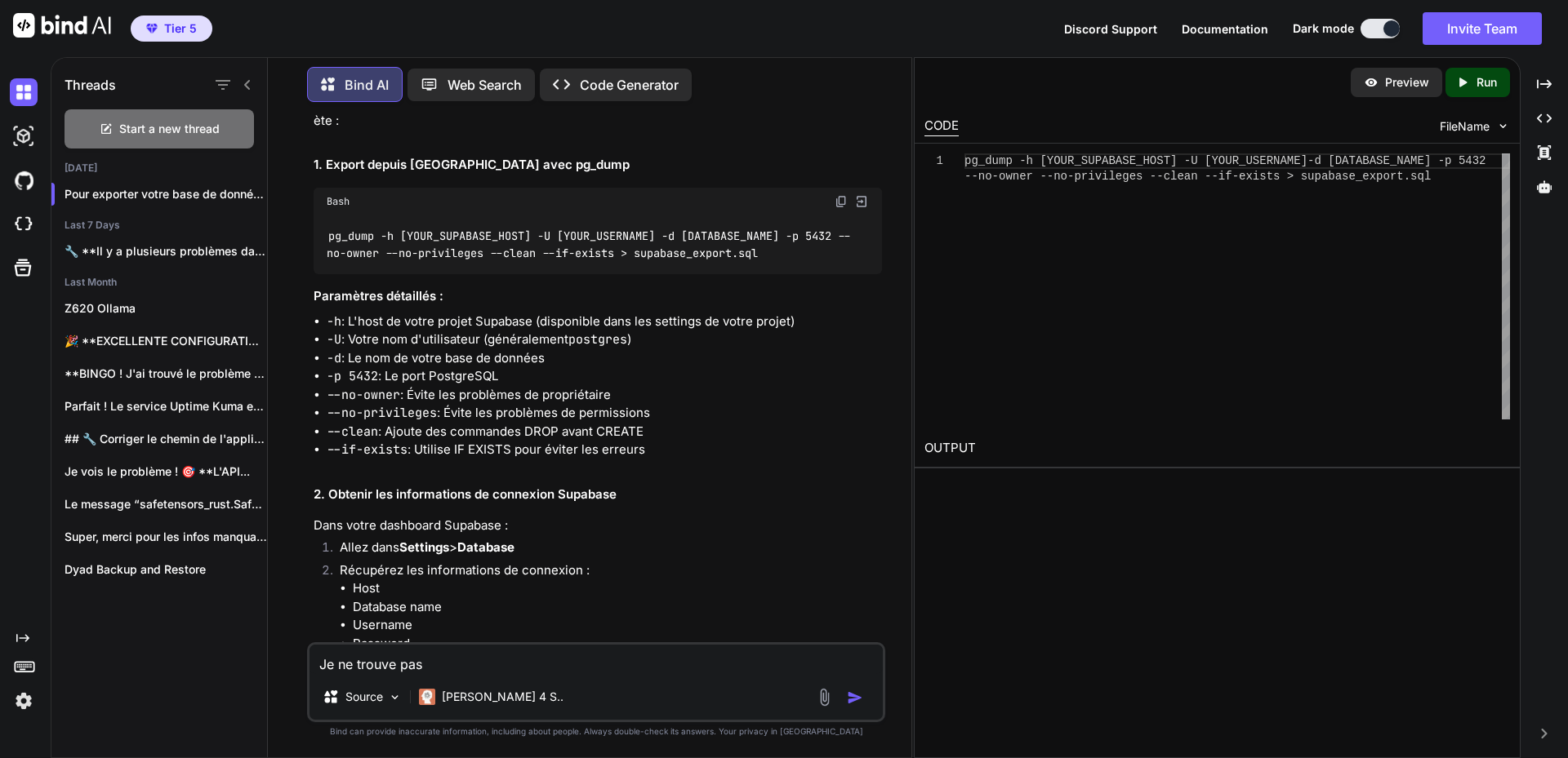
click at [517, 251] on code "pg_dump -h [YOUR_SUPABASE_HOST] -U [YOUR_USERNAME] -d [DATABASE_NAME] -p 5432 -…" at bounding box center [588, 244] width 523 height 34
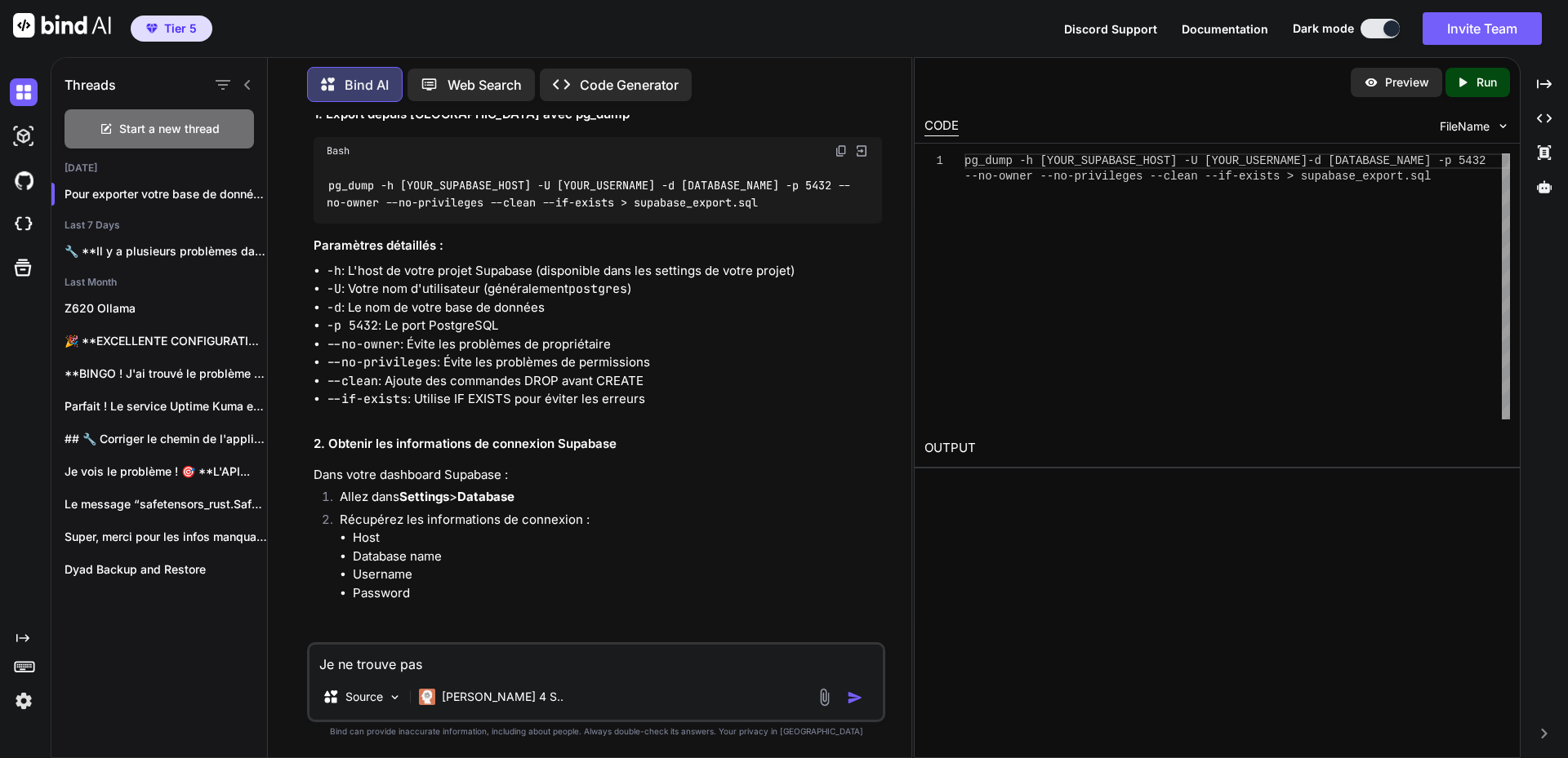
scroll to position [421, 0]
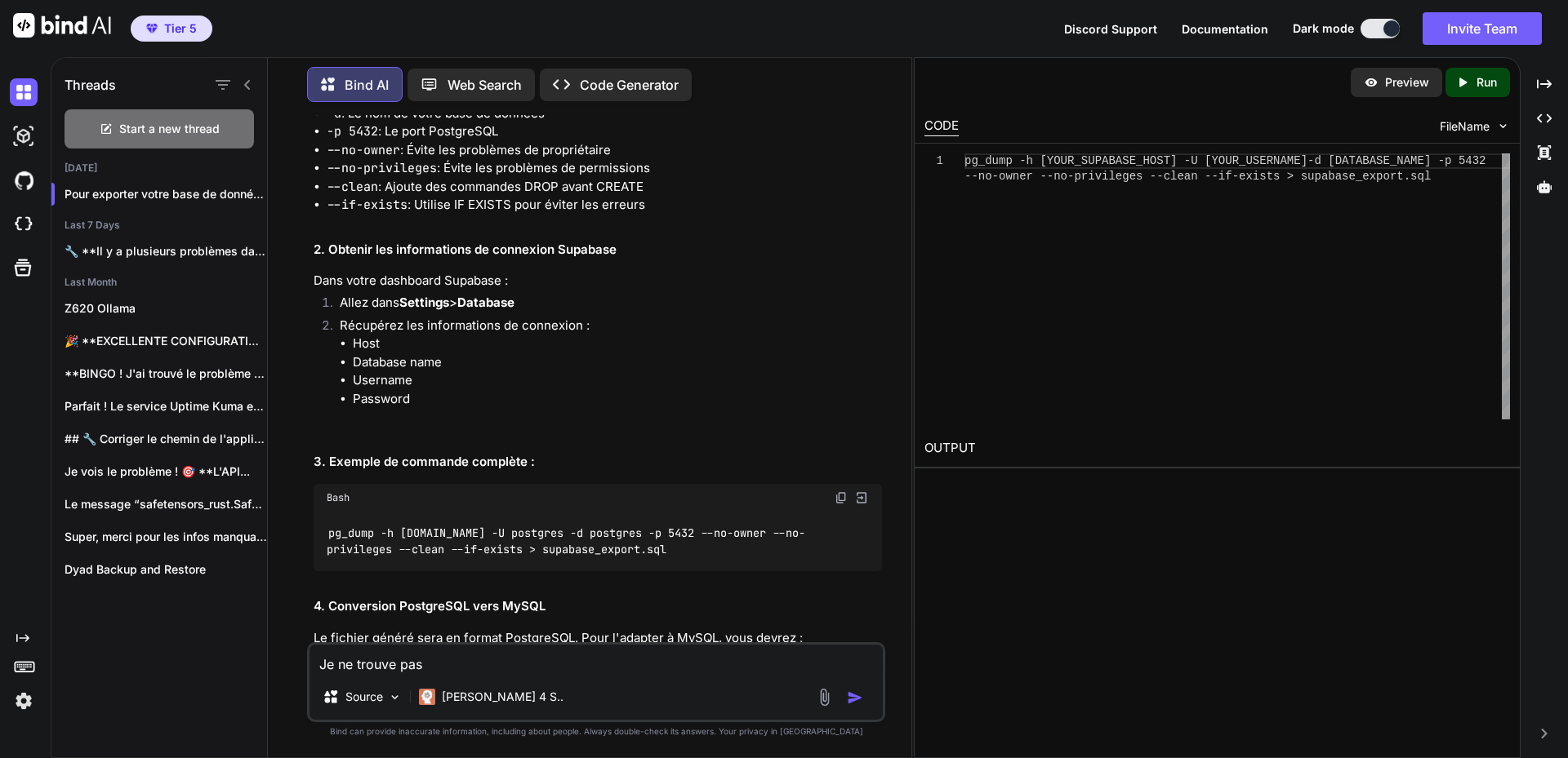
click at [339, 323] on li "Récupérez les informations de connexion : Host Database name Username Password" at bounding box center [605, 372] width 555 height 110
drag, startPoint x: 341, startPoint y: 323, endPoint x: 464, endPoint y: 324, distance: 123.0
click at [456, 405] on li "Récupérez les informations de connexion : Host Database name Username Password" at bounding box center [605, 372] width 555 height 110
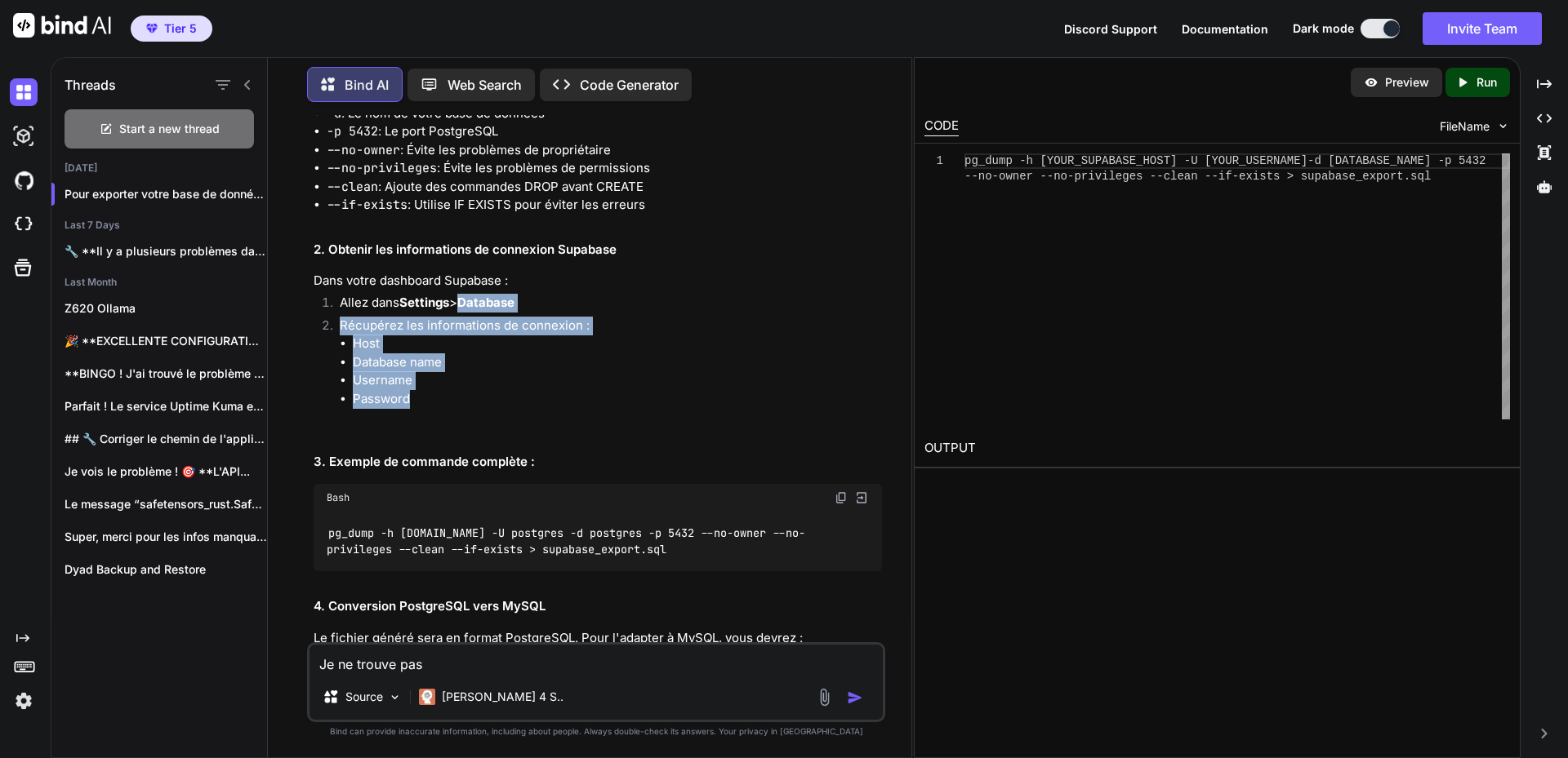
drag, startPoint x: 468, startPoint y: 301, endPoint x: 496, endPoint y: 393, distance: 96.2
click at [496, 393] on ol "Allez dans Settings > Database Récupérez les informations de connexion : Host D…" at bounding box center [598, 361] width 568 height 133
copy ol "Database Récupérez les informations de connexion : Host Database name Username …"
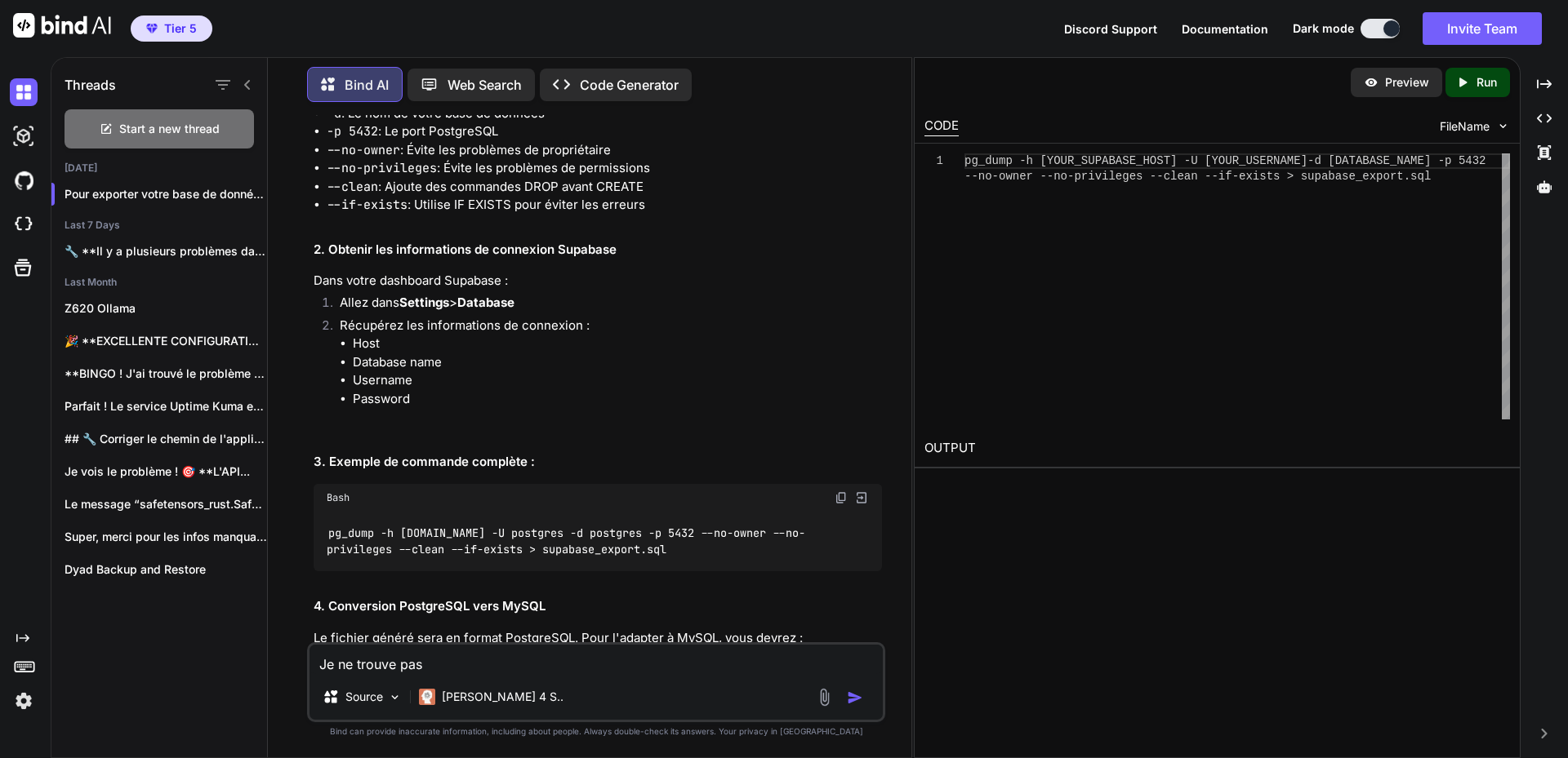
click at [505, 663] on textarea "Je ne trouve pas" at bounding box center [596, 659] width 573 height 30
paste textarea "Database Récupérez les informations de connexion : Host Database name Username …"
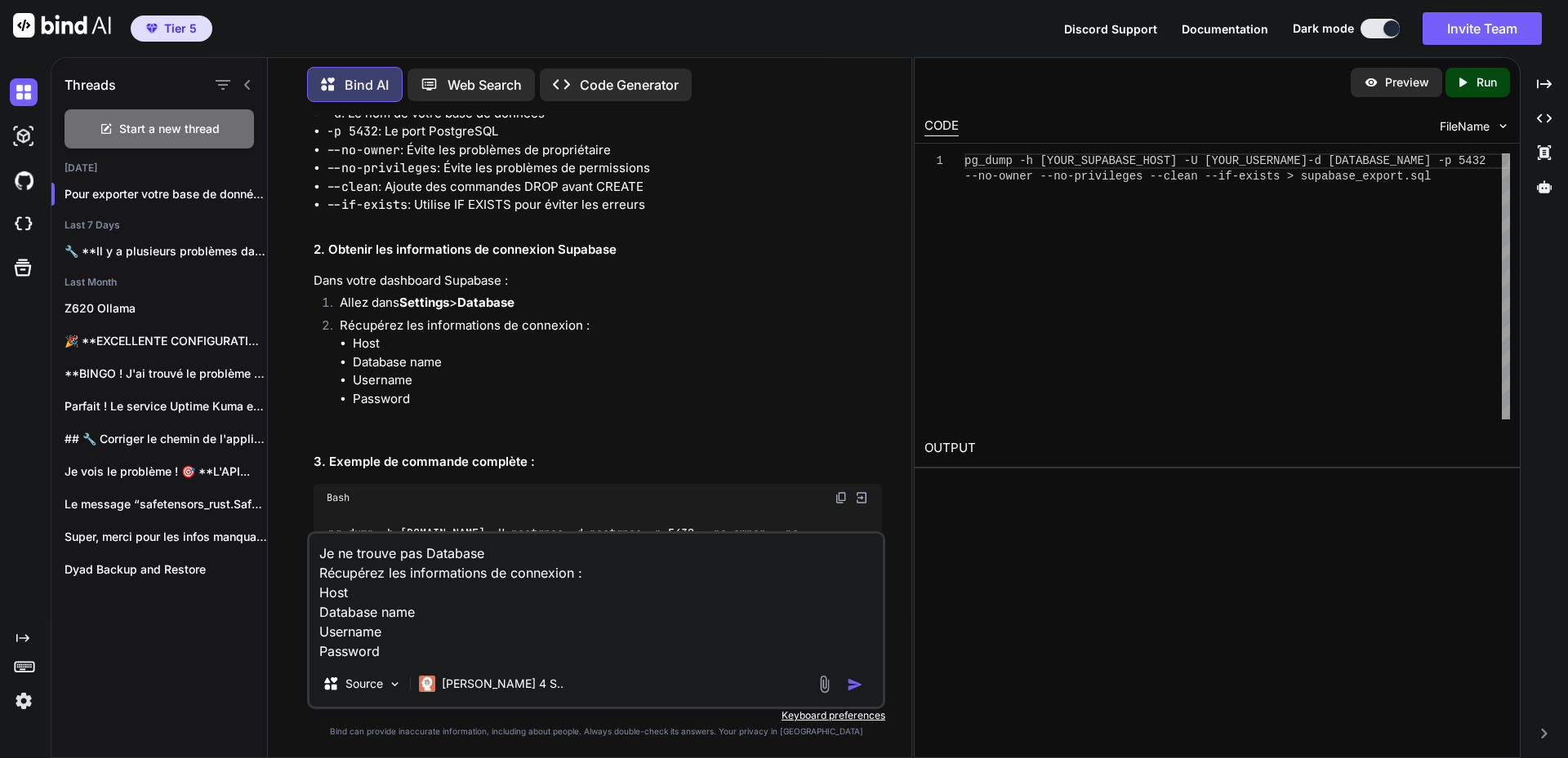
click at [324, 556] on textarea "Je ne trouve pas Database Récupérez les informations de connexion : Host Databa…" at bounding box center [596, 597] width 573 height 127
click at [453, 637] on textarea "Dans settings je ne trouve pas Database Récupérez les informations de connexion…" at bounding box center [596, 597] width 573 height 127
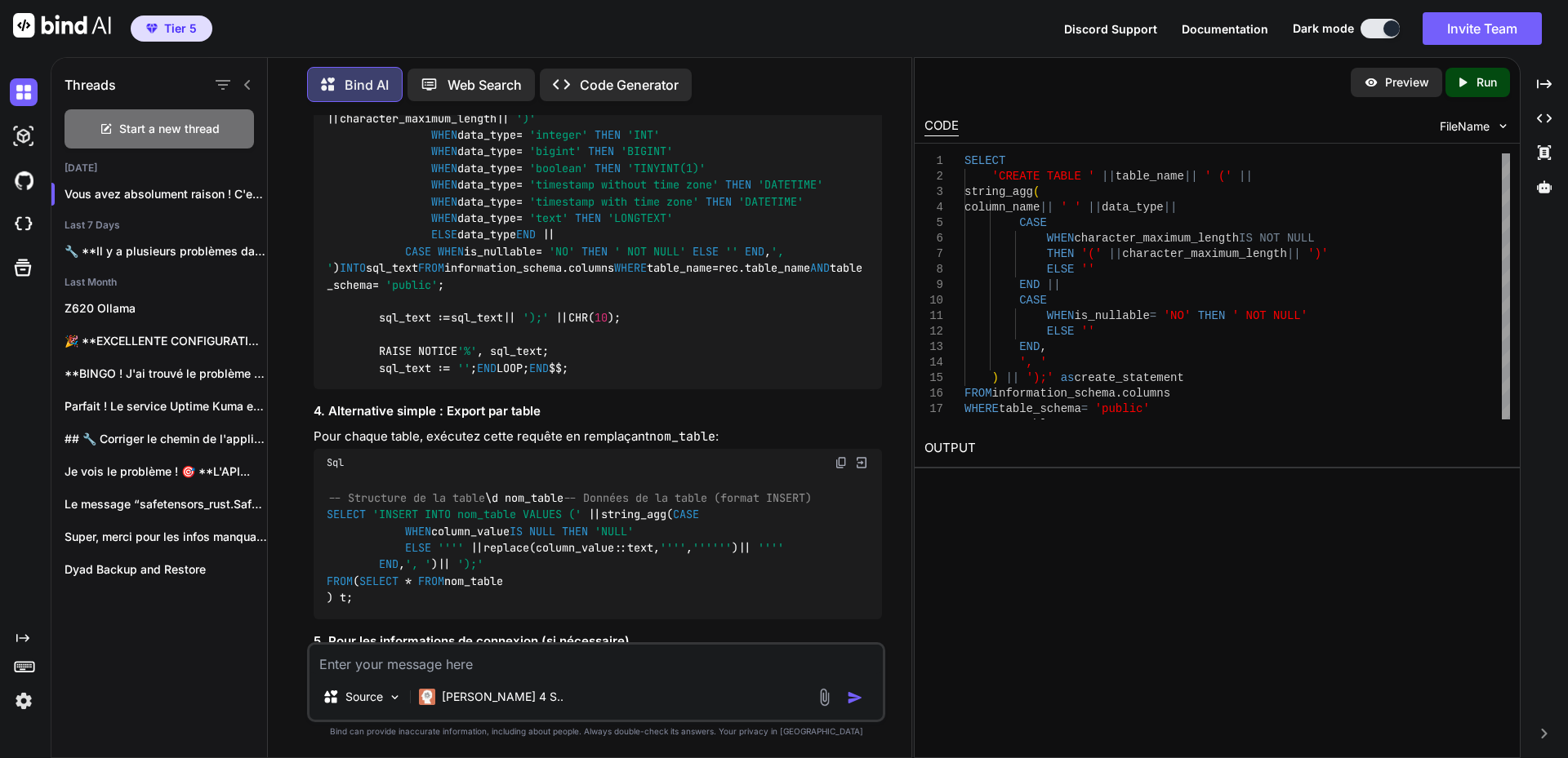
scroll to position [2753, 0]
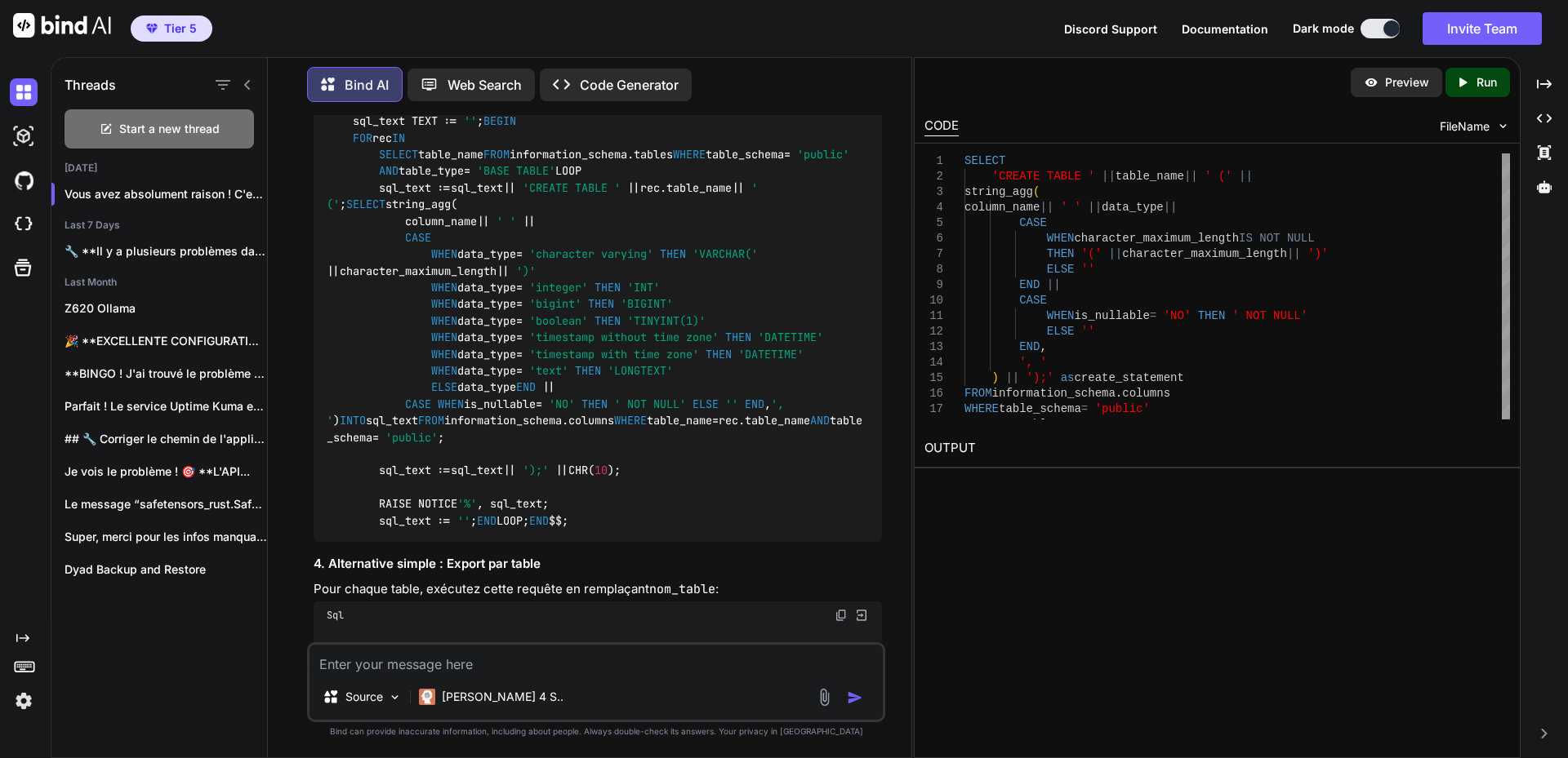
click at [843, 26] on img at bounding box center [841, 20] width 13 height 13
click at [433, 659] on textarea at bounding box center [596, 659] width 573 height 30
paste textarea "table_name saved_recipes profiles reference_documents generated_recipes_history"
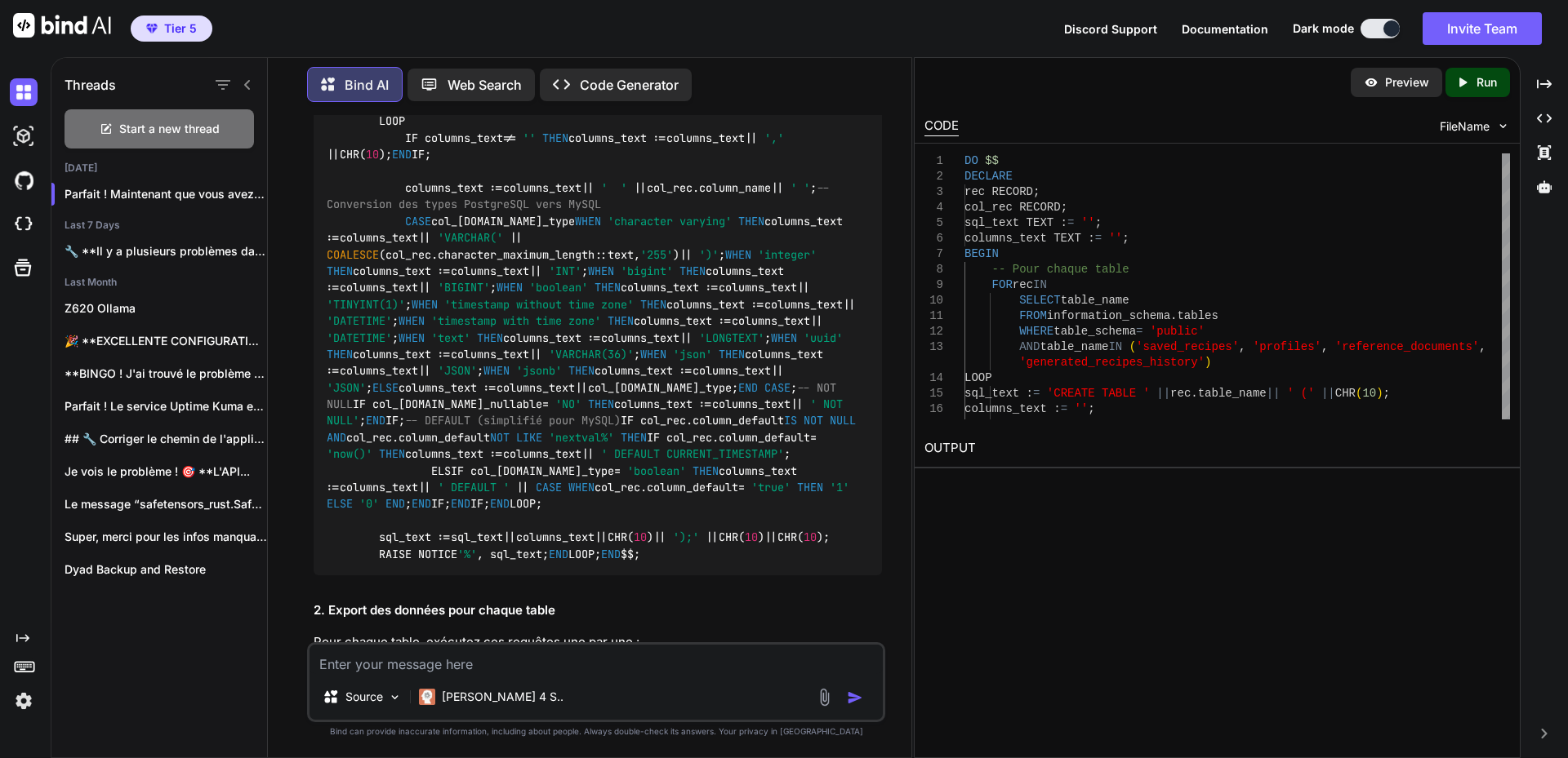
scroll to position [4532, 0]
